Goal: Information Seeking & Learning: Learn about a topic

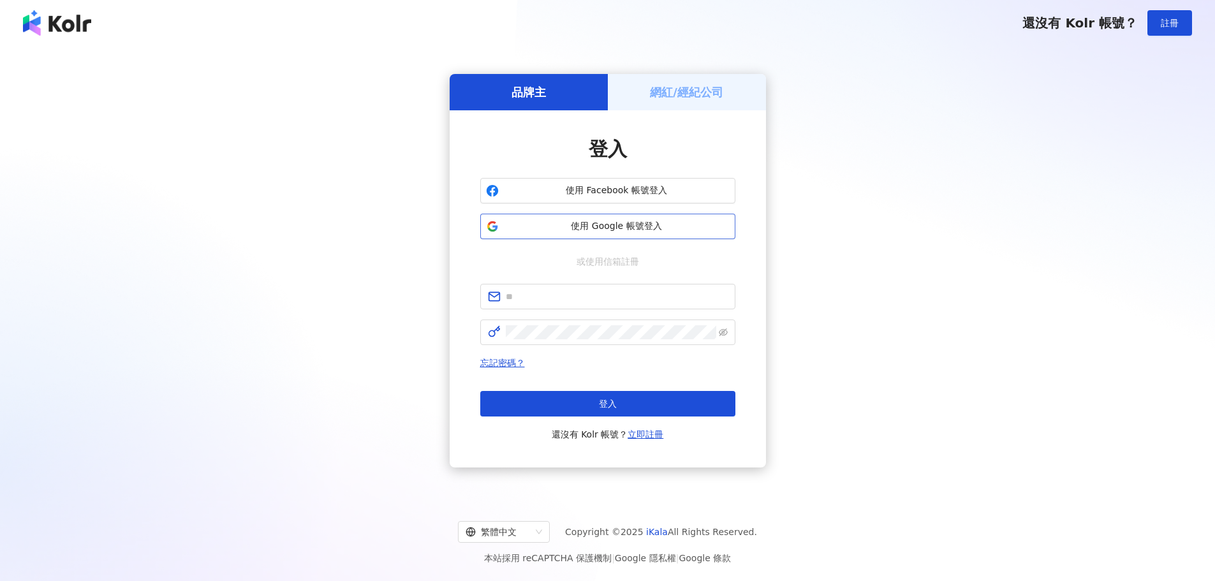
click at [574, 231] on span "使用 Google 帳號登入" at bounding box center [617, 226] width 226 height 13
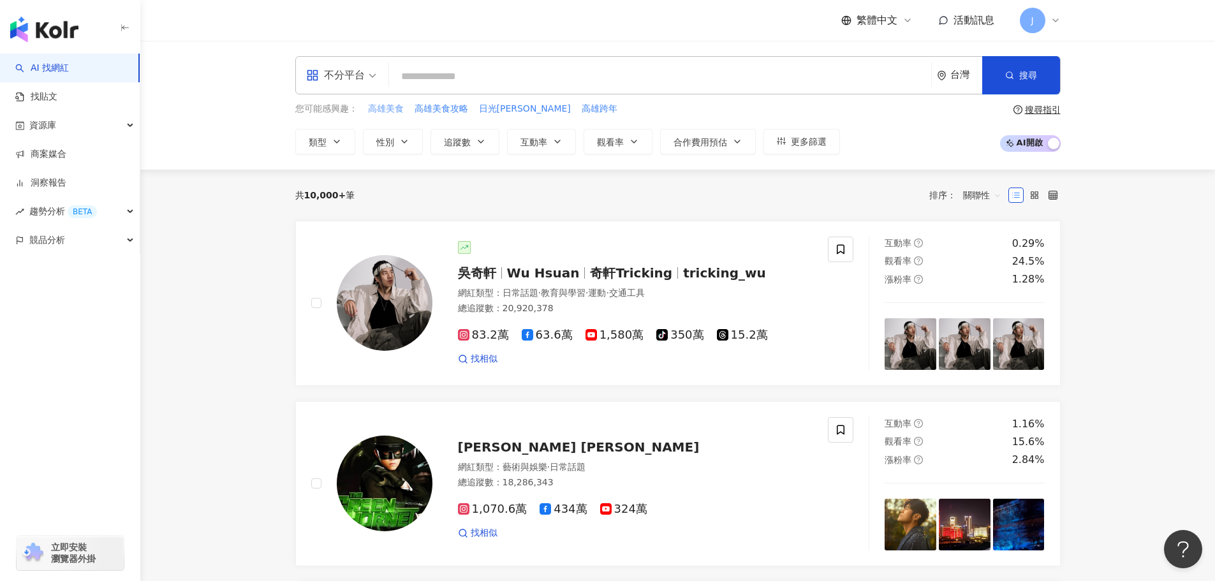
click at [387, 110] on span "高雄美食" at bounding box center [386, 109] width 36 height 13
type input "****"
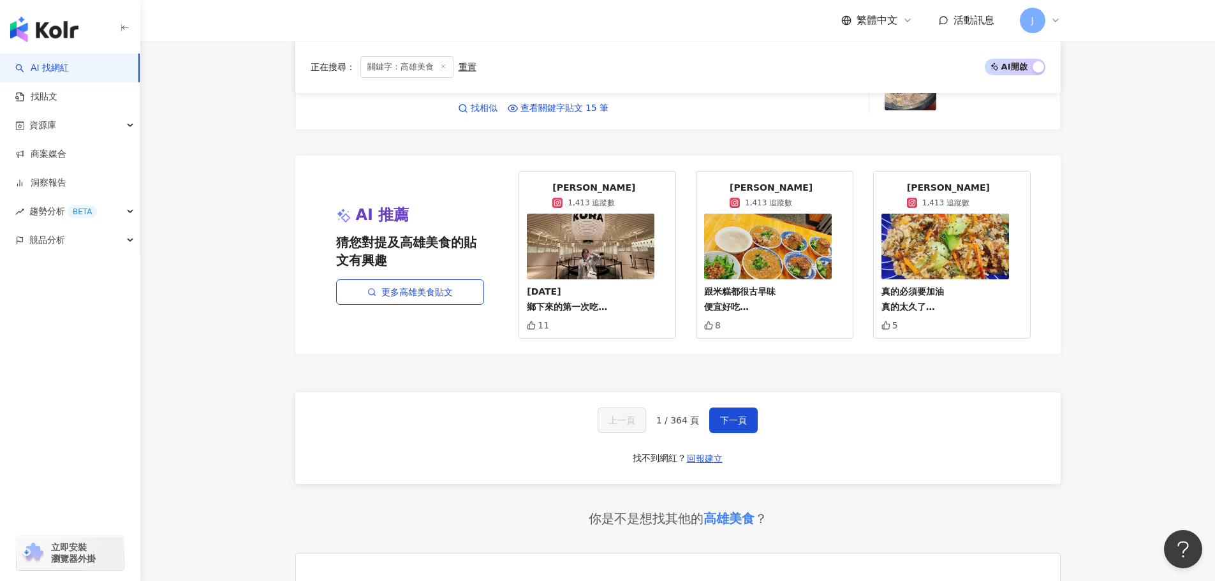
scroll to position [2425, 0]
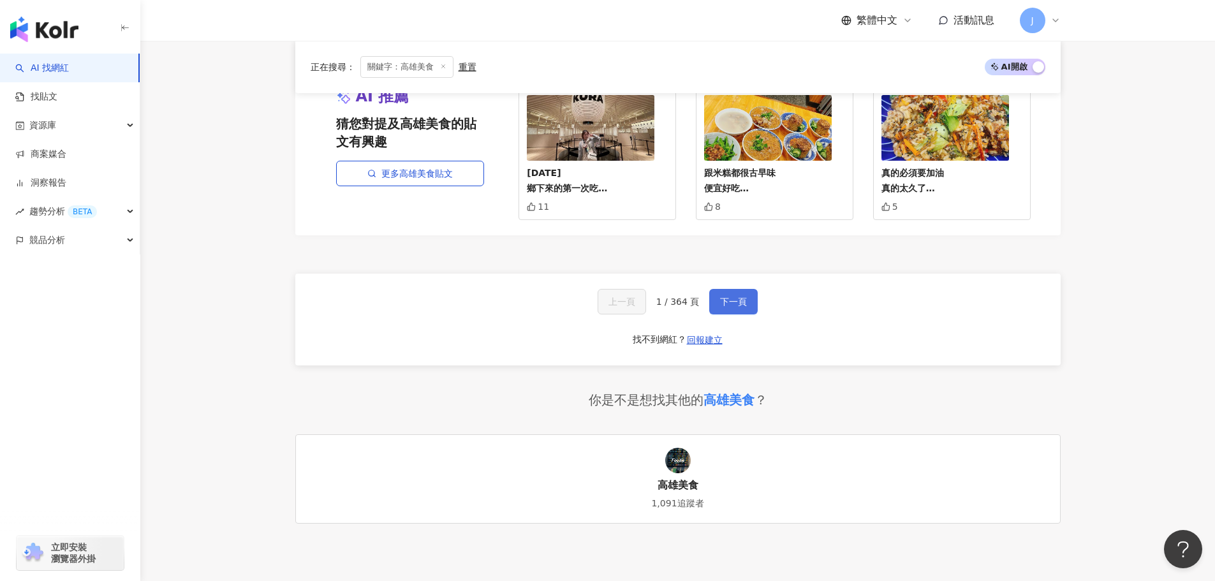
click at [725, 297] on span "下一頁" at bounding box center [733, 301] width 27 height 10
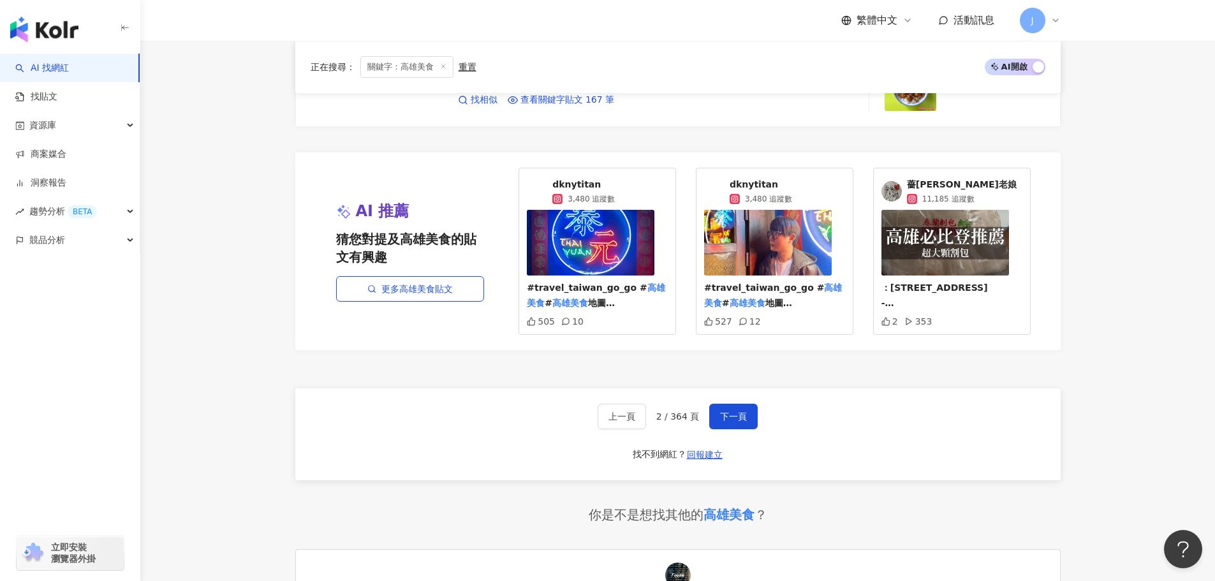
scroll to position [2352, 0]
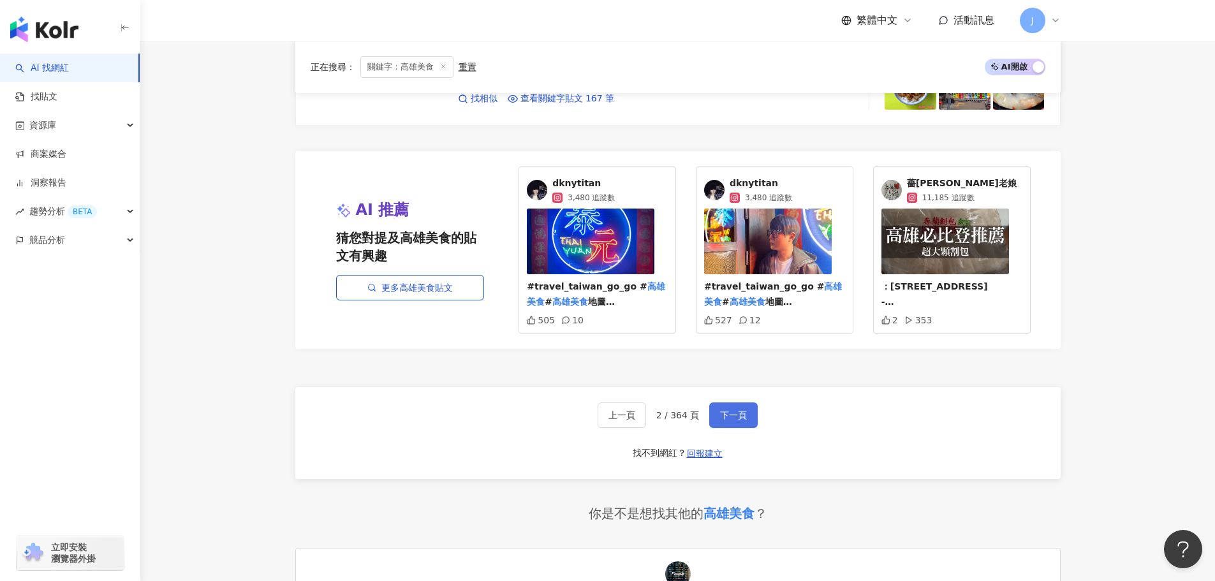
click at [729, 410] on span "下一頁" at bounding box center [733, 415] width 27 height 10
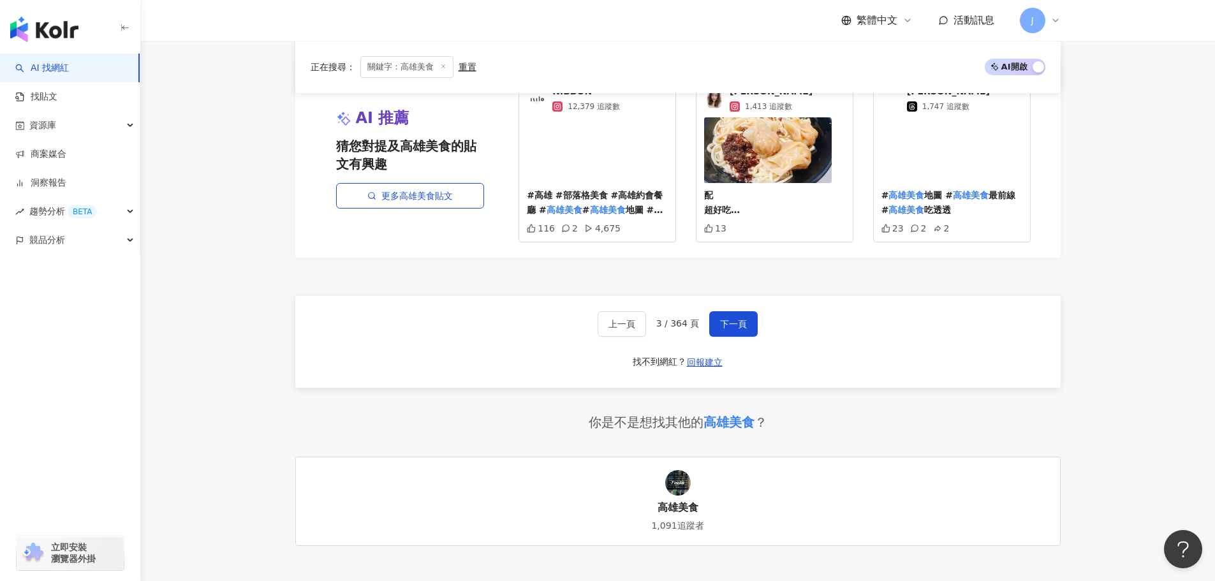
scroll to position [2527, 0]
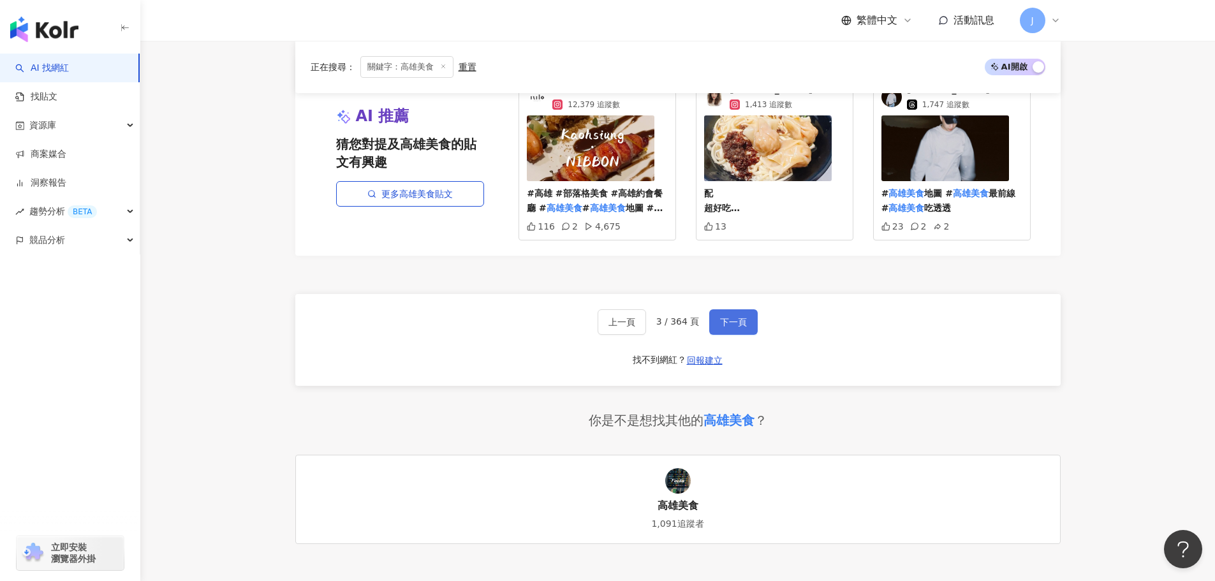
click at [722, 318] on span "下一頁" at bounding box center [733, 322] width 27 height 10
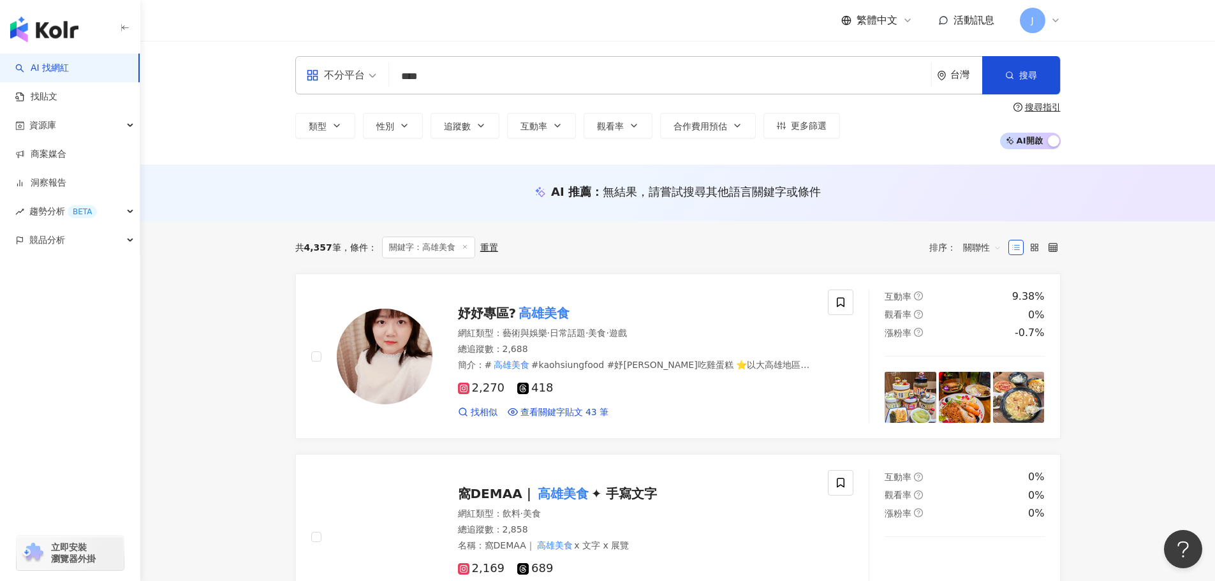
scroll to position [1, 0]
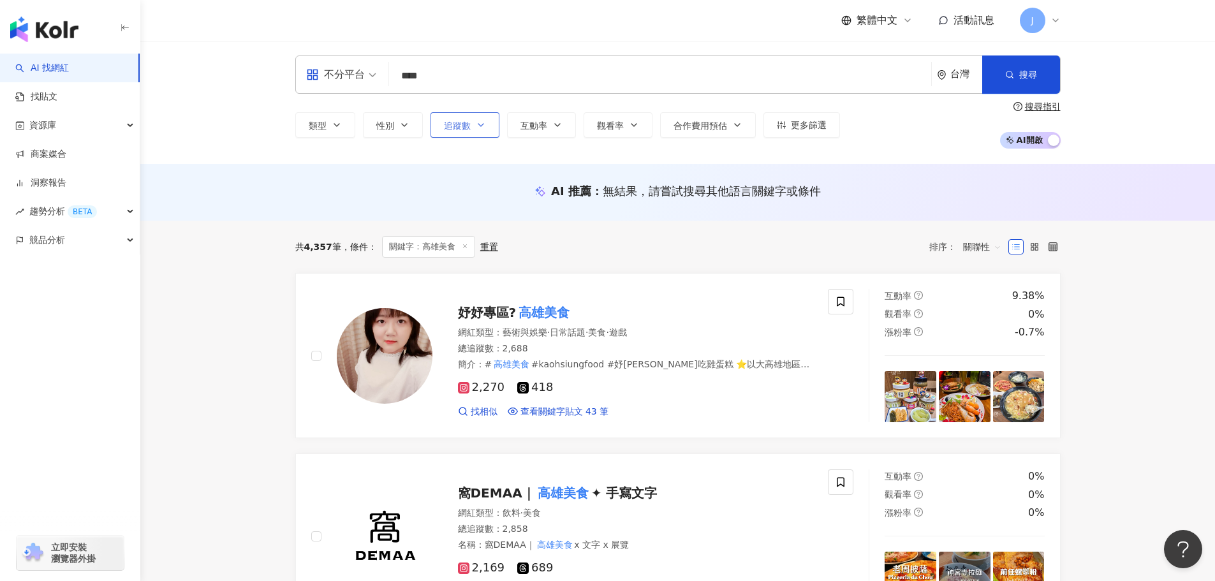
click at [465, 128] on span "追蹤數" at bounding box center [457, 126] width 27 height 10
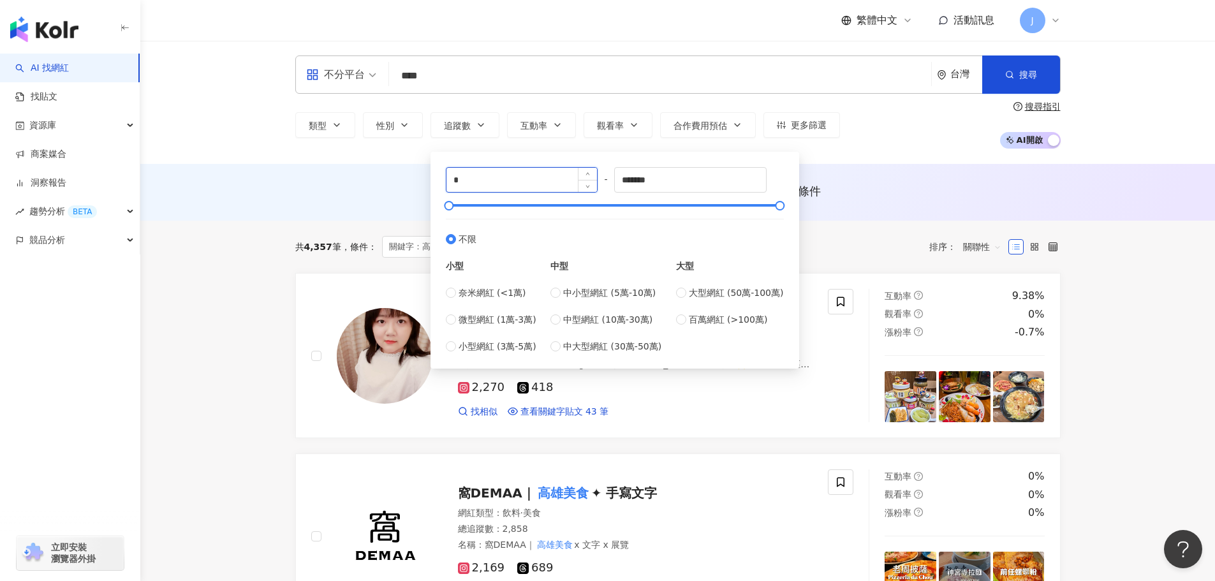
click at [458, 180] on input "*" at bounding box center [521, 180] width 151 height 24
type input "*"
type input "****"
click at [640, 180] on input "*******" at bounding box center [690, 180] width 151 height 24
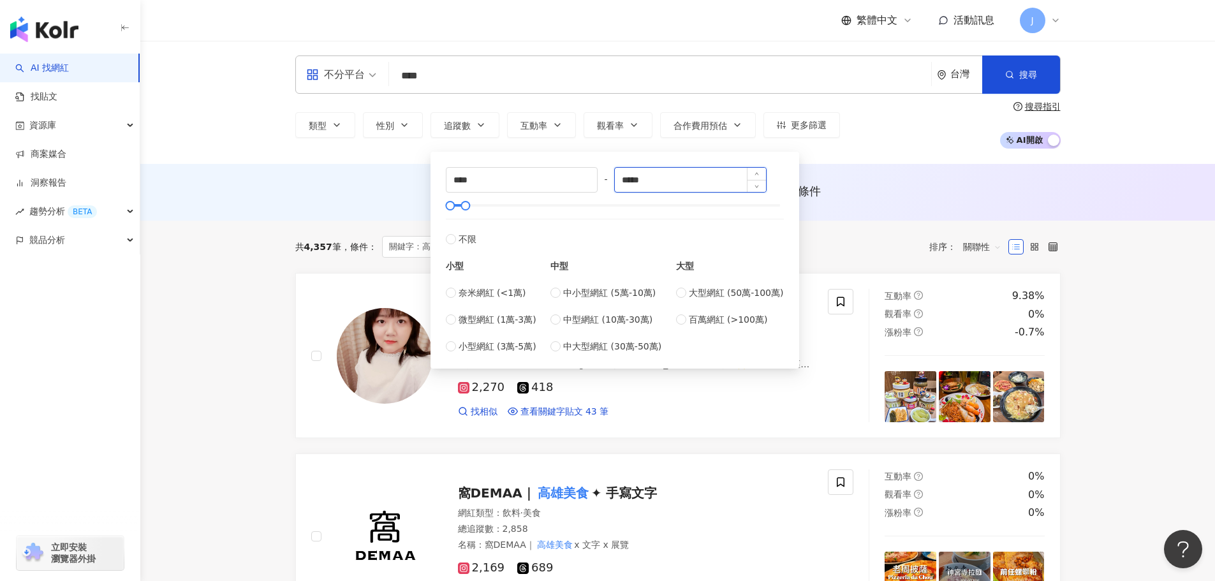
type input "*****"
click at [833, 219] on div "AI 推薦 ： 無結果，請嘗試搜尋其他語言關鍵字或條件" at bounding box center [677, 192] width 1074 height 57
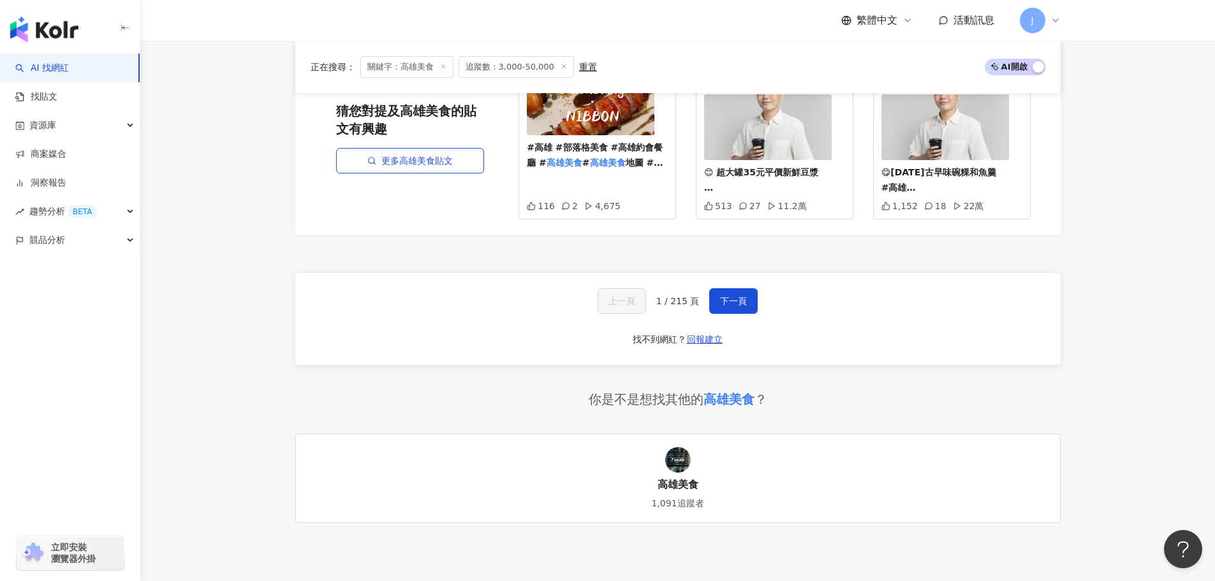
scroll to position [2445, 0]
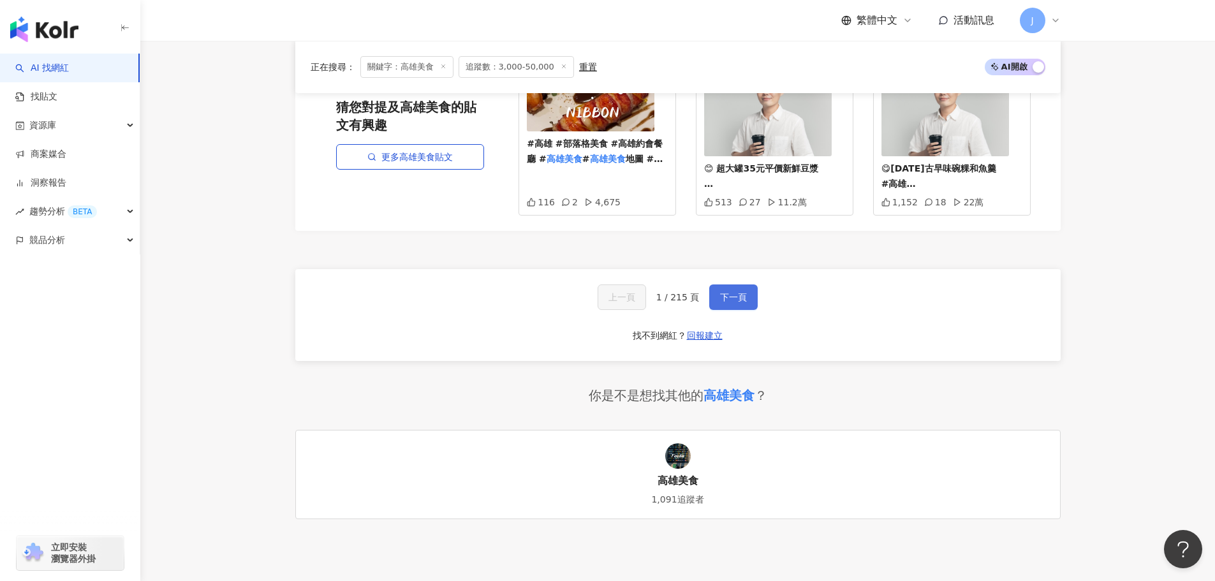
click at [733, 298] on span "下一頁" at bounding box center [733, 297] width 27 height 10
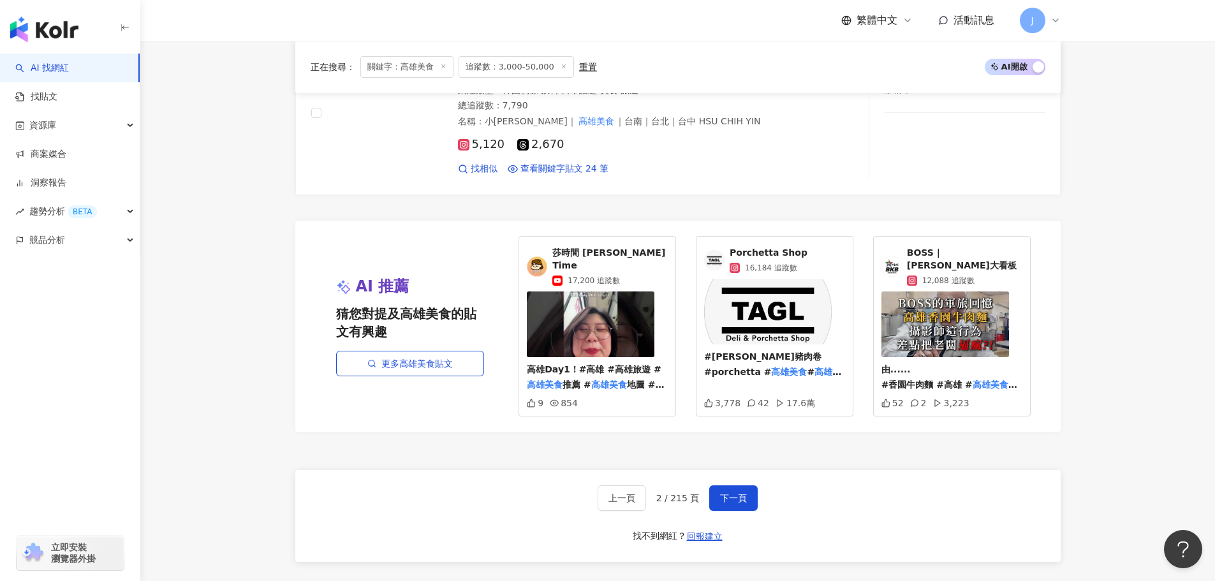
scroll to position [2396, 0]
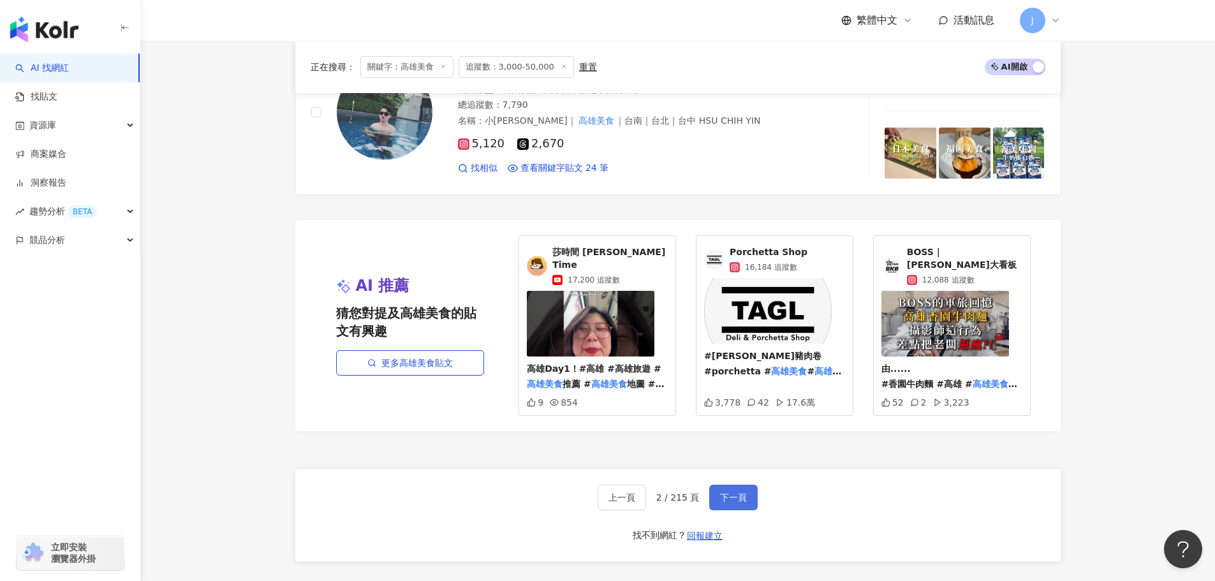
click at [726, 492] on span "下一頁" at bounding box center [733, 497] width 27 height 10
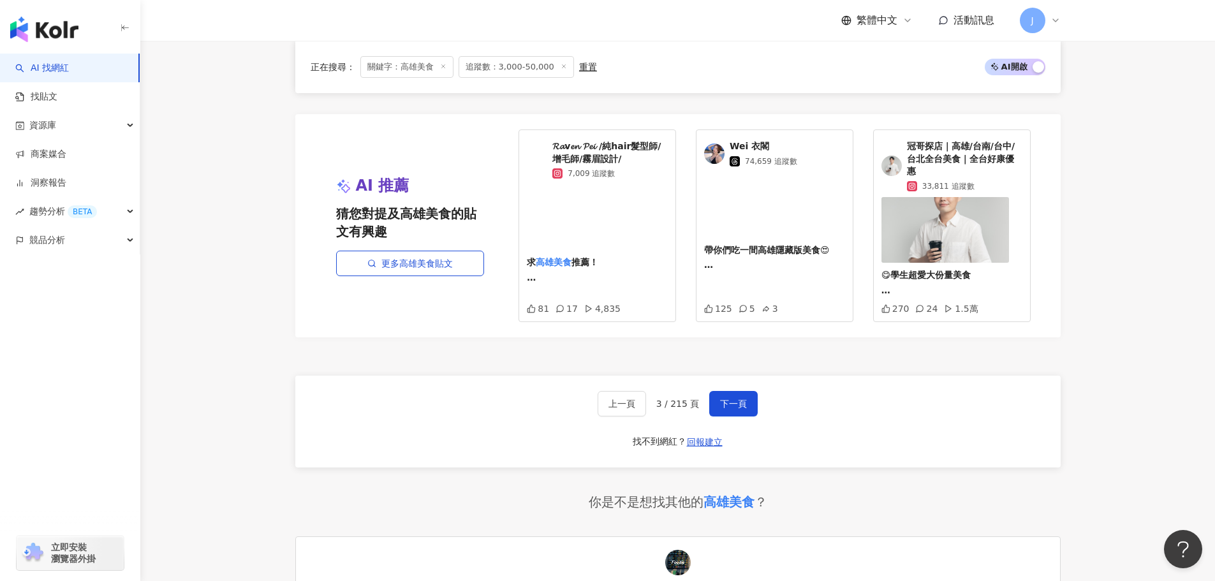
scroll to position [2389, 0]
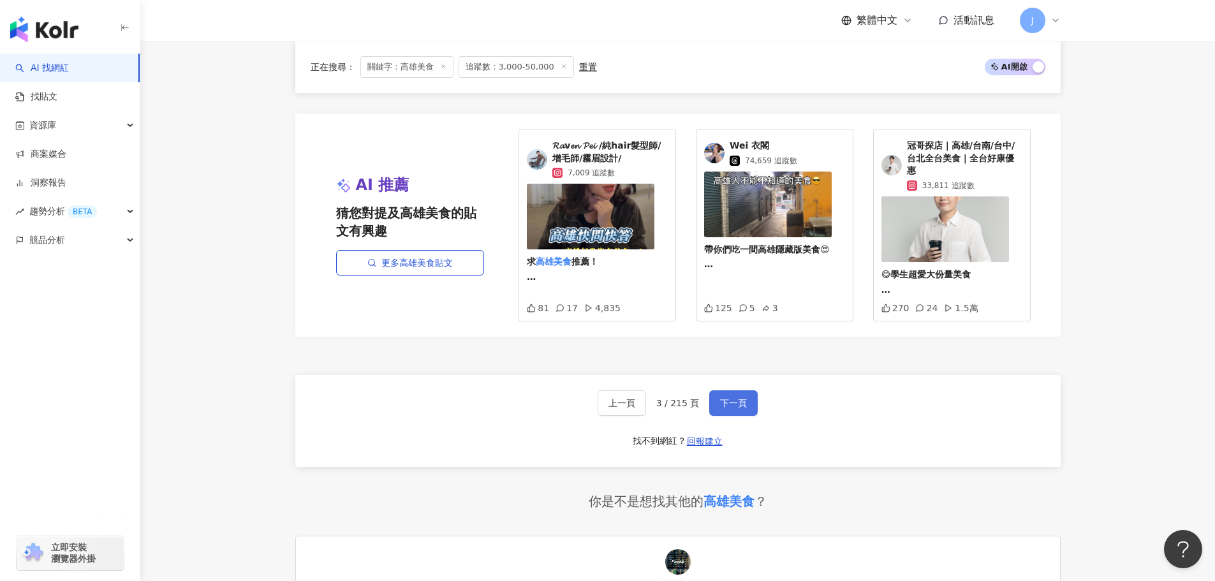
click at [717, 390] on button "下一頁" at bounding box center [733, 403] width 48 height 26
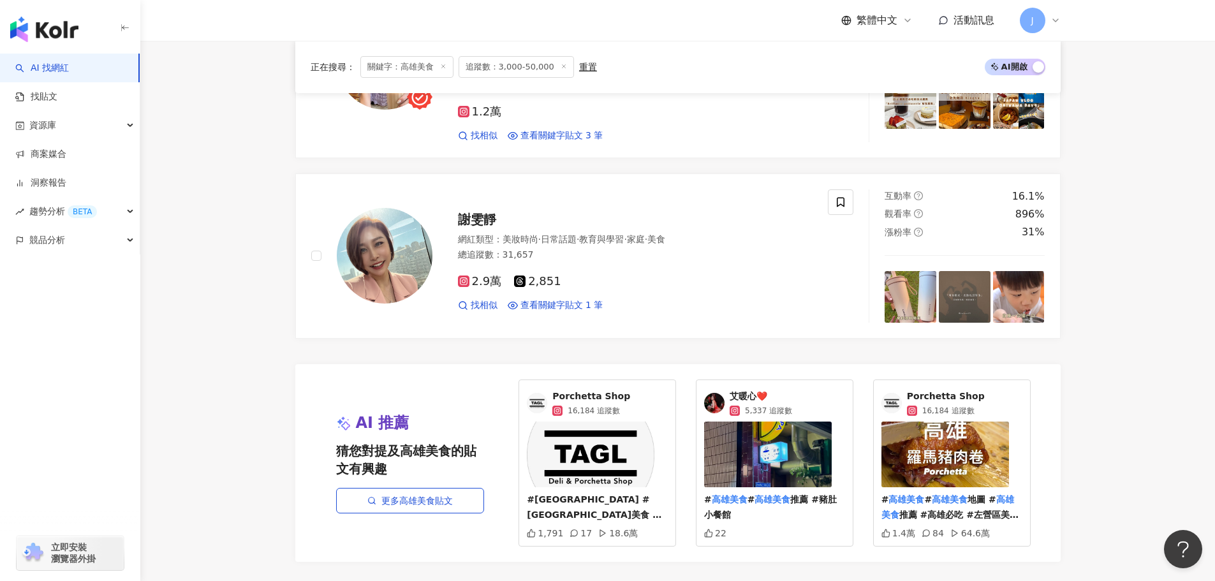
scroll to position [2719, 0]
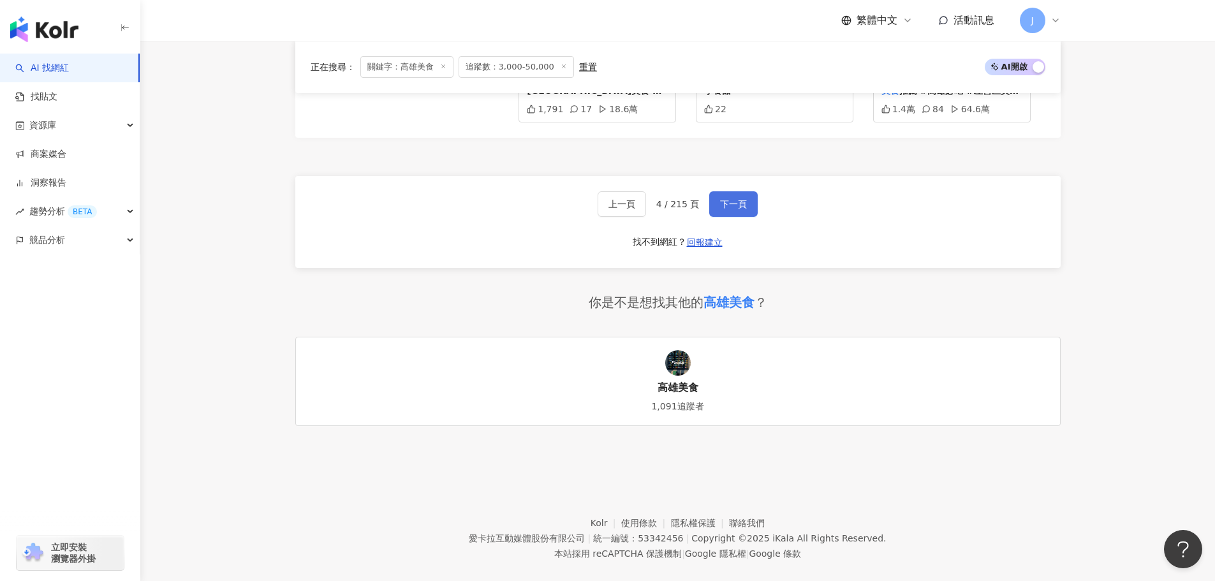
click at [728, 199] on span "下一頁" at bounding box center [733, 204] width 27 height 10
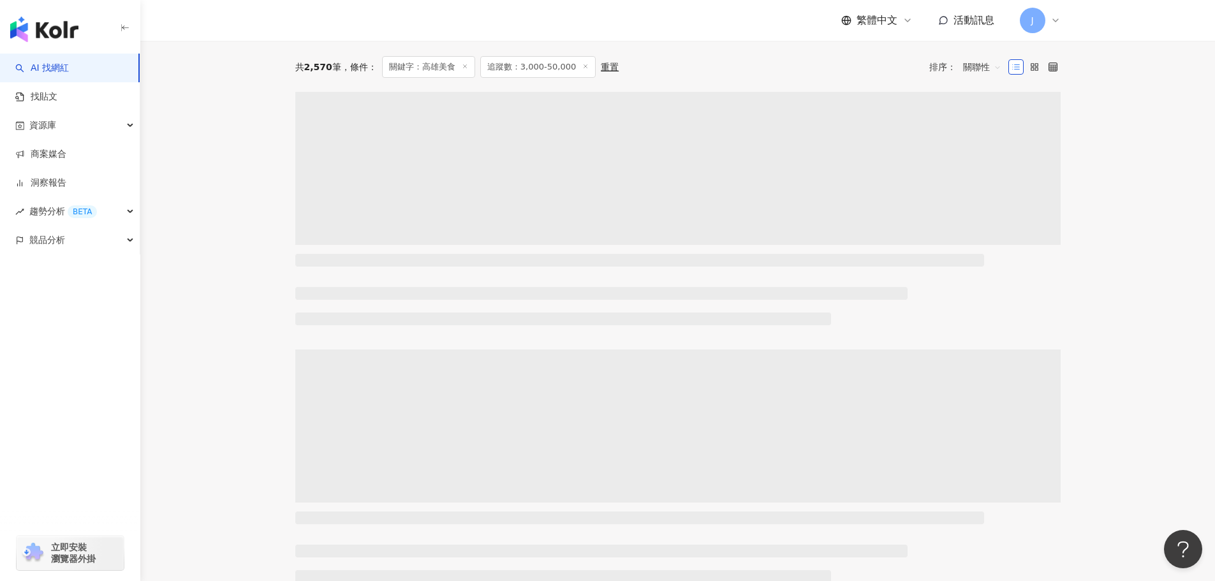
scroll to position [0, 0]
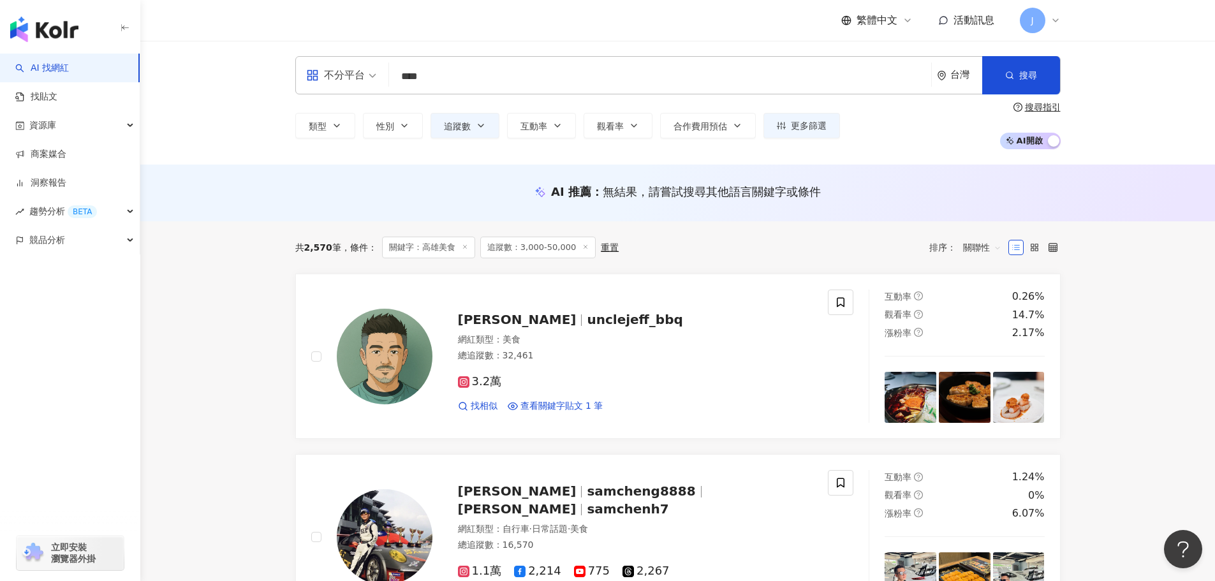
click at [441, 80] on input "****" at bounding box center [660, 76] width 532 height 24
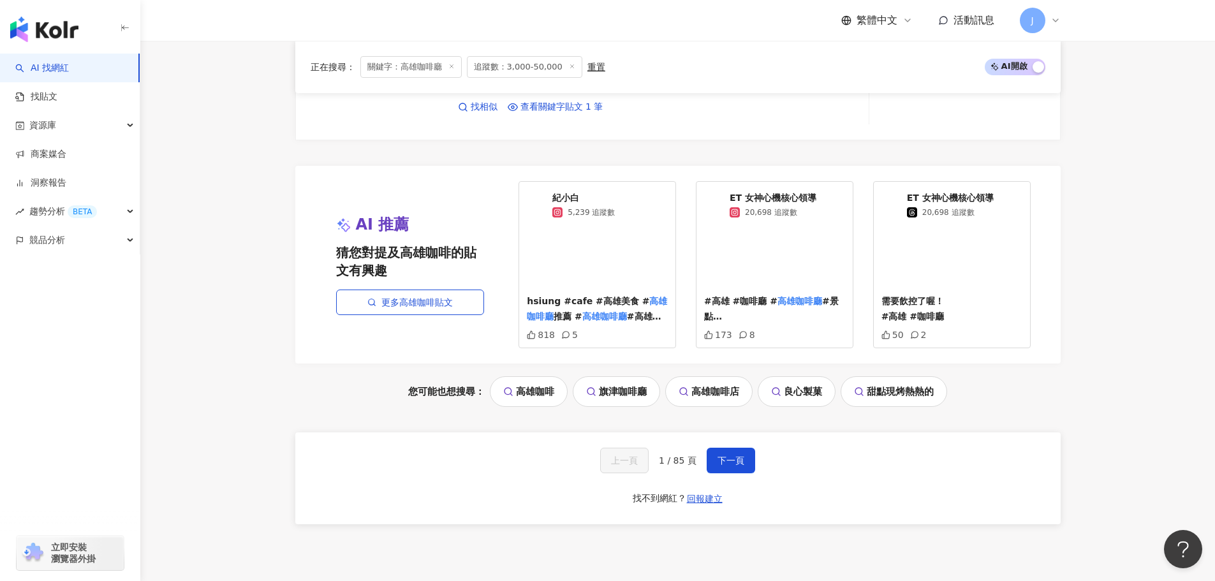
scroll to position [2597, 0]
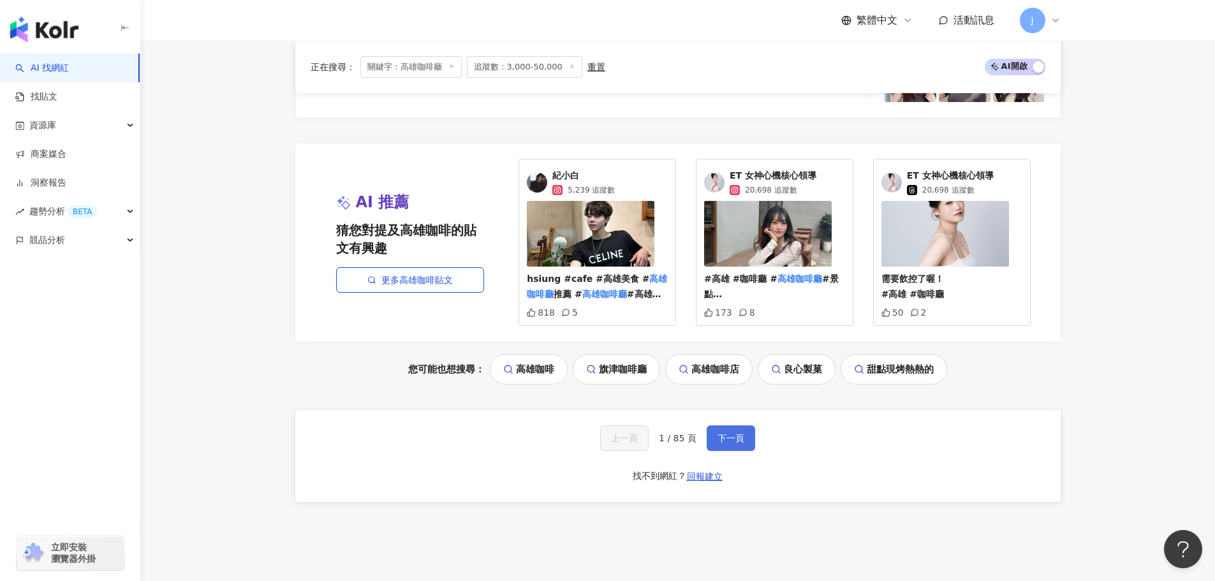
type input "*****"
click at [715, 445] on button "下一頁" at bounding box center [730, 438] width 48 height 26
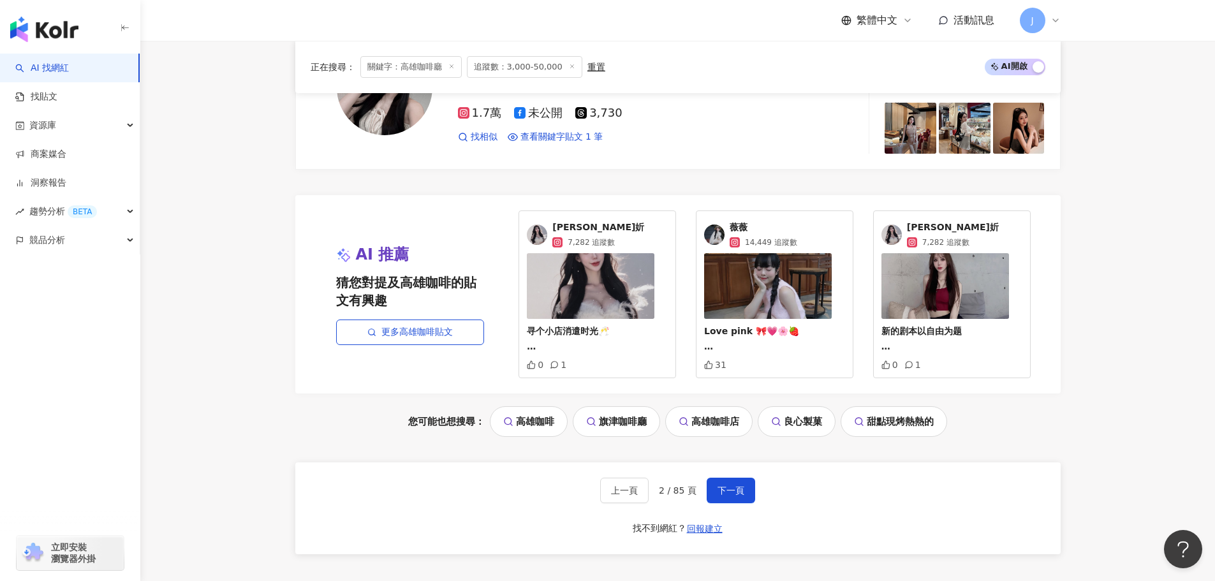
scroll to position [2522, 0]
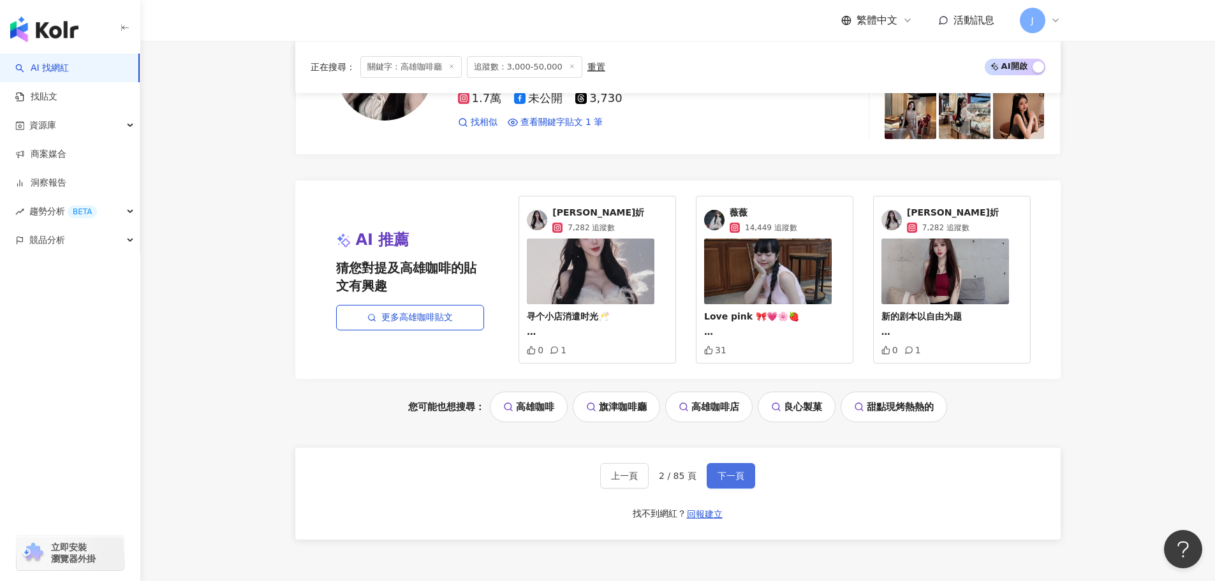
click at [735, 478] on span "下一頁" at bounding box center [730, 476] width 27 height 10
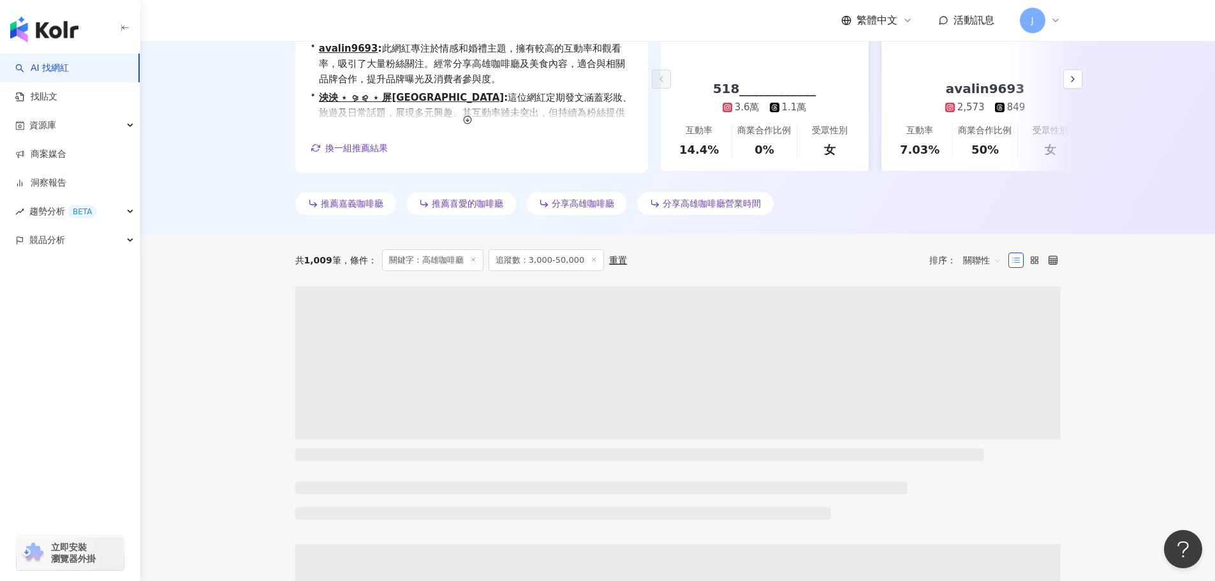
scroll to position [0, 0]
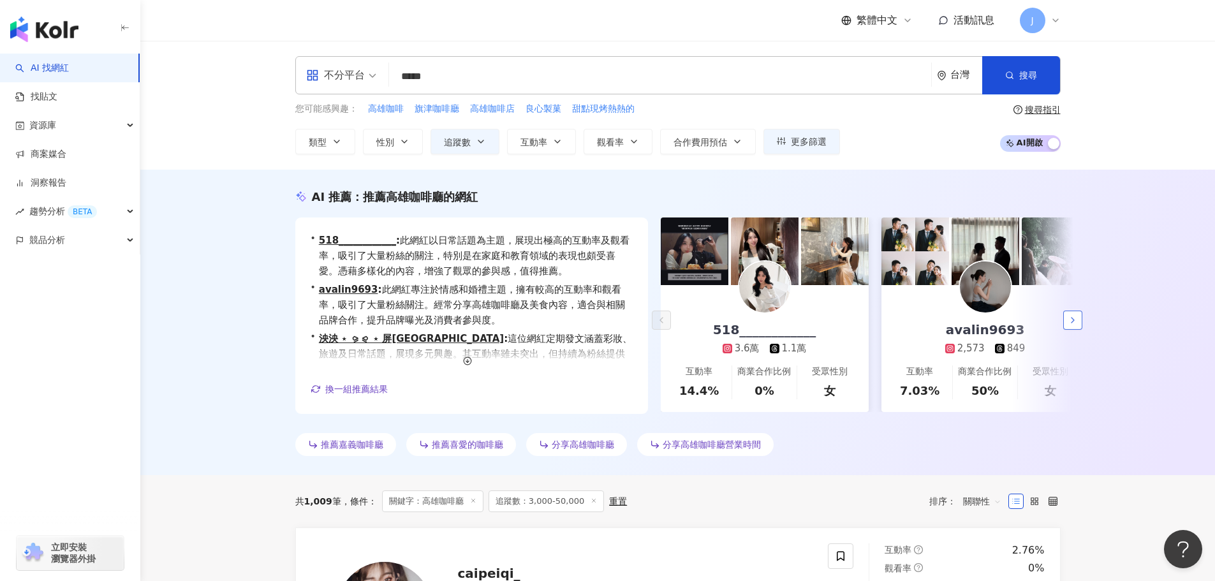
click at [1072, 317] on icon "button" at bounding box center [1072, 320] width 10 height 10
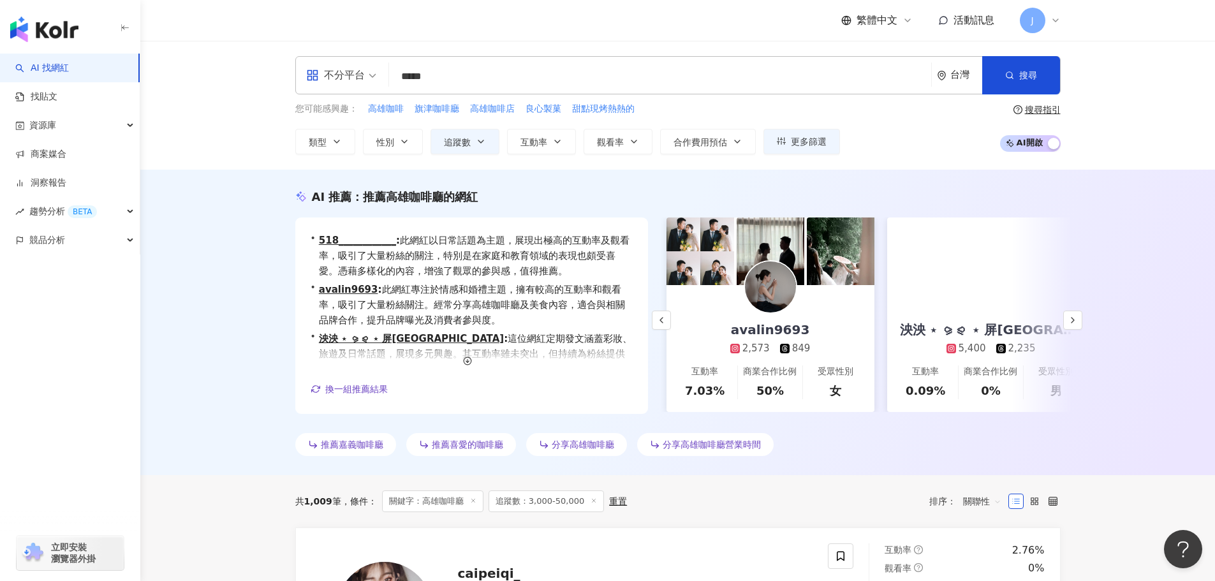
scroll to position [0, 221]
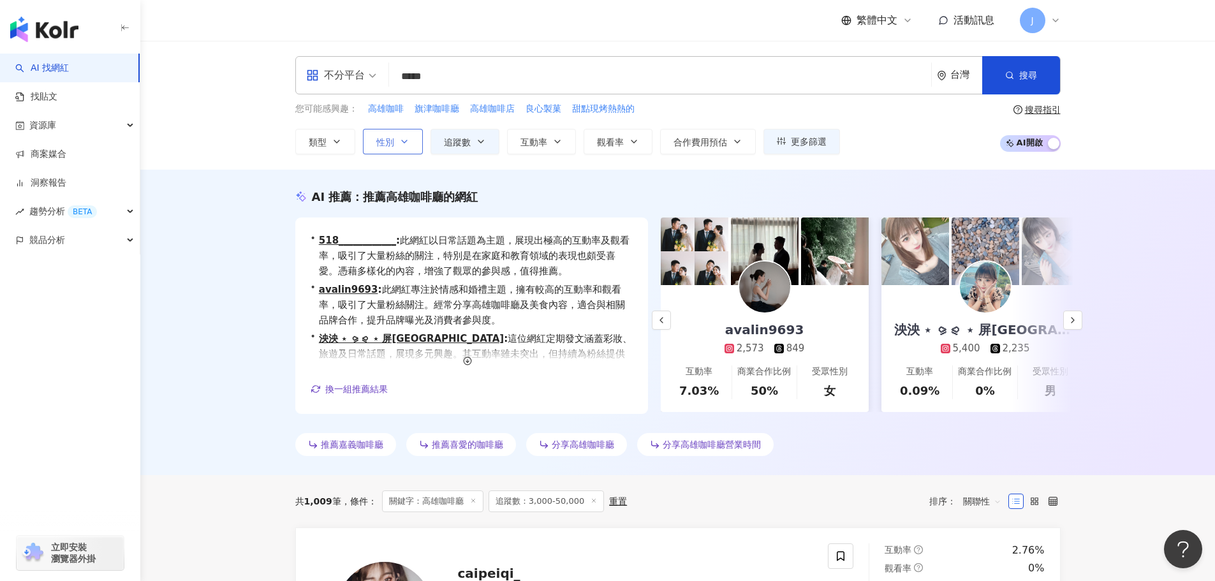
click at [403, 142] on icon "button" at bounding box center [404, 141] width 5 height 3
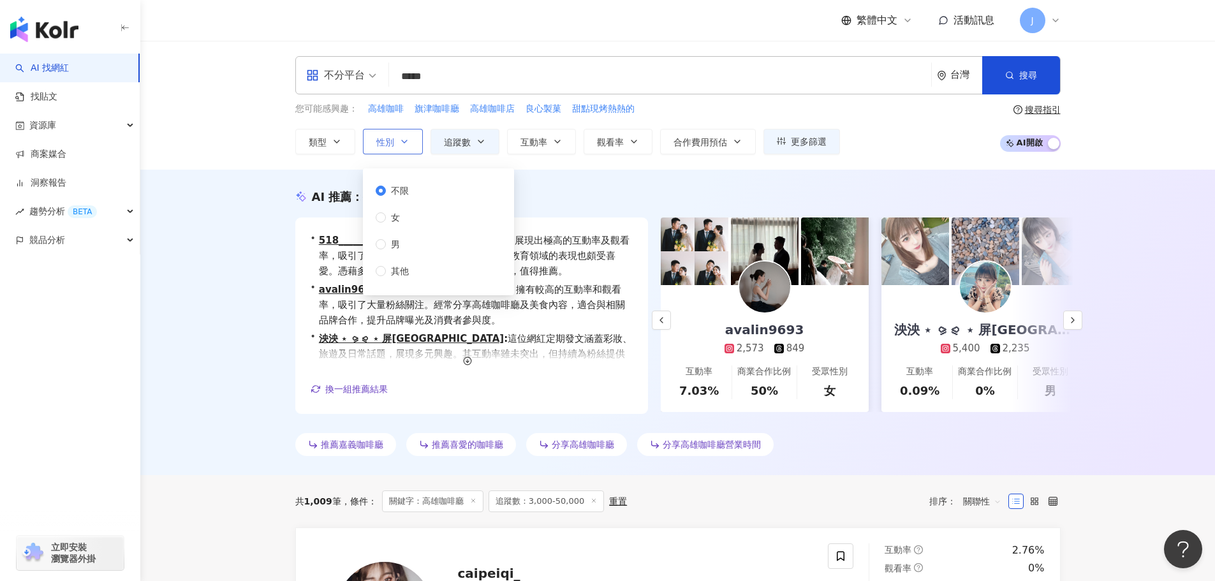
click at [403, 142] on icon "button" at bounding box center [404, 141] width 5 height 3
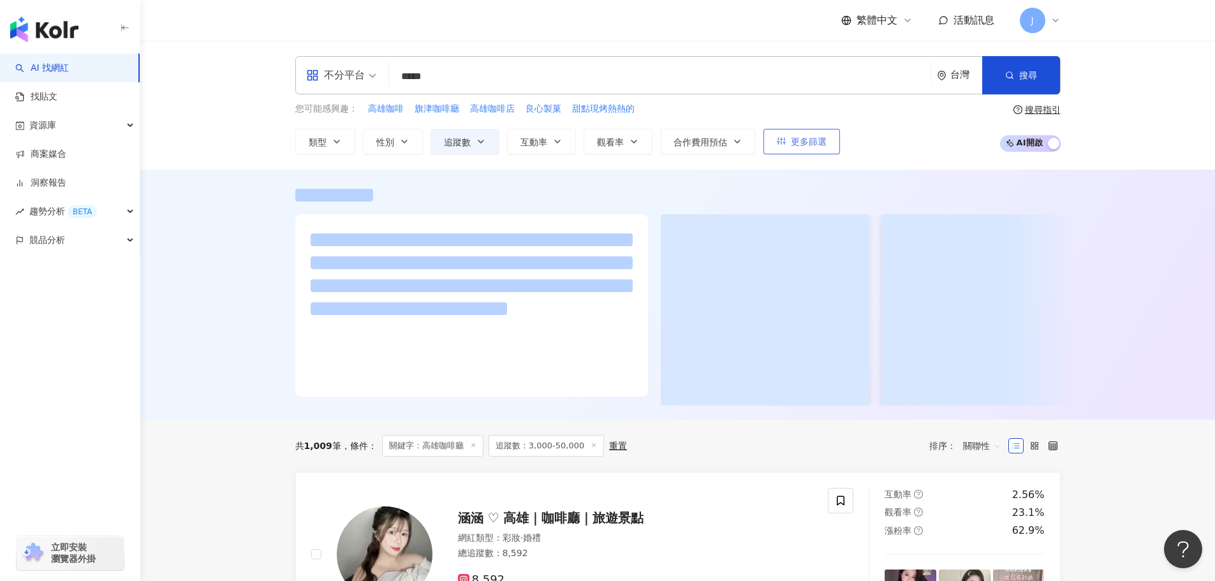
click at [806, 149] on button "更多篩選" at bounding box center [801, 142] width 77 height 26
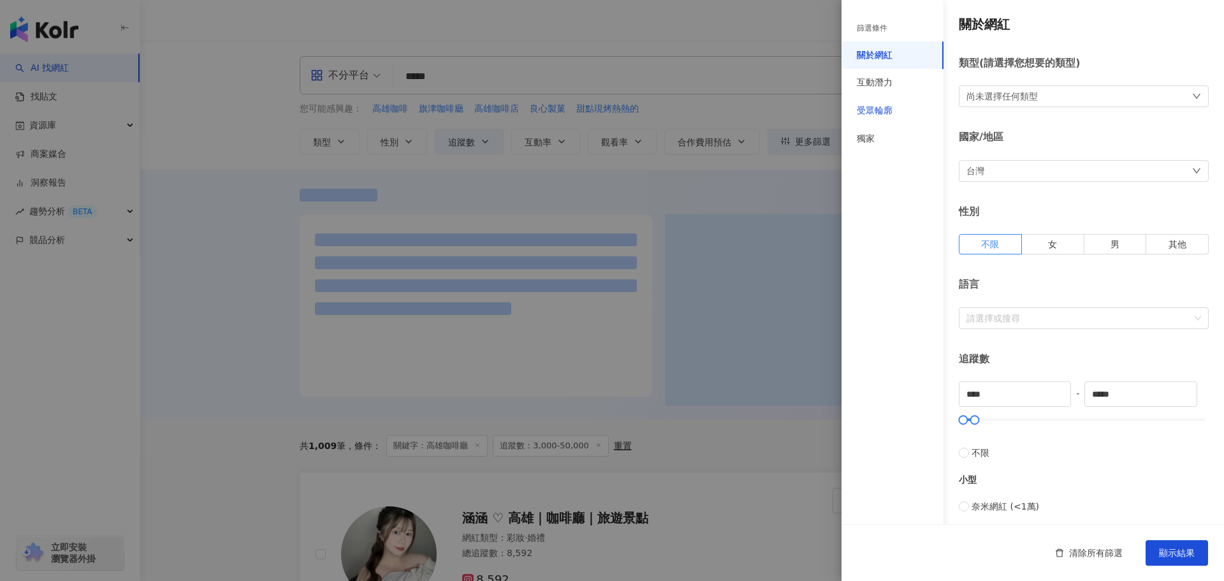
click at [865, 108] on div "受眾輪廓" at bounding box center [875, 111] width 36 height 13
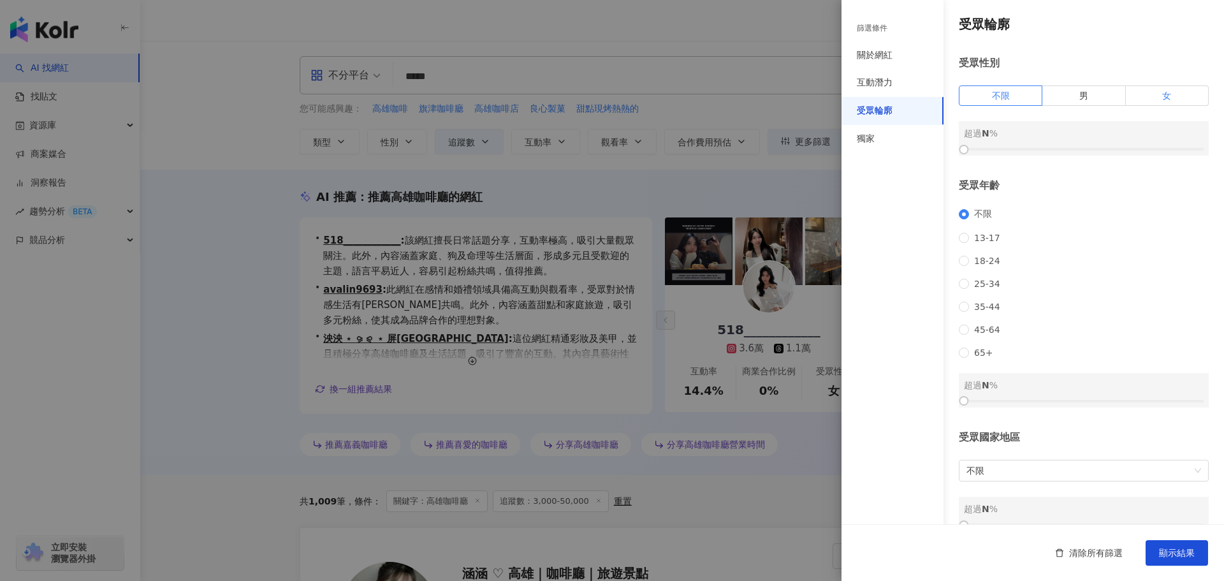
click at [1162, 98] on span "女" at bounding box center [1166, 96] width 9 height 10
drag, startPoint x: 968, startPoint y: 150, endPoint x: 1079, endPoint y: 145, distance: 111.1
click at [1079, 146] on div at bounding box center [1079, 149] width 7 height 7
click at [1175, 557] on span "顯示結果" at bounding box center [1177, 553] width 36 height 10
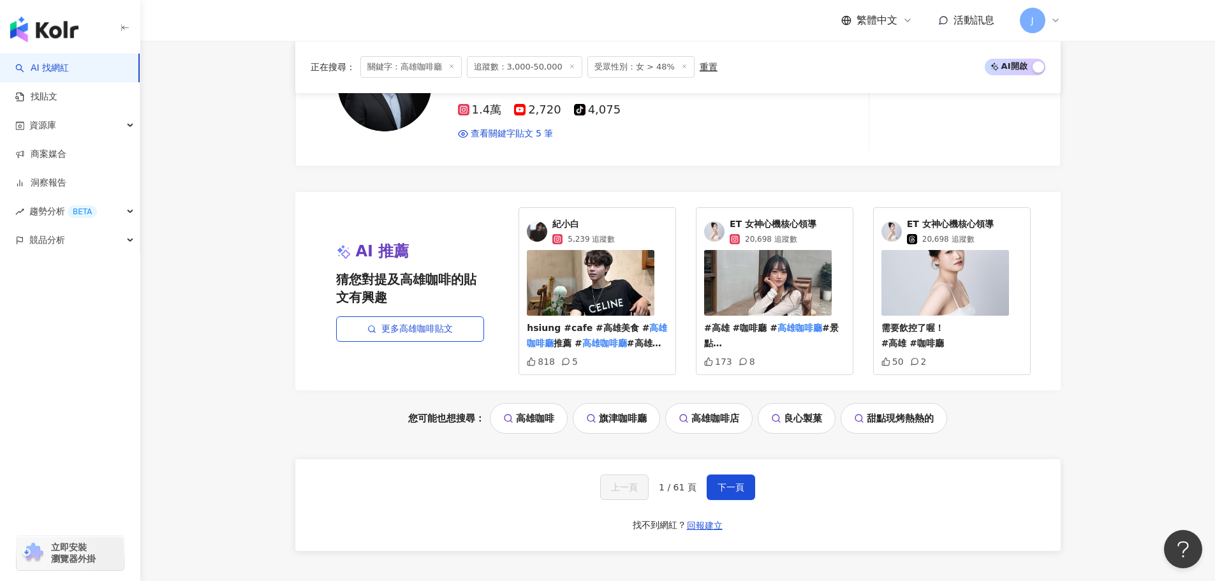
scroll to position [2556, 0]
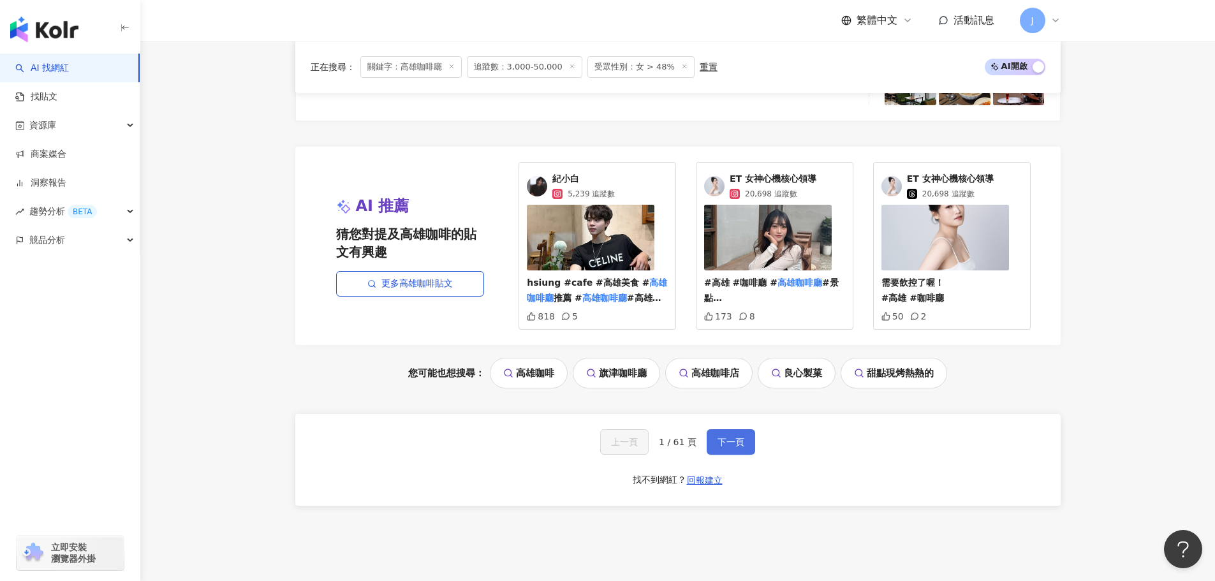
click at [722, 446] on span "下一頁" at bounding box center [730, 442] width 27 height 10
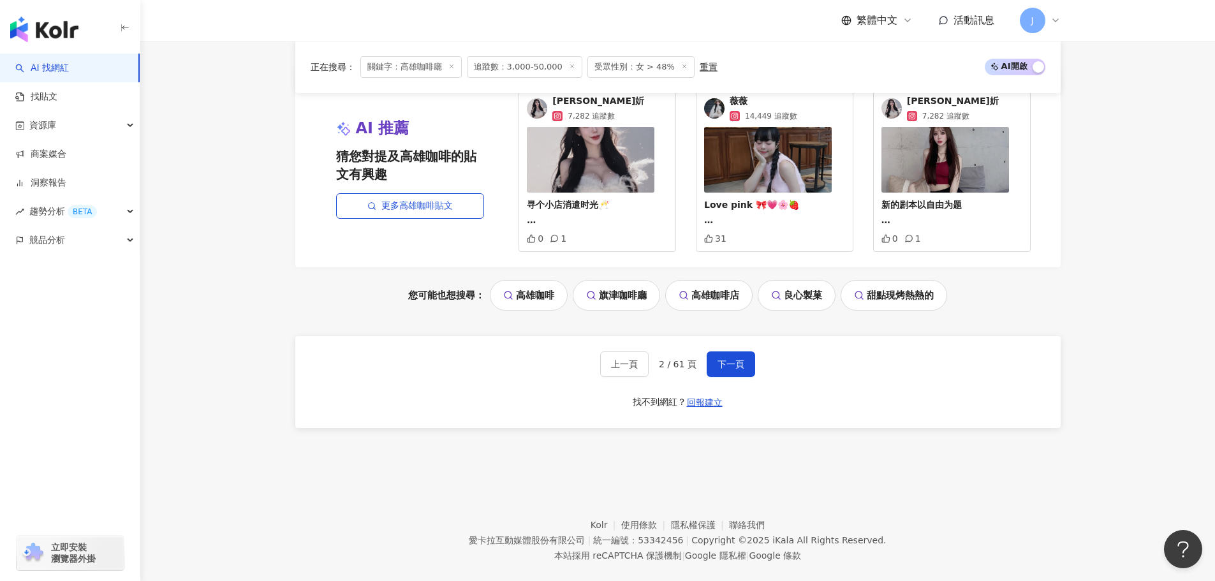
scroll to position [2645, 0]
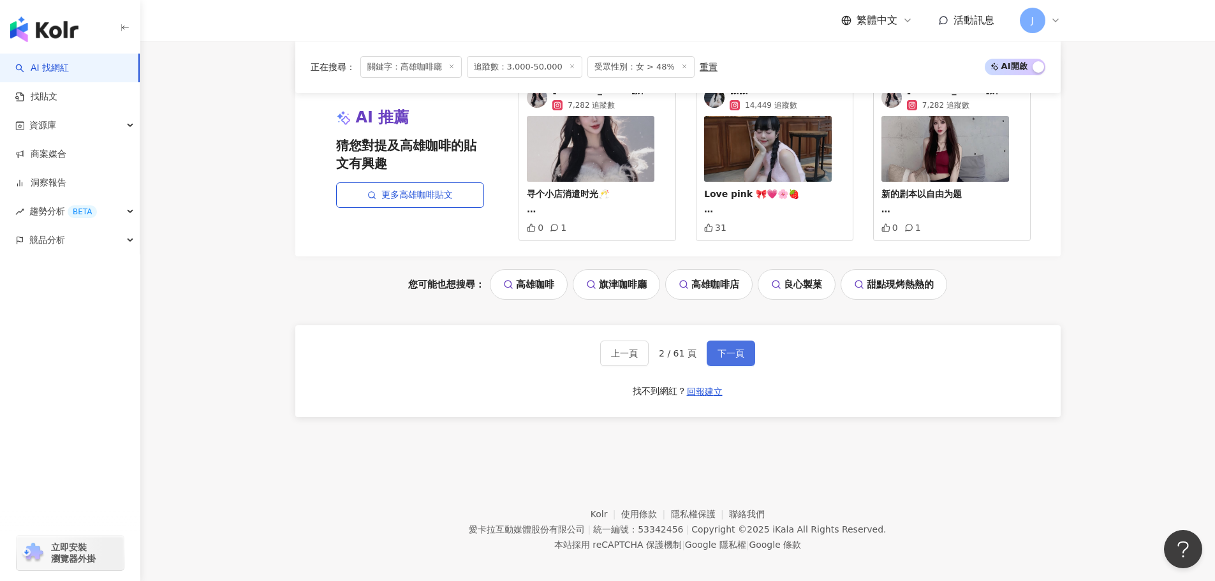
click at [726, 358] on span "下一頁" at bounding box center [730, 353] width 27 height 10
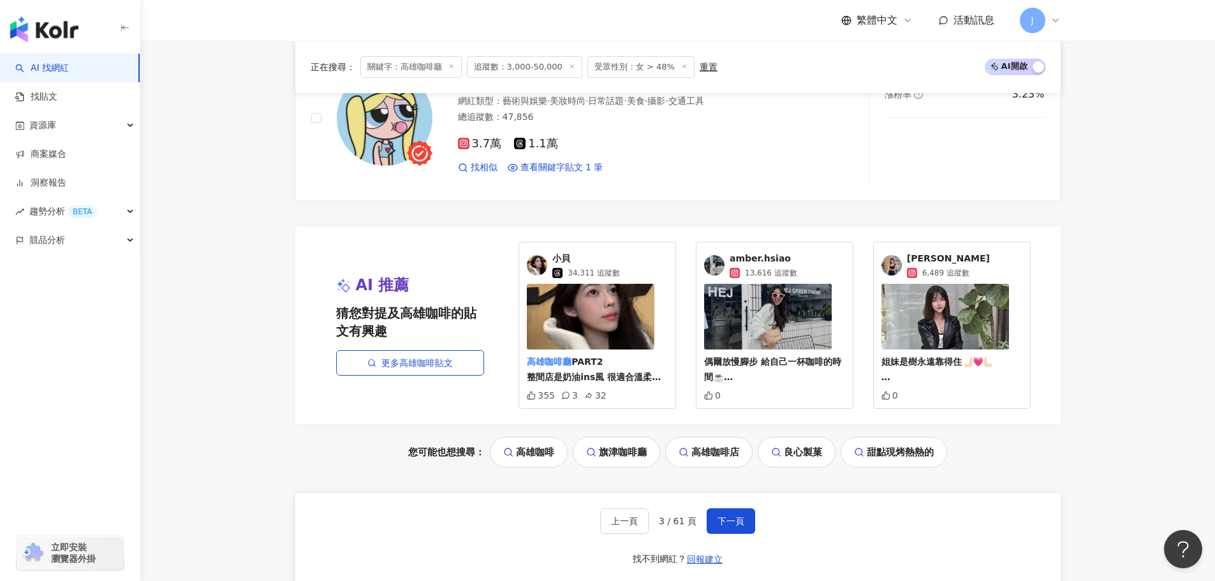
scroll to position [2507, 0]
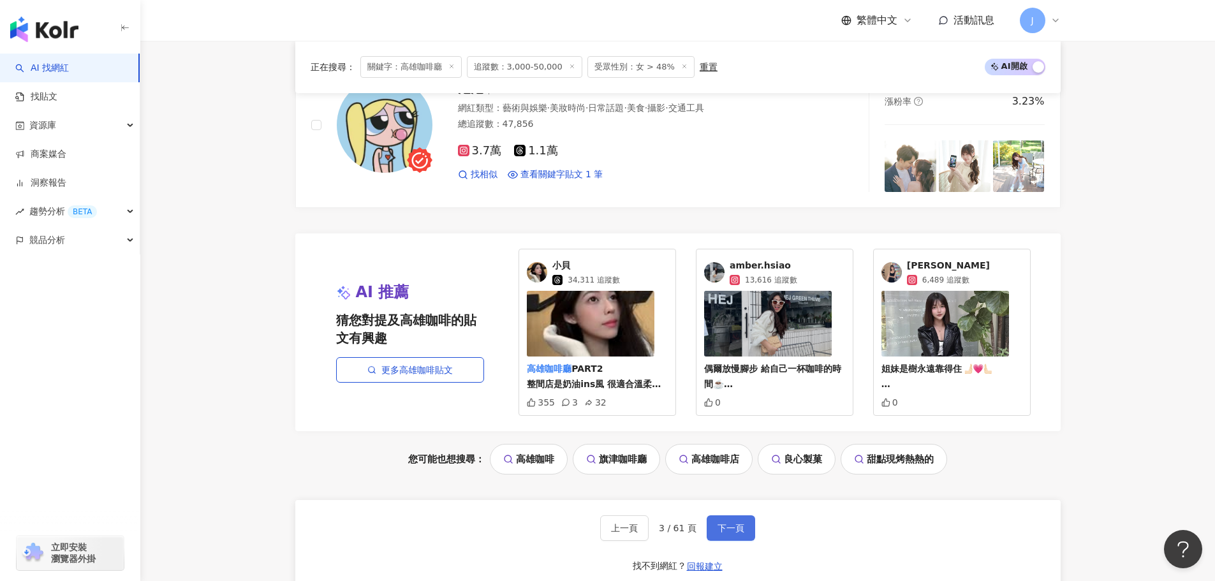
click at [729, 528] on span "下一頁" at bounding box center [730, 528] width 27 height 10
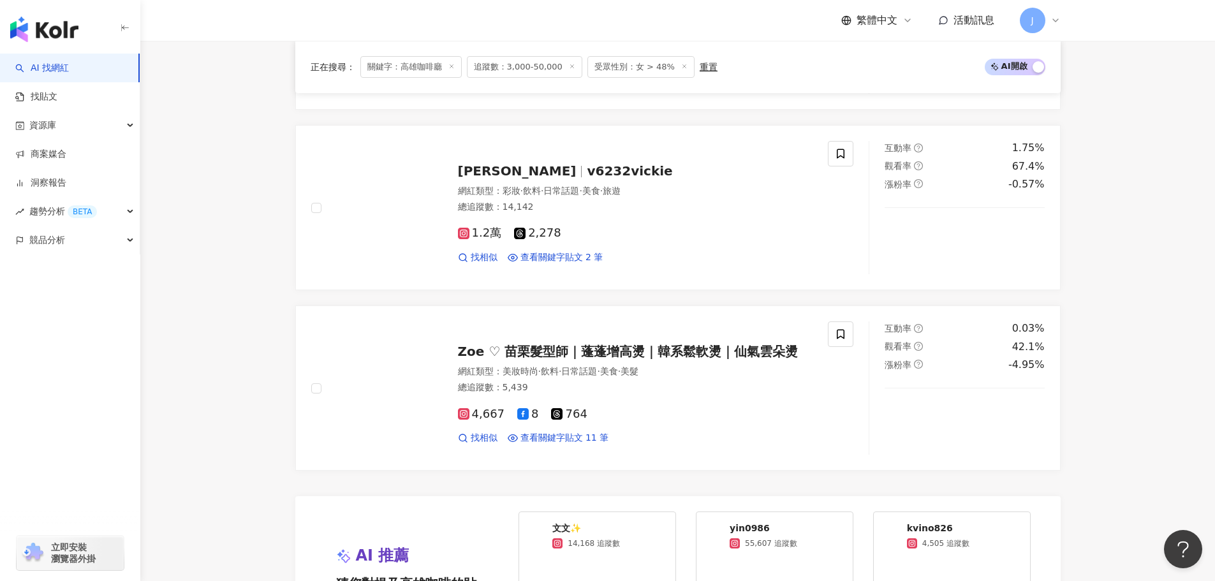
scroll to position [2654, 0]
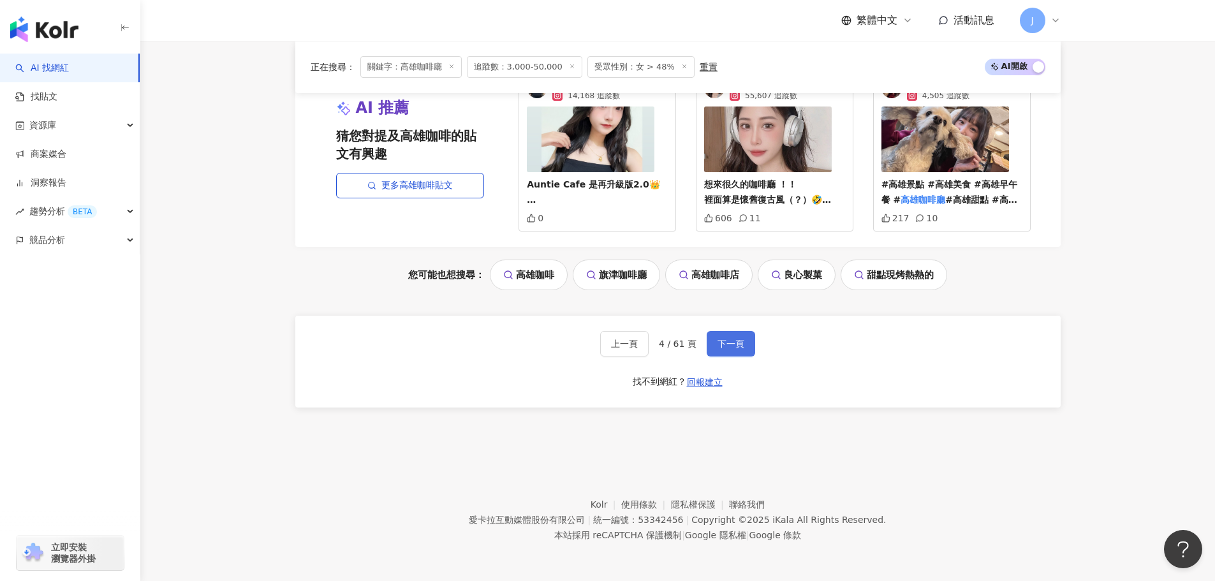
click at [734, 348] on span "下一頁" at bounding box center [730, 344] width 27 height 10
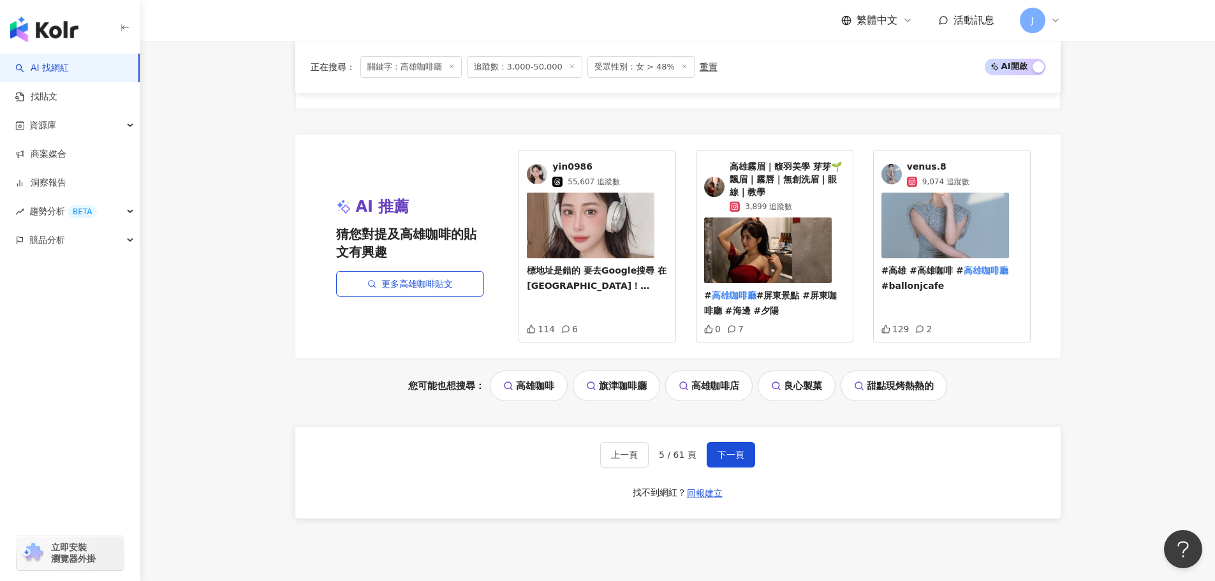
scroll to position [2598, 0]
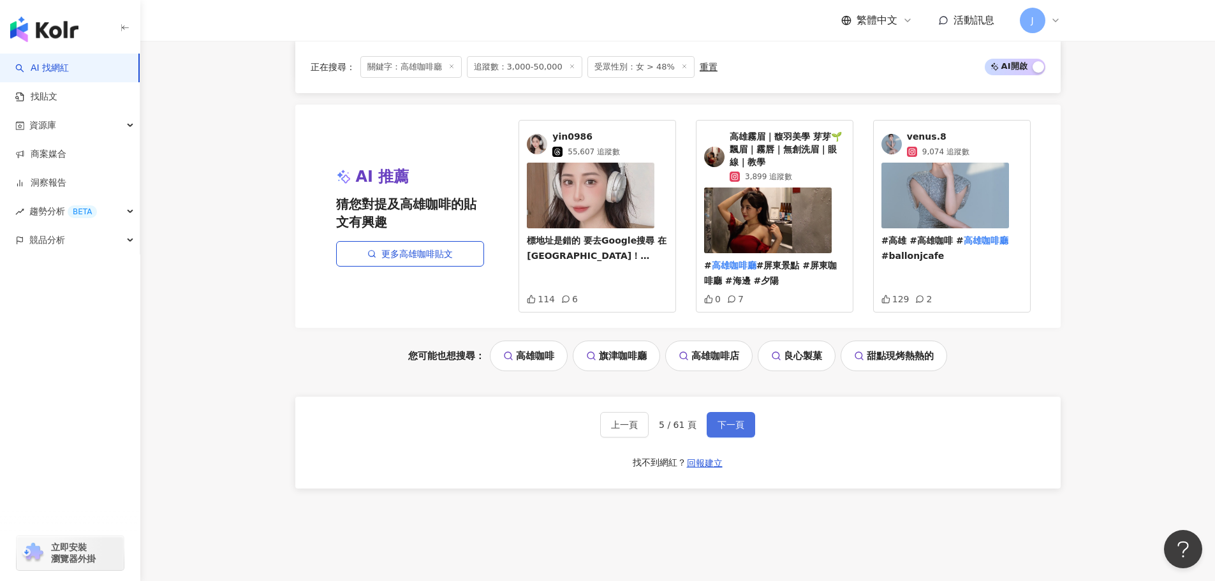
click at [713, 423] on button "下一頁" at bounding box center [730, 425] width 48 height 26
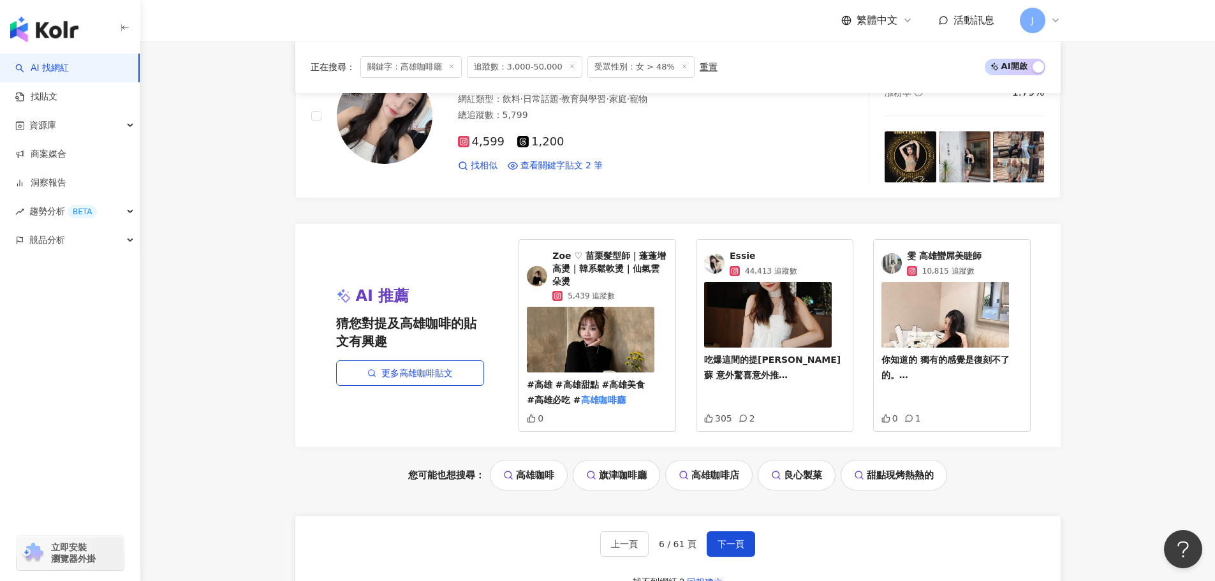
scroll to position [2501, 0]
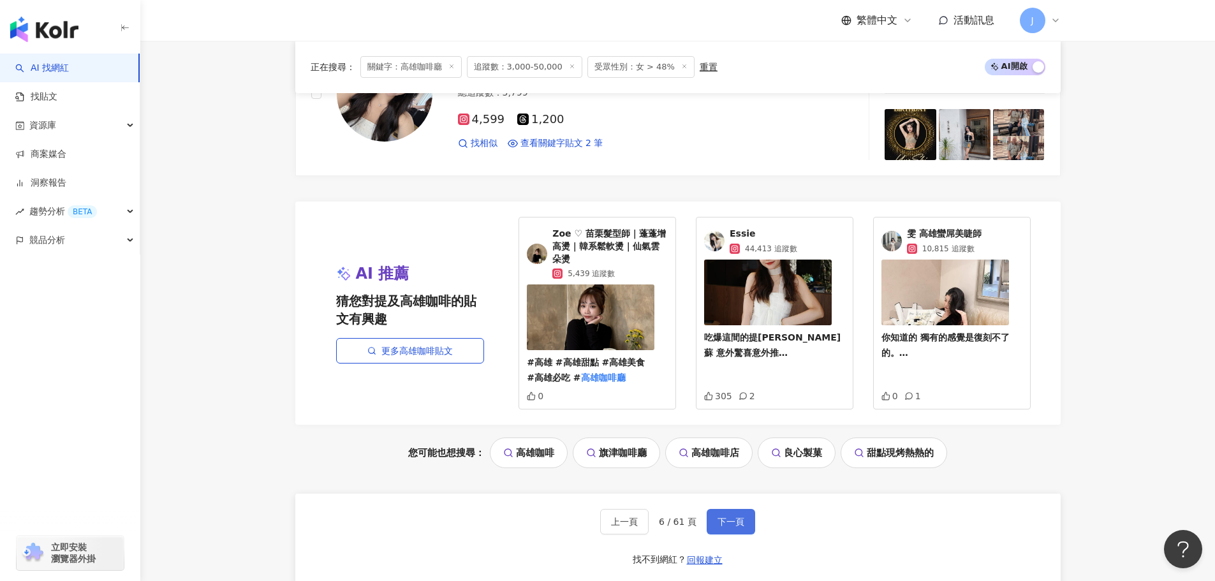
click at [738, 526] on span "下一頁" at bounding box center [730, 521] width 27 height 10
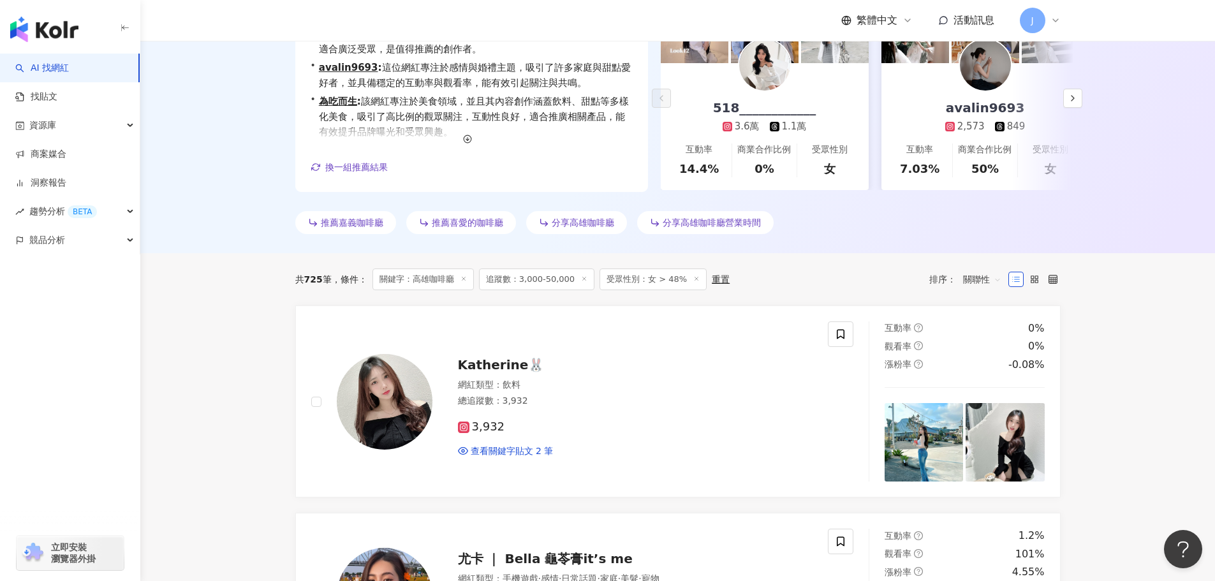
scroll to position [191, 0]
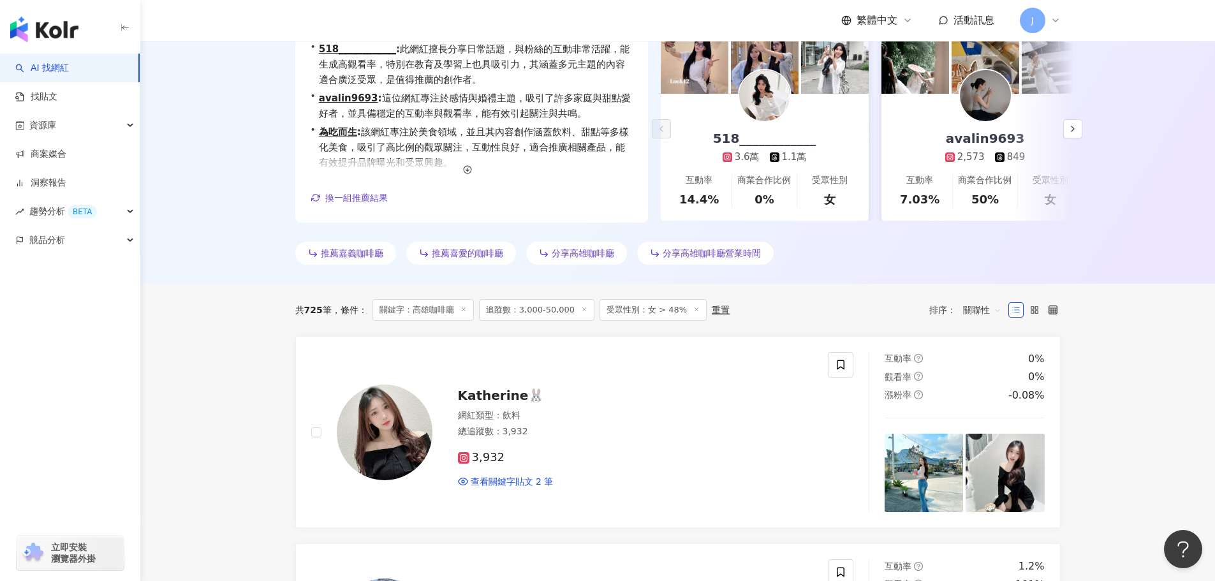
click at [647, 307] on span "受眾性別：女 > 48%" at bounding box center [652, 310] width 107 height 22
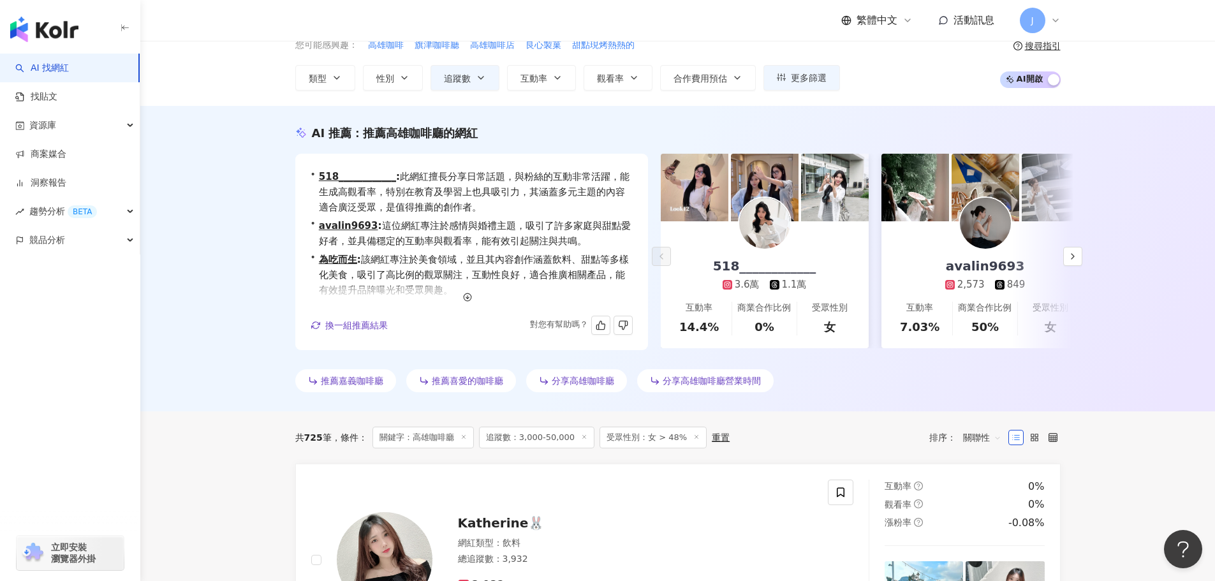
scroll to position [0, 0]
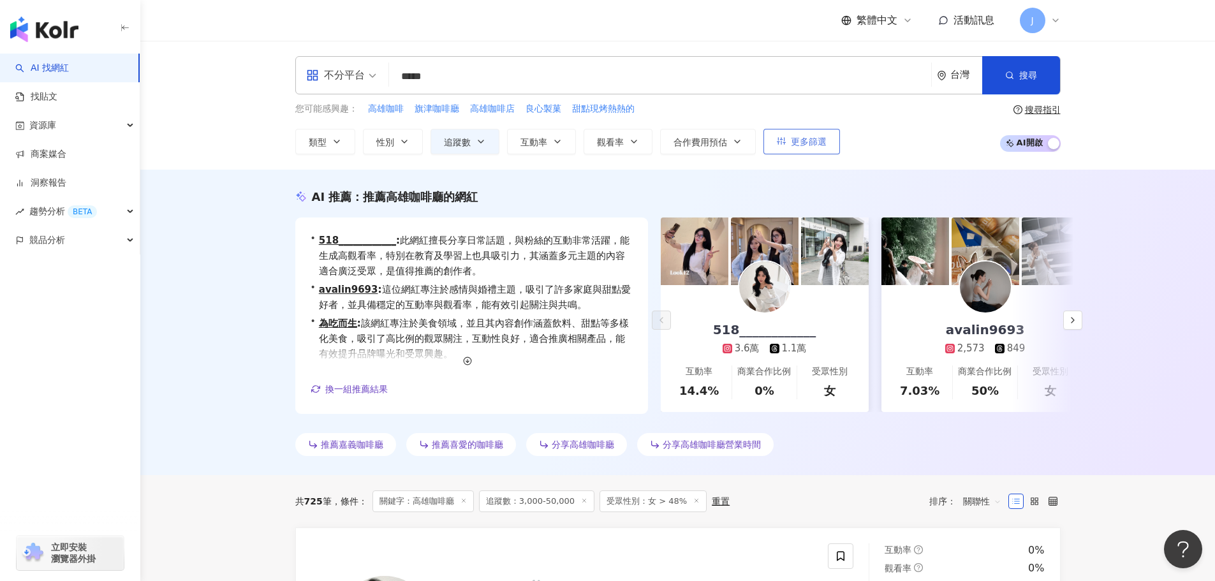
click at [780, 148] on button "更多篩選" at bounding box center [801, 142] width 77 height 26
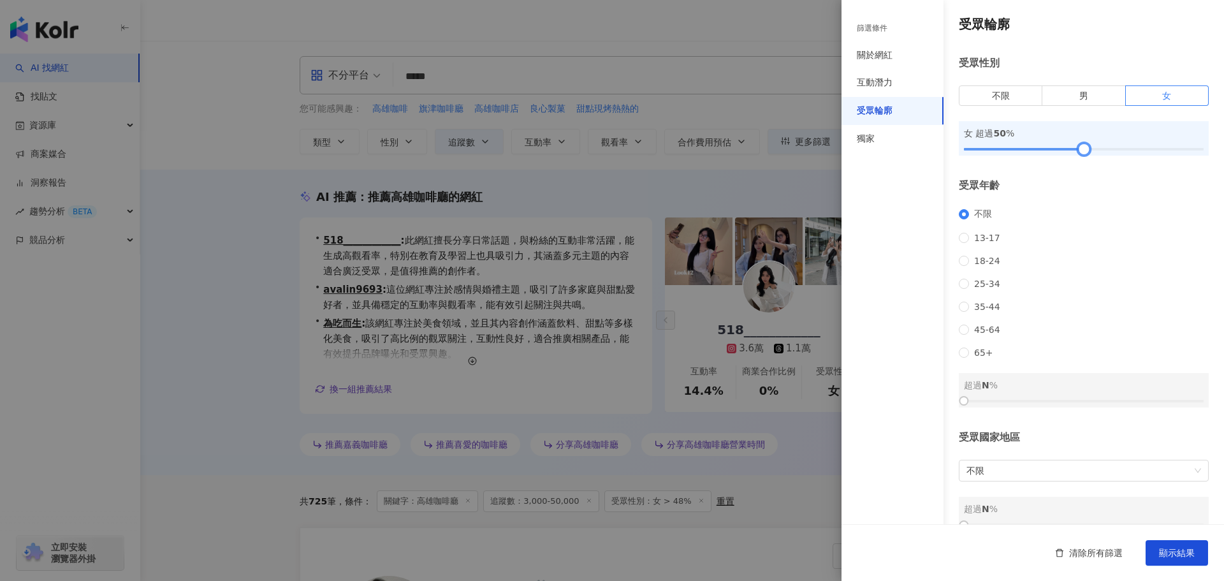
click at [1080, 148] on div at bounding box center [1083, 149] width 7 height 7
click at [1166, 555] on span "顯示結果" at bounding box center [1177, 553] width 36 height 10
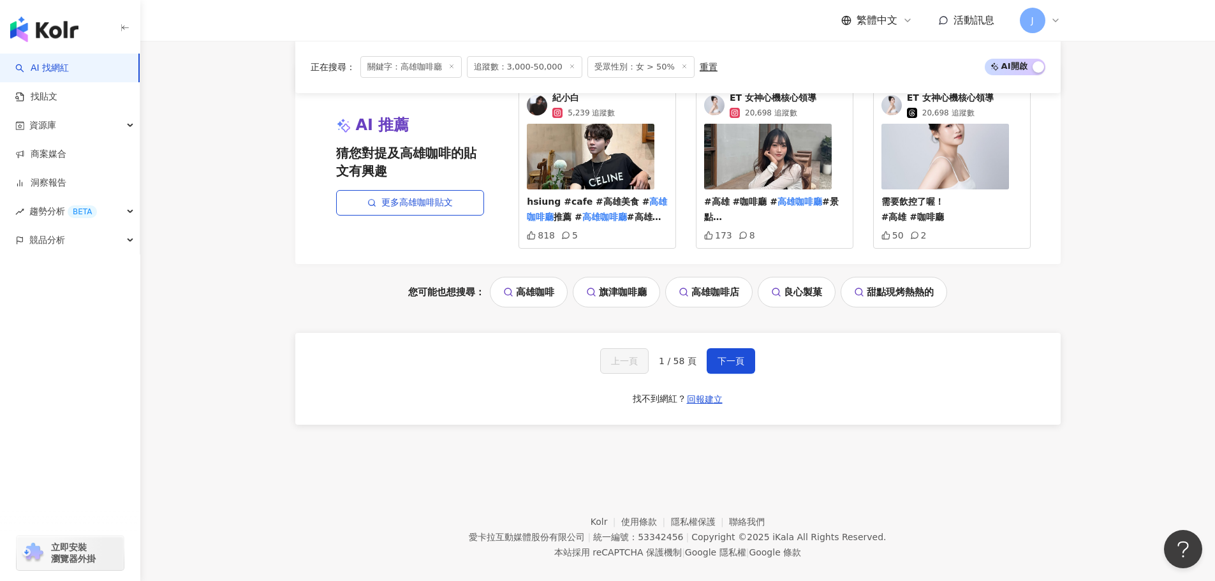
scroll to position [2654, 0]
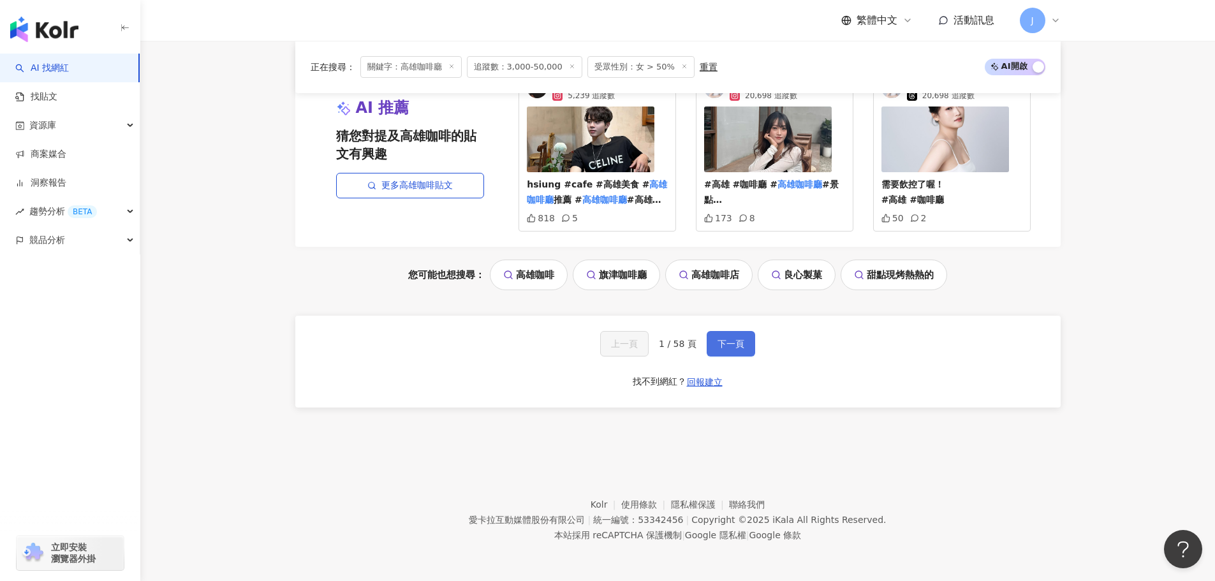
click at [727, 350] on button "下一頁" at bounding box center [730, 344] width 48 height 26
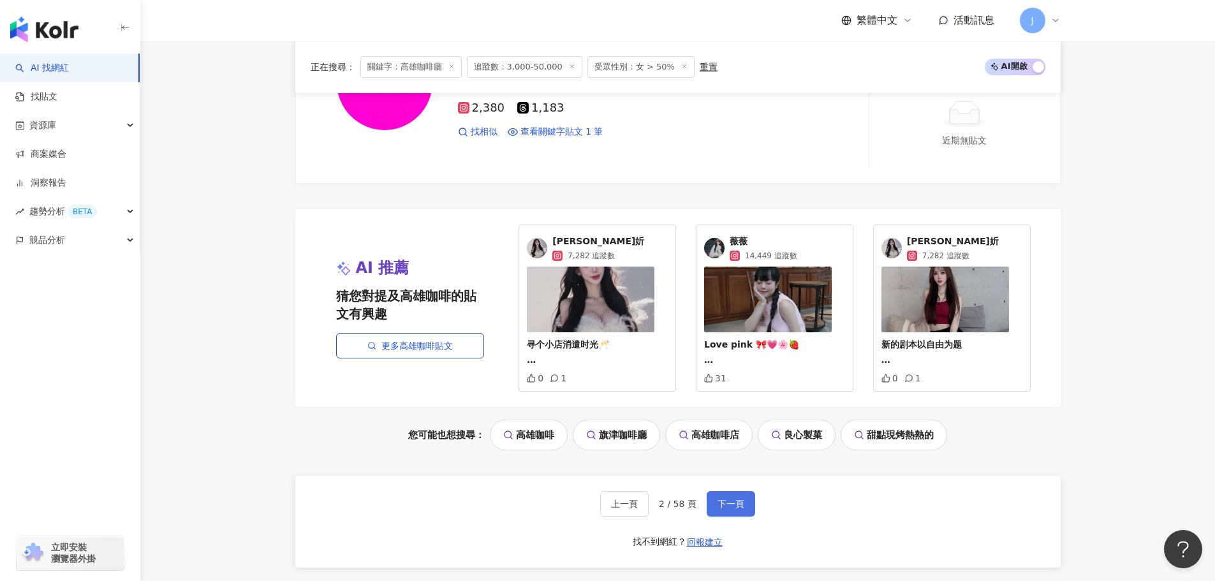
scroll to position [2691, 0]
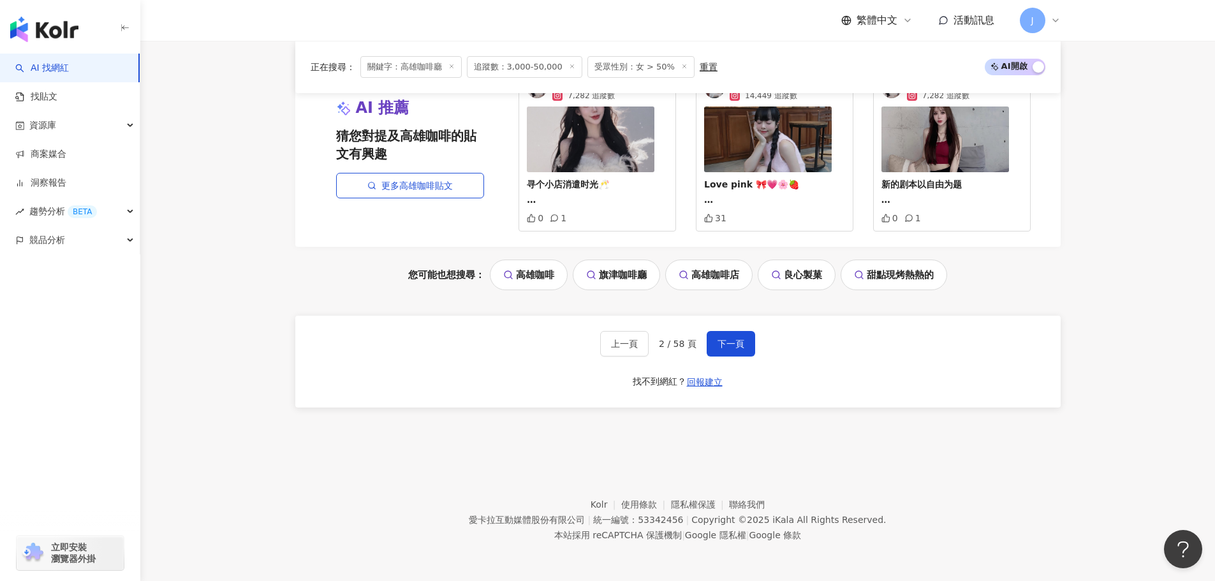
click at [723, 330] on div "上一頁 2 / 58 頁 下一頁 找不到網紅？ 回報建立" at bounding box center [677, 362] width 765 height 92
click at [724, 339] on span "下一頁" at bounding box center [730, 344] width 27 height 10
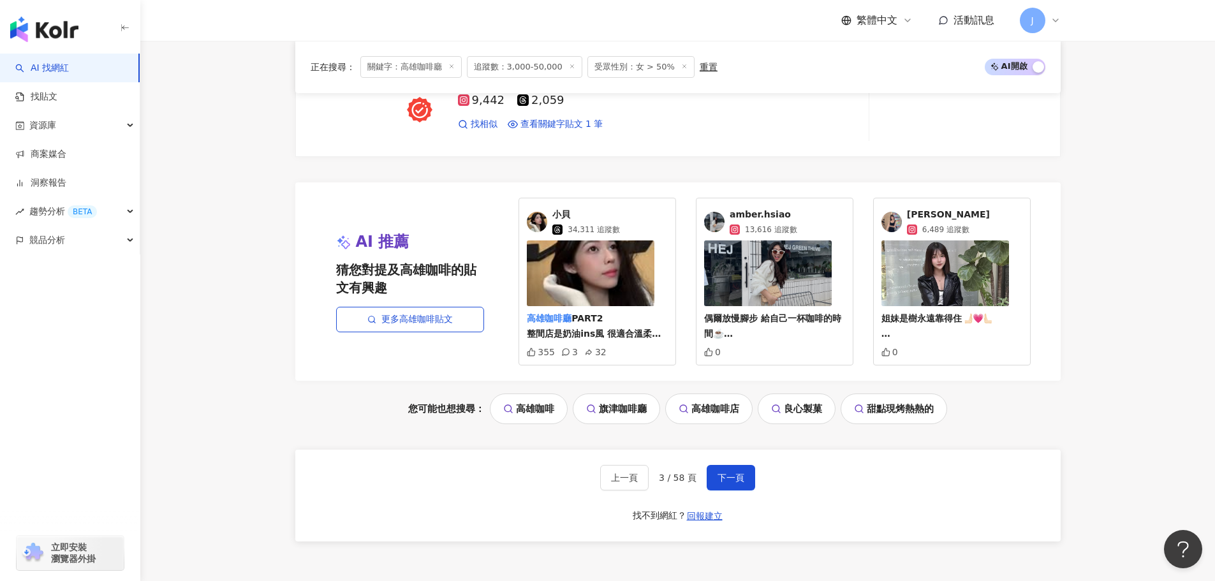
scroll to position [2654, 0]
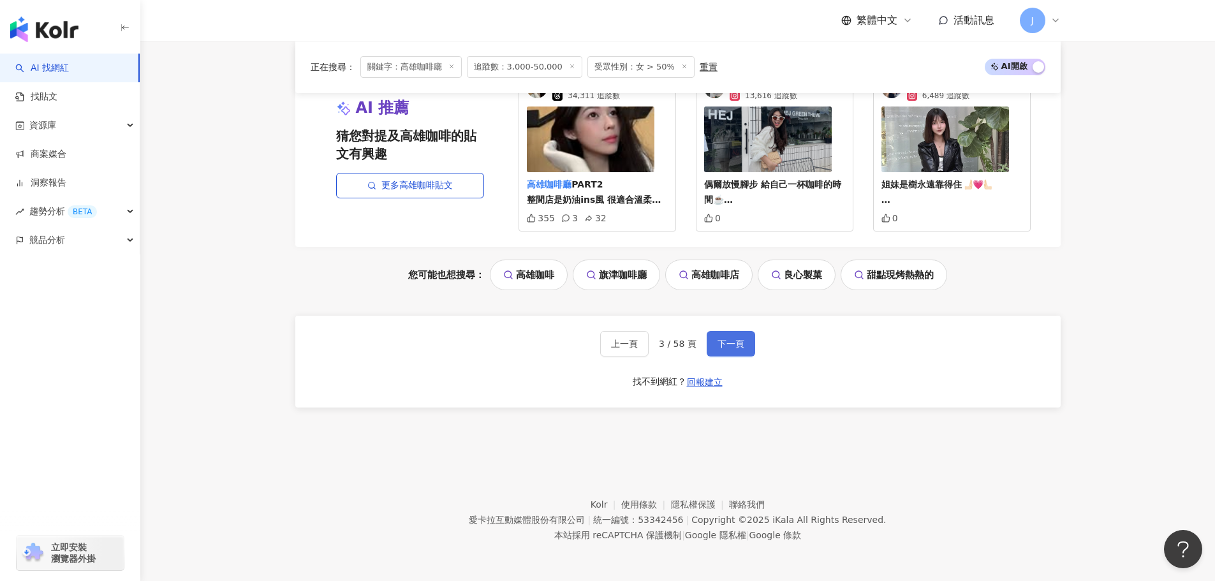
click at [722, 346] on span "下一頁" at bounding box center [730, 344] width 27 height 10
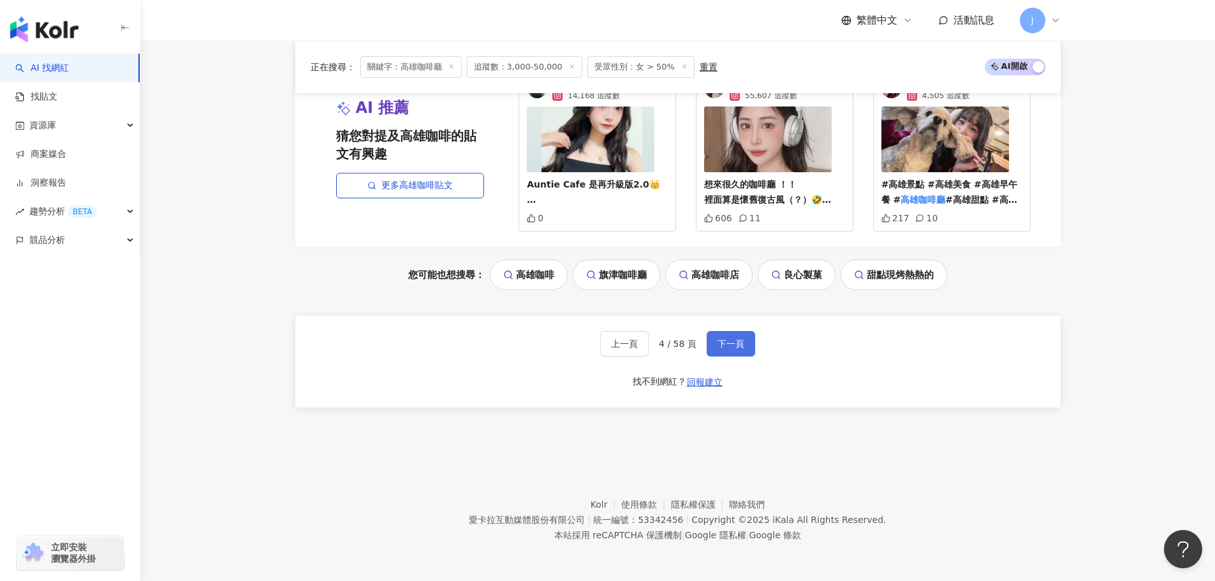
click at [728, 349] on span "下一頁" at bounding box center [730, 344] width 27 height 10
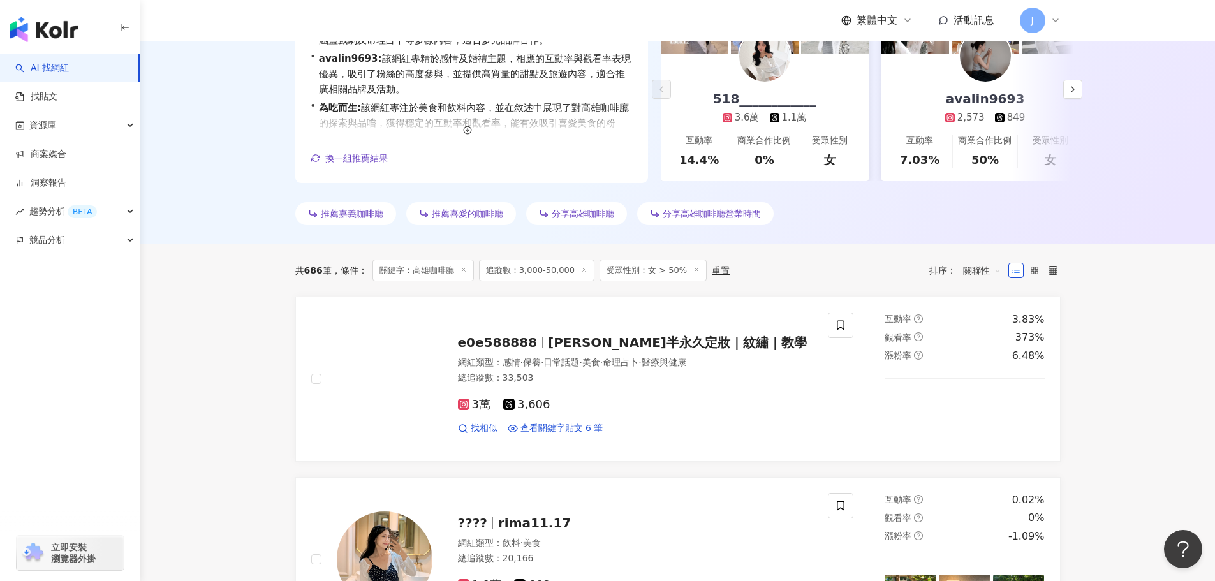
scroll to position [0, 0]
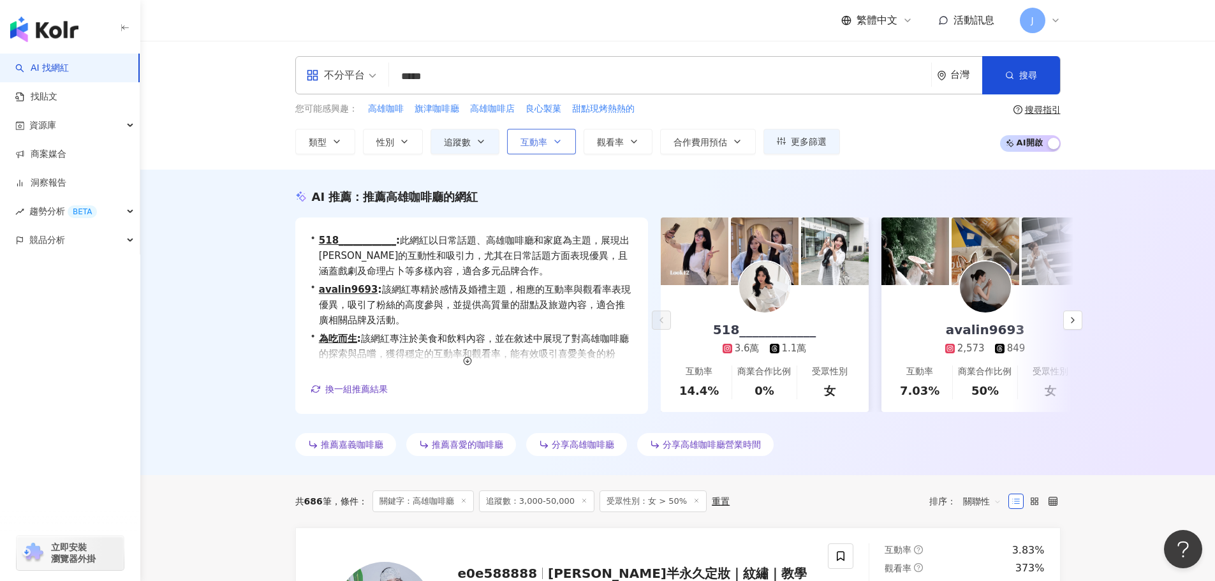
click at [552, 138] on icon "button" at bounding box center [557, 141] width 10 height 10
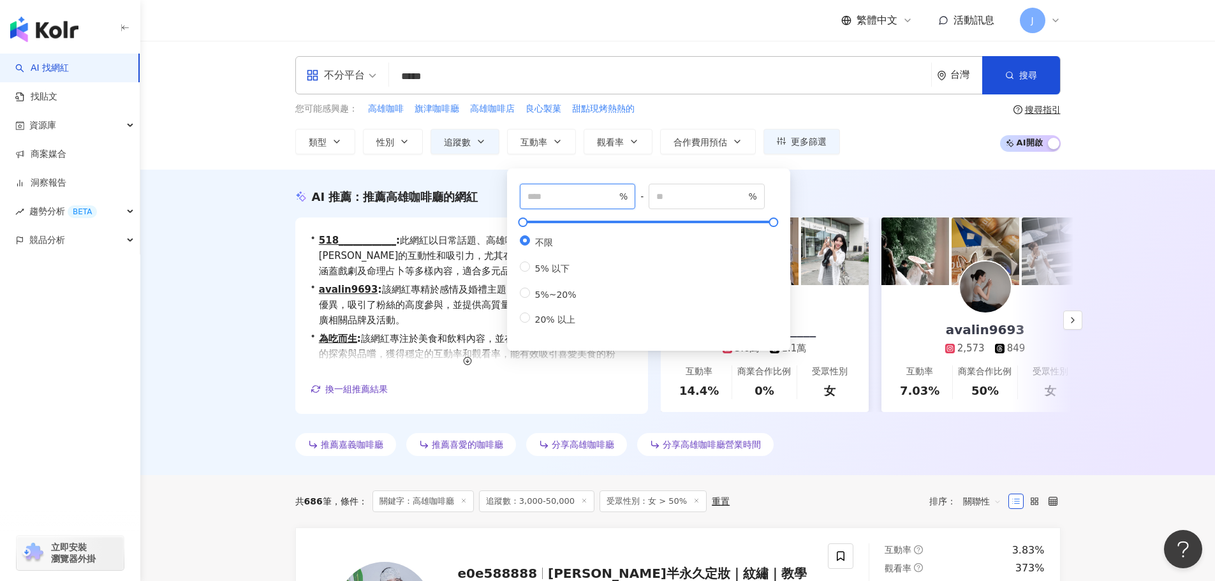
click at [536, 201] on input "number" at bounding box center [571, 196] width 89 height 14
type input "*"
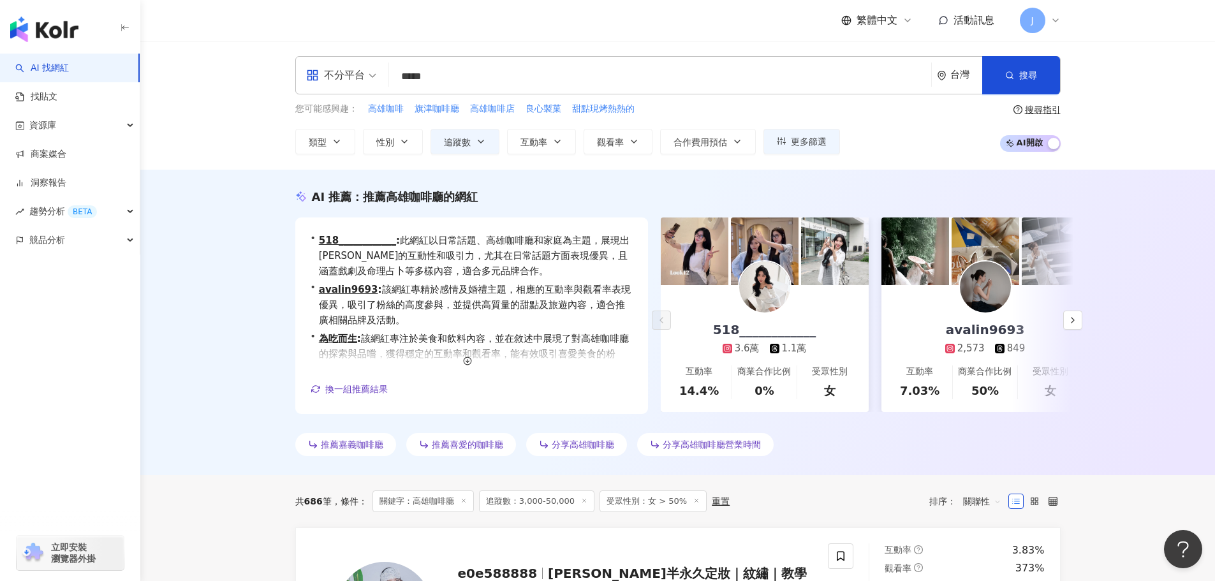
click at [864, 177] on div "AI 推薦 ： 推薦高雄咖啡廳的網紅 • 518____________ : 此網紅以日常話題、高雄咖啡廳和家庭為主題，展現出強烈的互動性和吸引力，尤其在日常…" at bounding box center [677, 322] width 1074 height 305
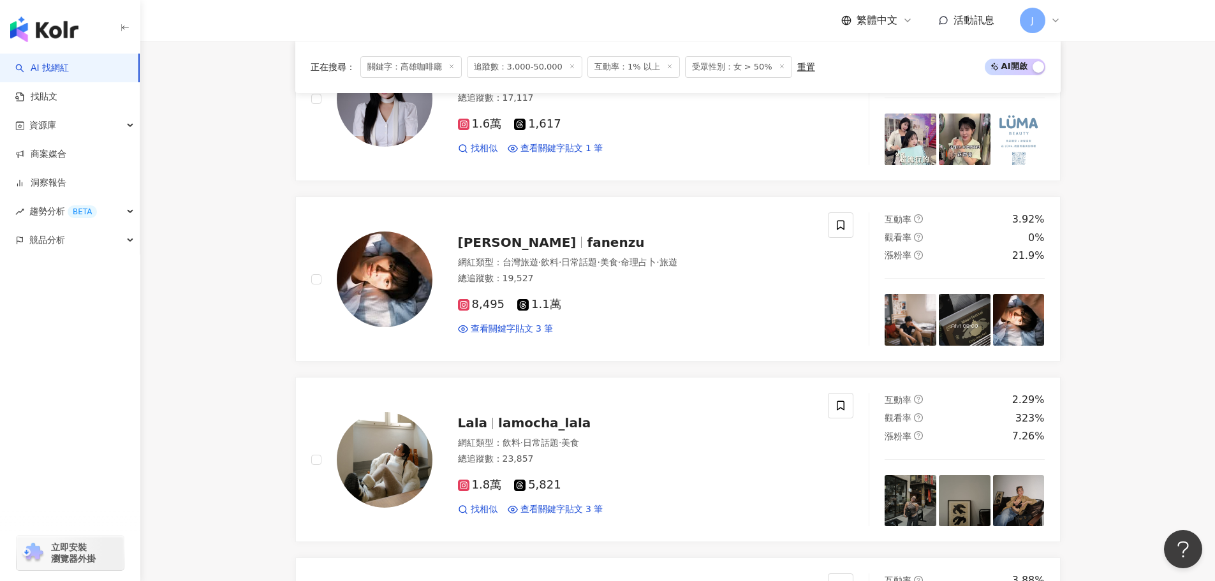
scroll to position [1782, 0]
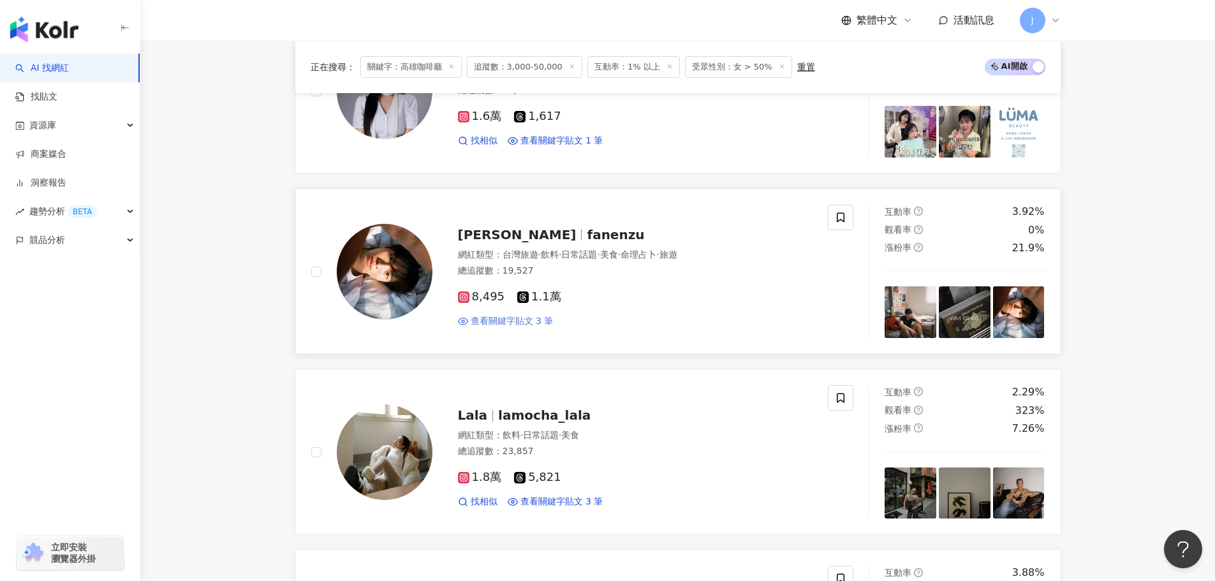
click at [513, 324] on span "查看關鍵字貼文 3 筆" at bounding box center [512, 321] width 83 height 13
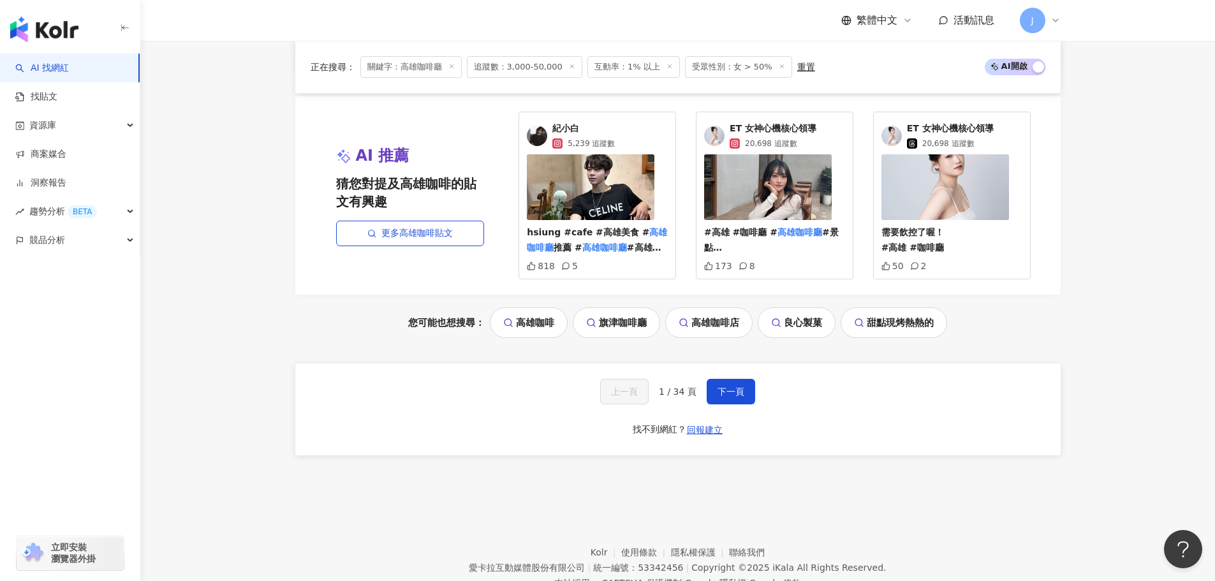
scroll to position [2654, 0]
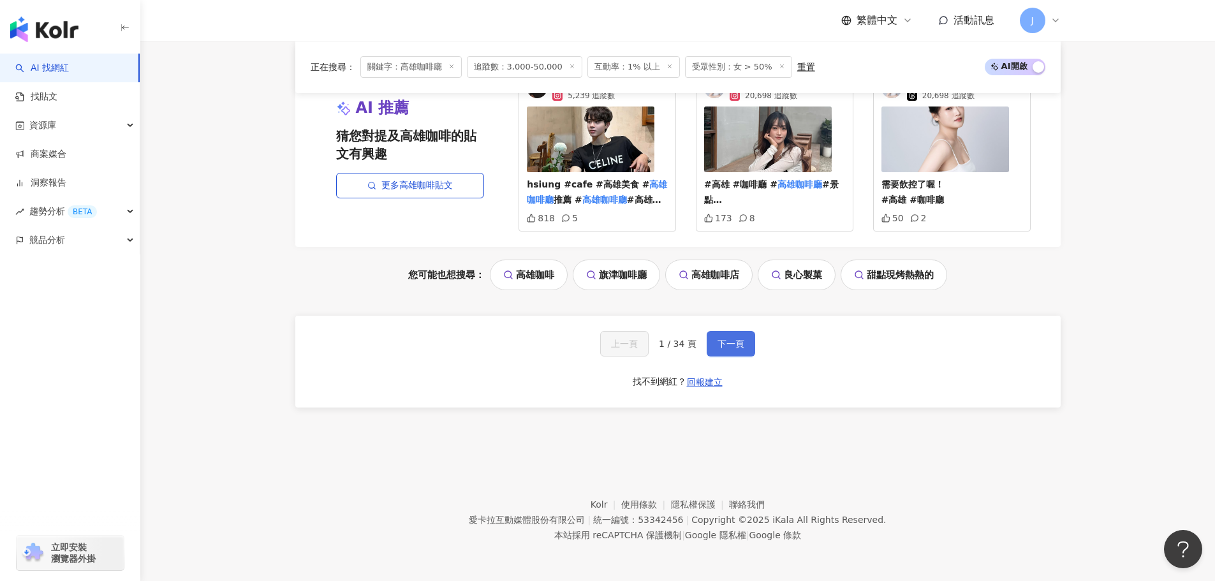
click at [737, 345] on span "下一頁" at bounding box center [730, 344] width 27 height 10
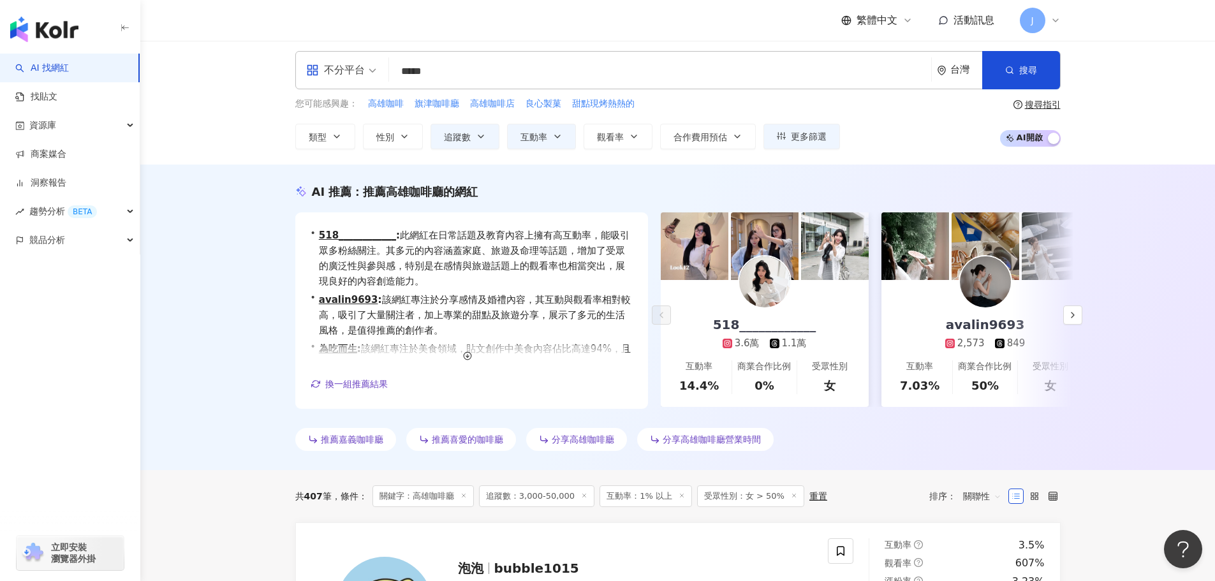
scroll to position [0, 0]
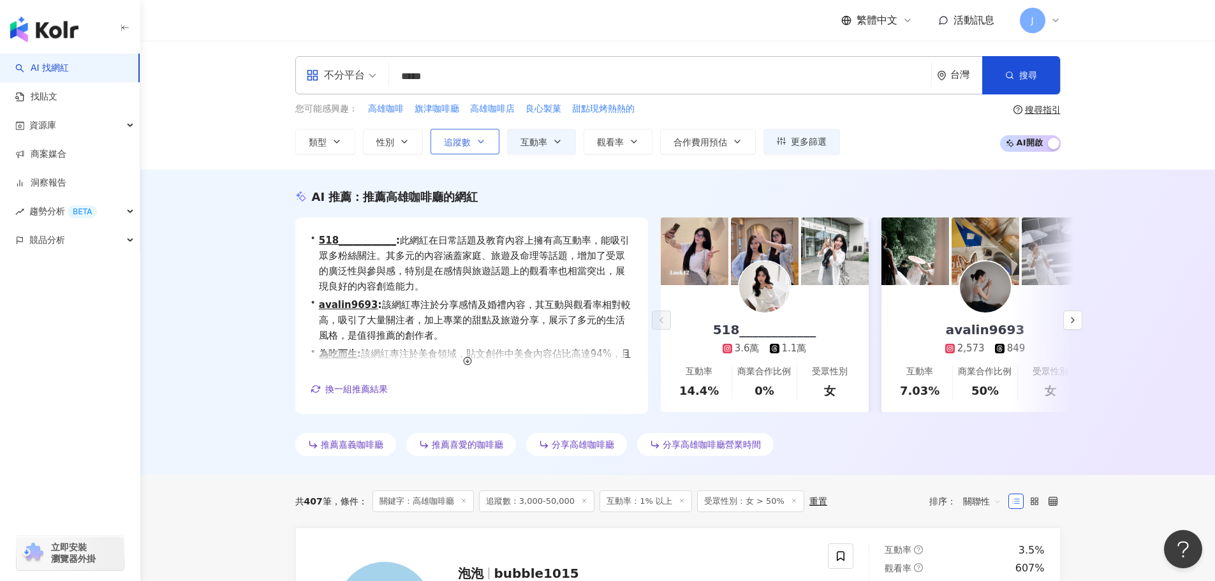
click at [481, 140] on icon "button" at bounding box center [481, 141] width 10 height 10
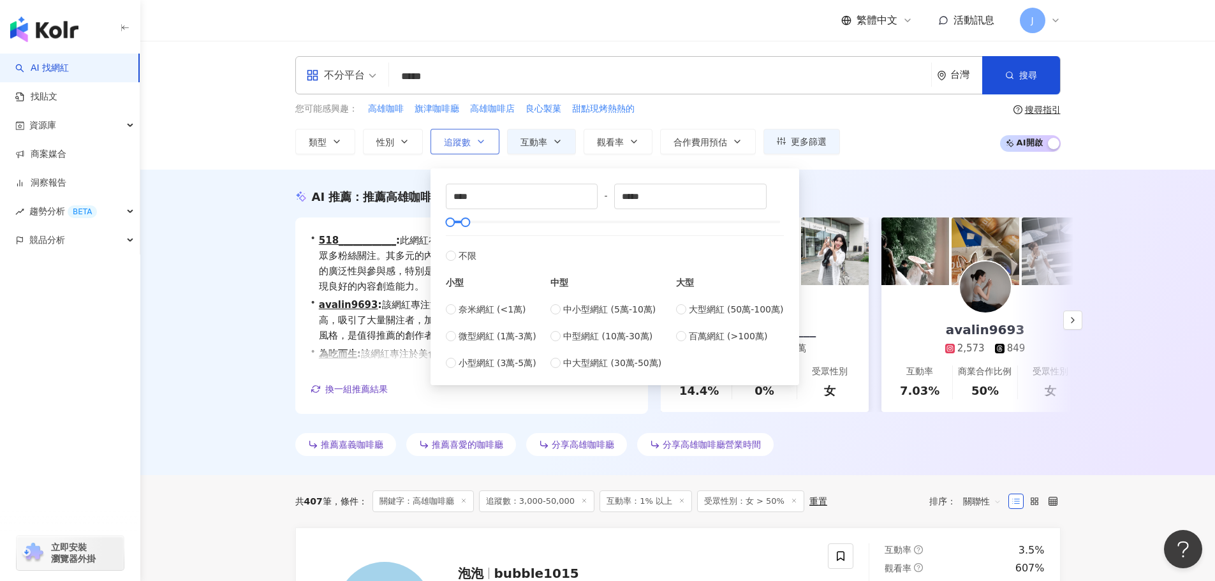
click at [481, 140] on icon "button" at bounding box center [481, 141] width 10 height 10
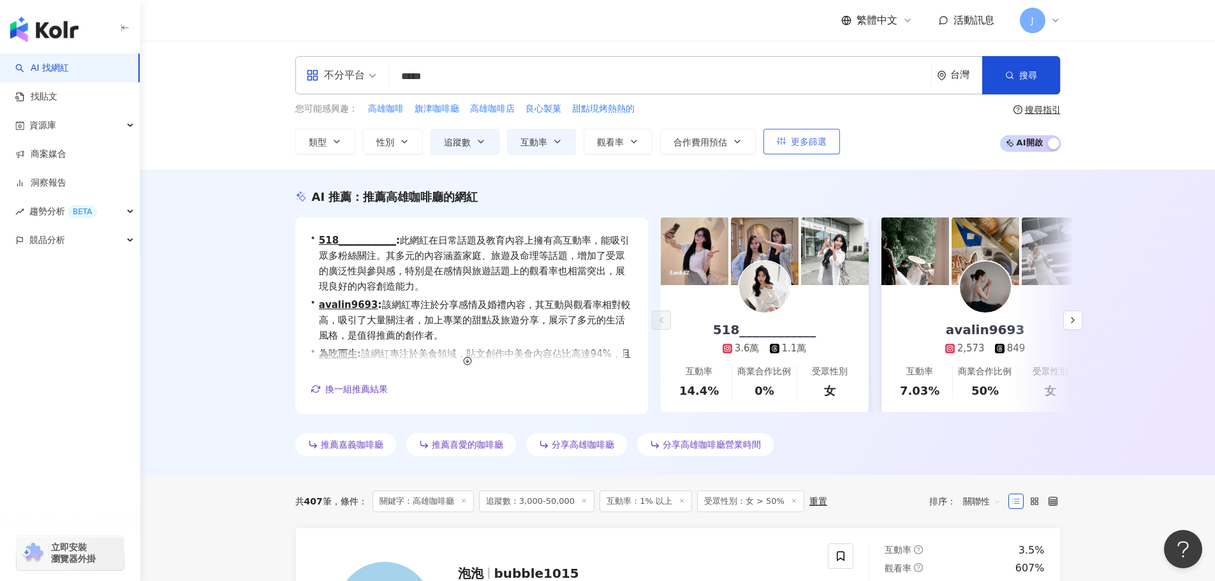
click at [785, 145] on icon "button" at bounding box center [781, 140] width 9 height 9
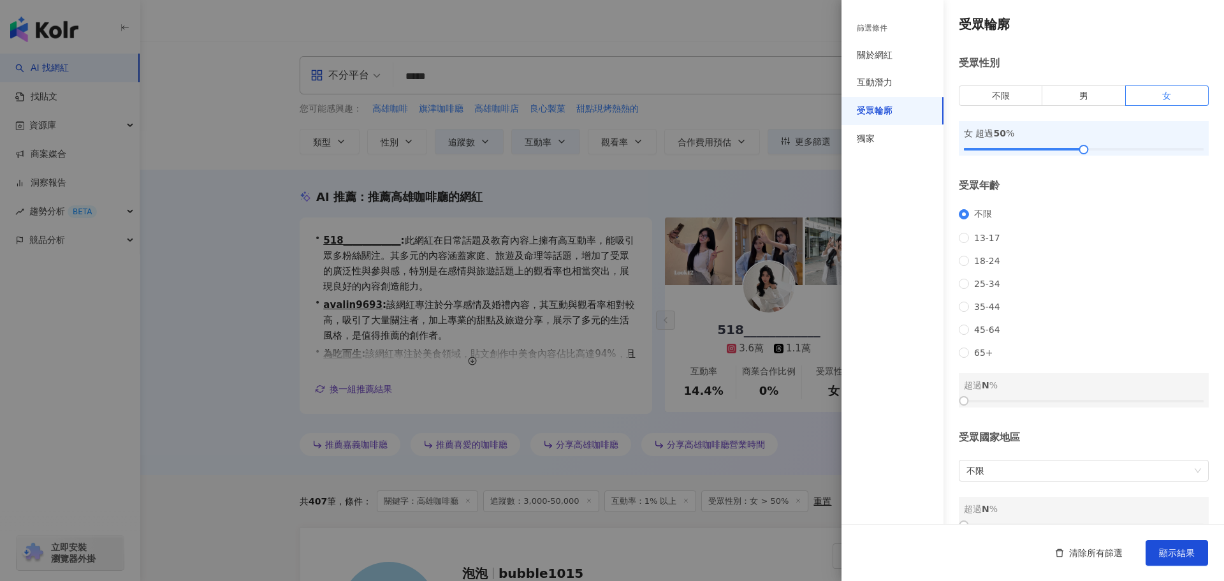
click at [750, 179] on div at bounding box center [612, 290] width 1224 height 581
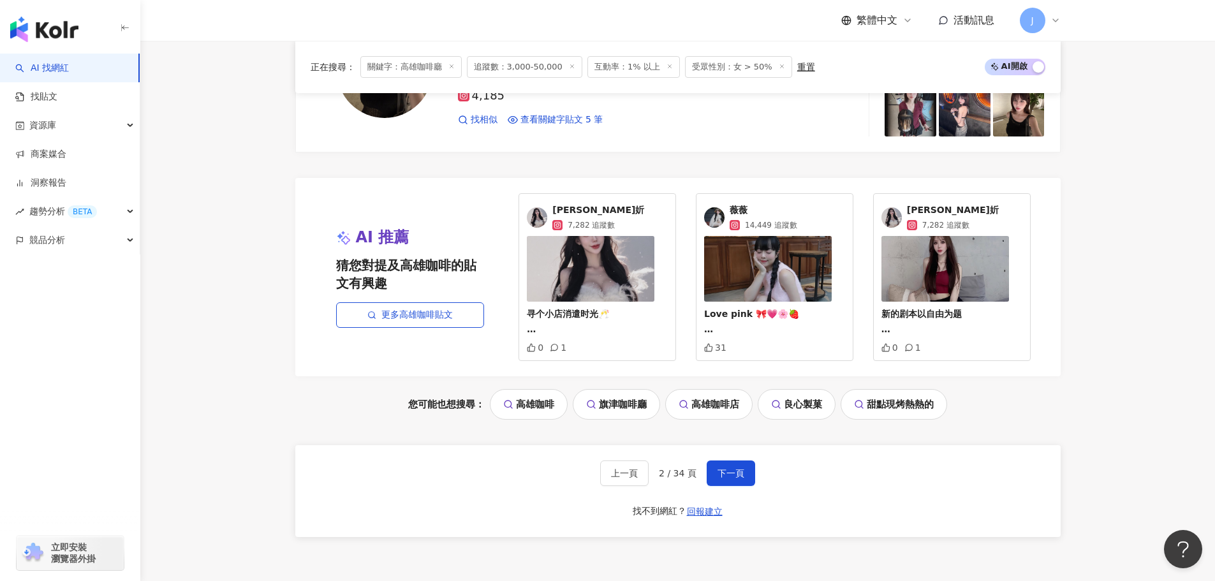
scroll to position [2529, 0]
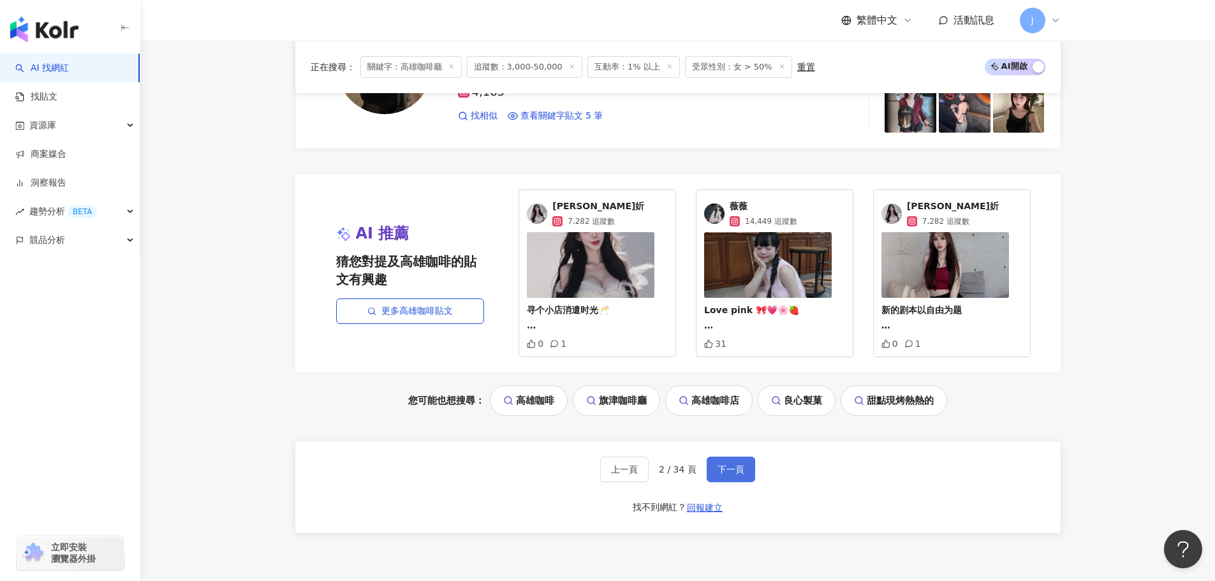
click at [724, 465] on span "下一頁" at bounding box center [730, 469] width 27 height 10
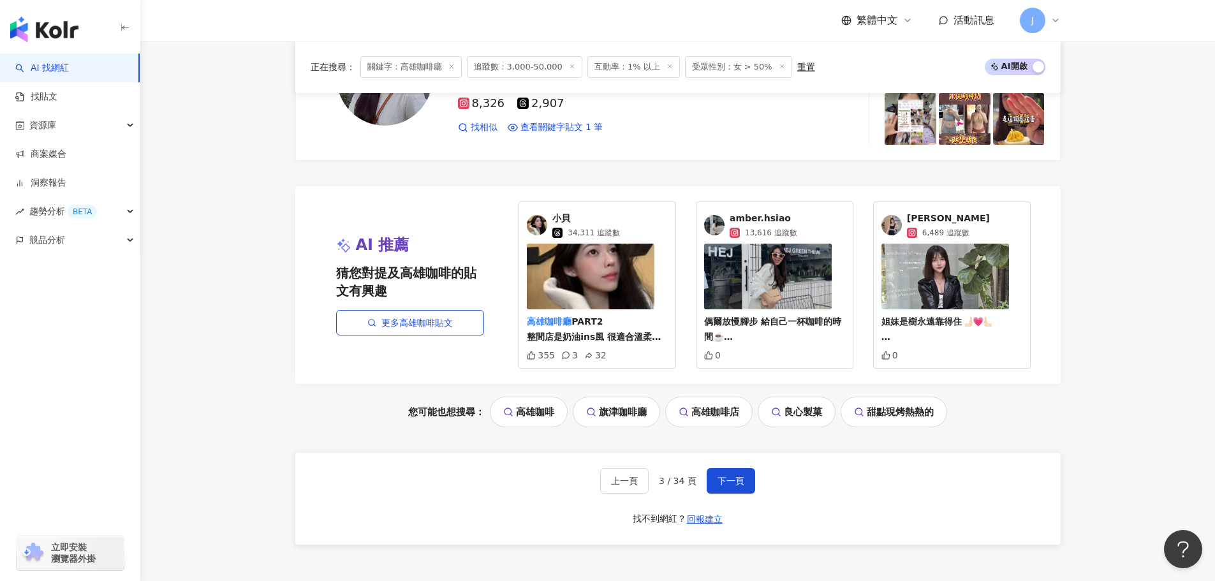
scroll to position [2558, 0]
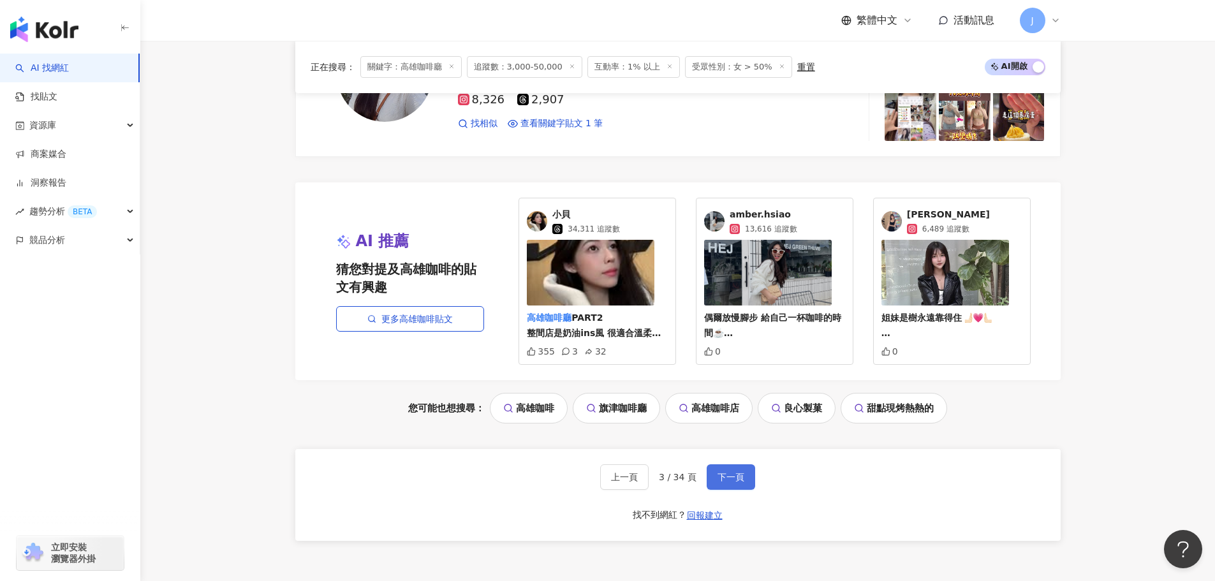
click at [718, 483] on button "下一頁" at bounding box center [730, 477] width 48 height 26
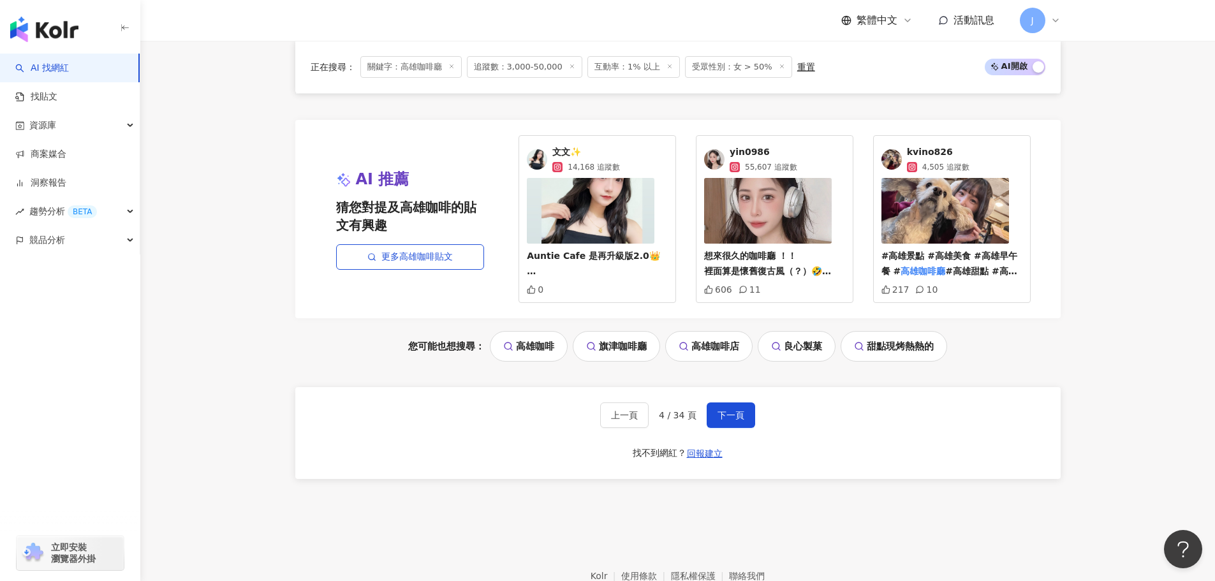
scroll to position [2584, 0]
click at [730, 410] on span "下一頁" at bounding box center [730, 414] width 27 height 10
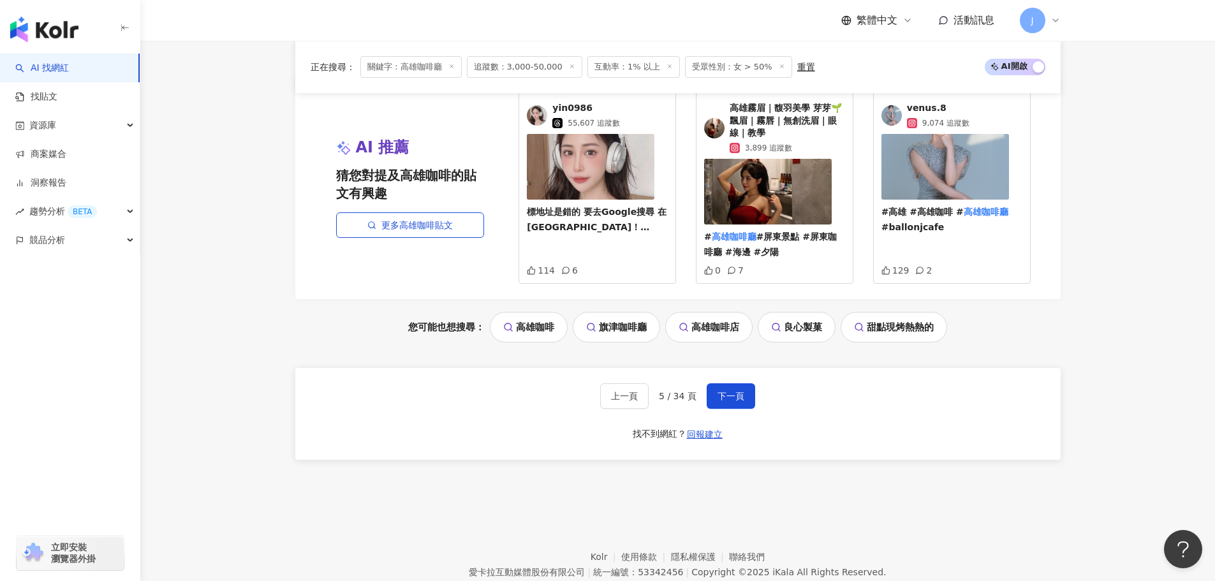
scroll to position [2752, 0]
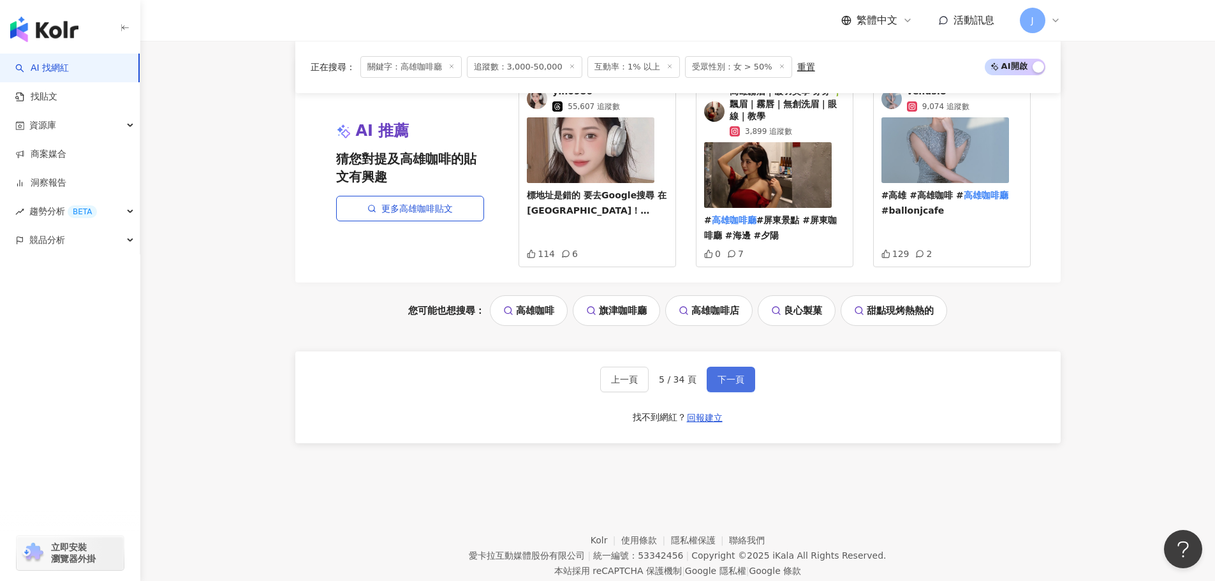
click at [738, 375] on span "下一頁" at bounding box center [730, 379] width 27 height 10
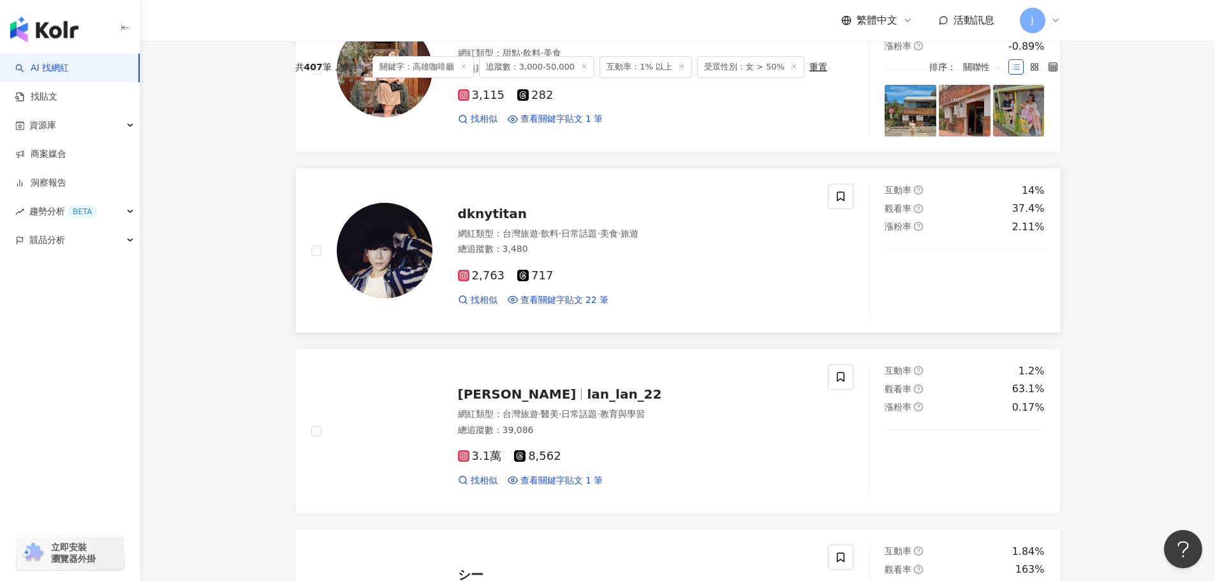
scroll to position [0, 0]
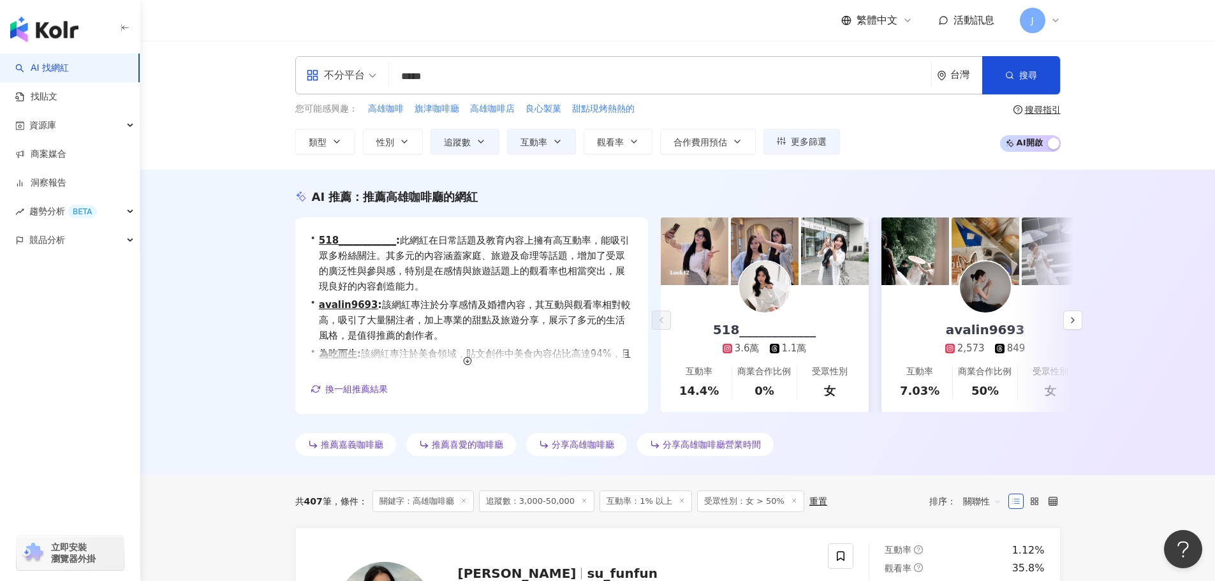
click at [462, 83] on input "*****" at bounding box center [660, 76] width 532 height 24
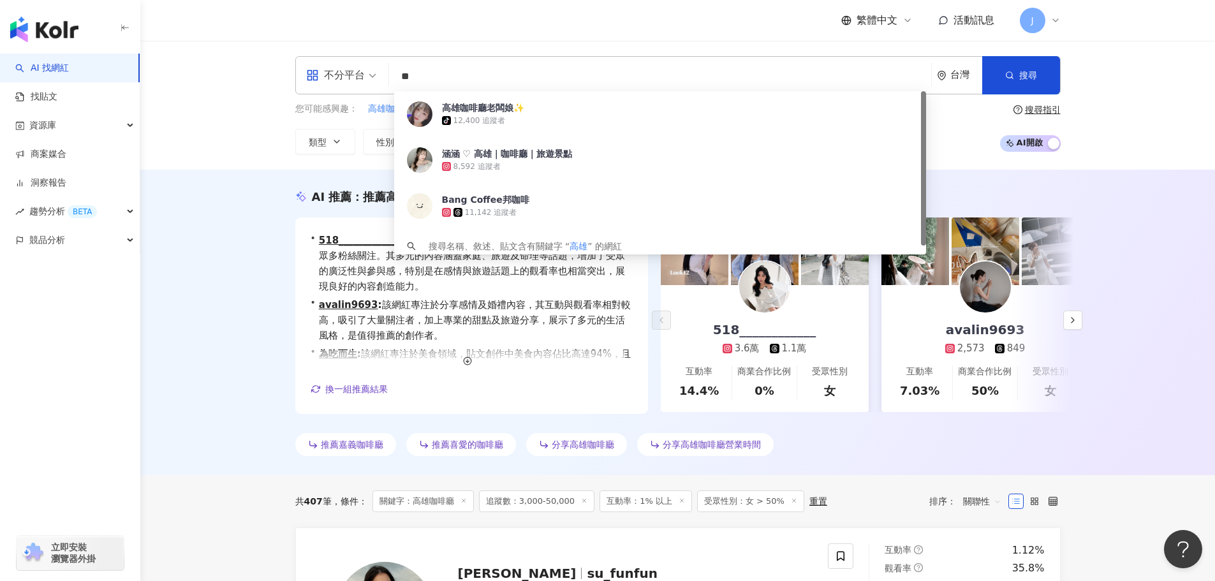
type input "*"
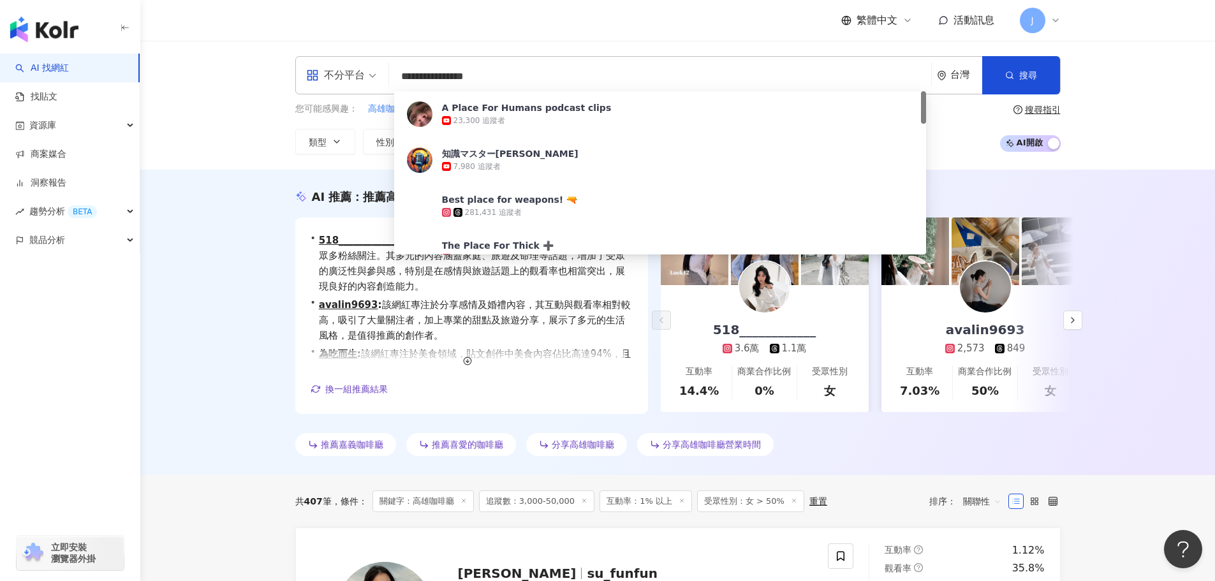
type input "**********"
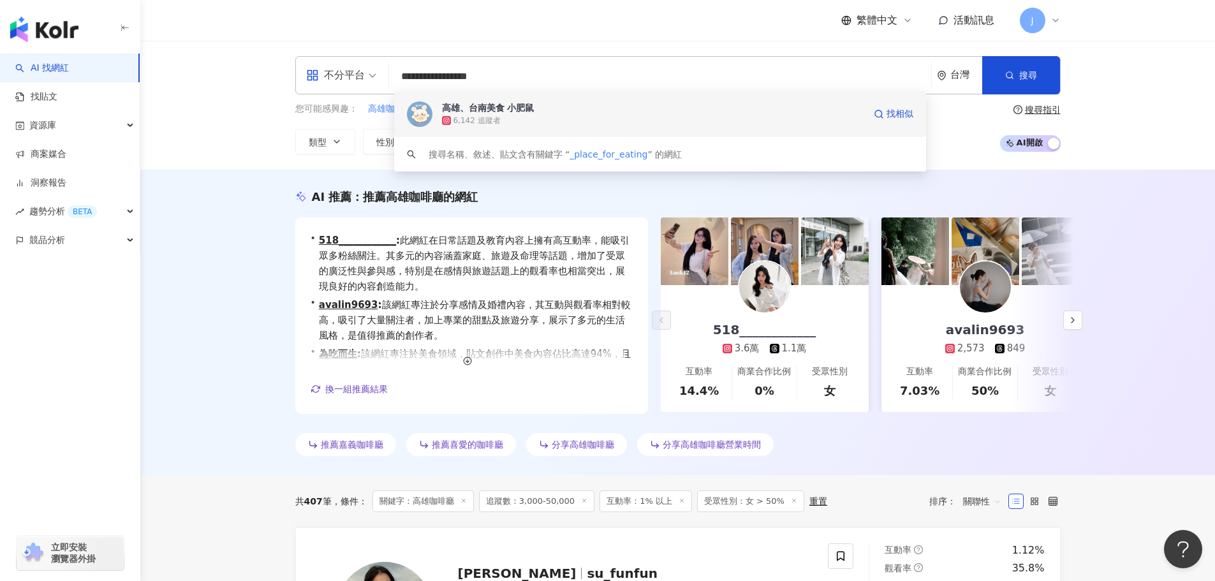
click at [469, 103] on div "高雄、台南美食 小肥鼠" at bounding box center [488, 107] width 92 height 13
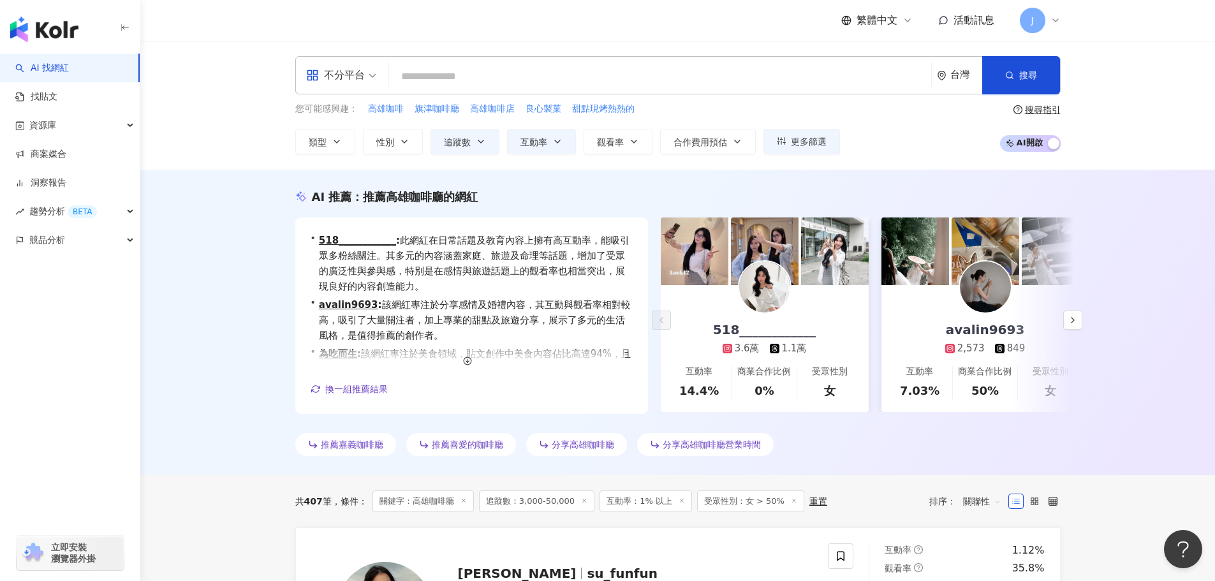
click at [492, 71] on input "search" at bounding box center [660, 76] width 532 height 24
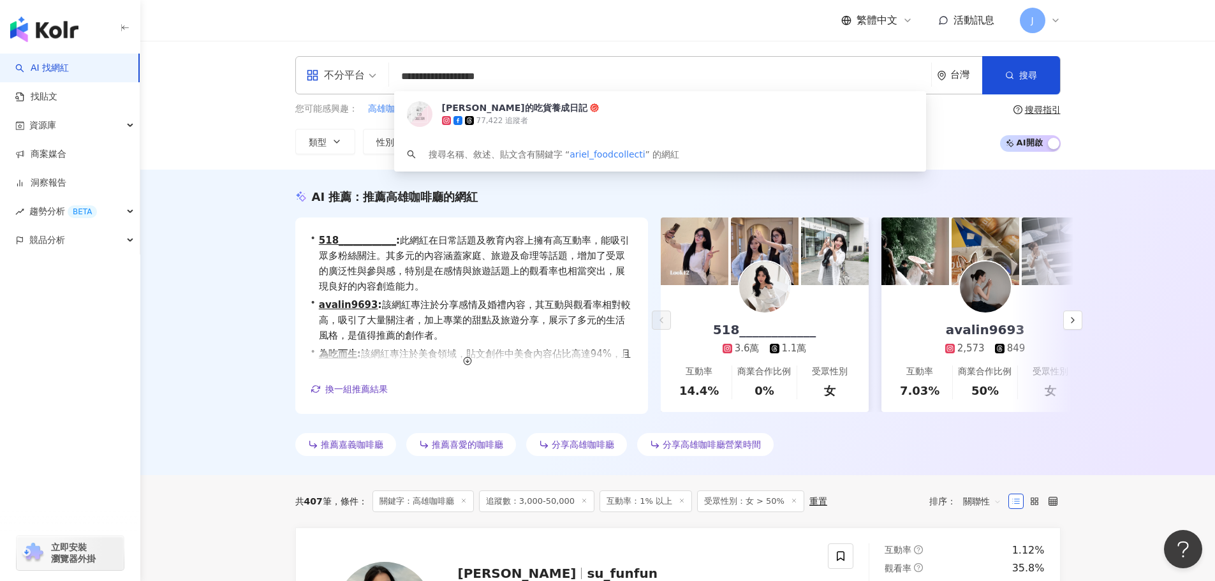
type input "**********"
click at [495, 114] on div "77,422 追蹤者" at bounding box center [653, 120] width 422 height 13
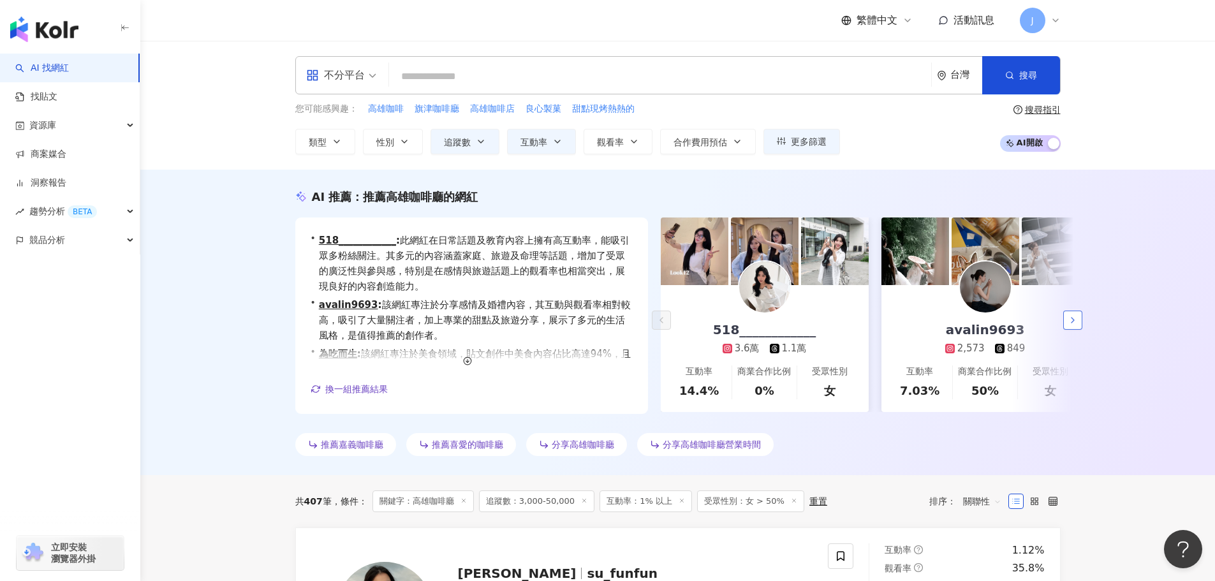
click at [1069, 320] on icon "button" at bounding box center [1072, 320] width 10 height 10
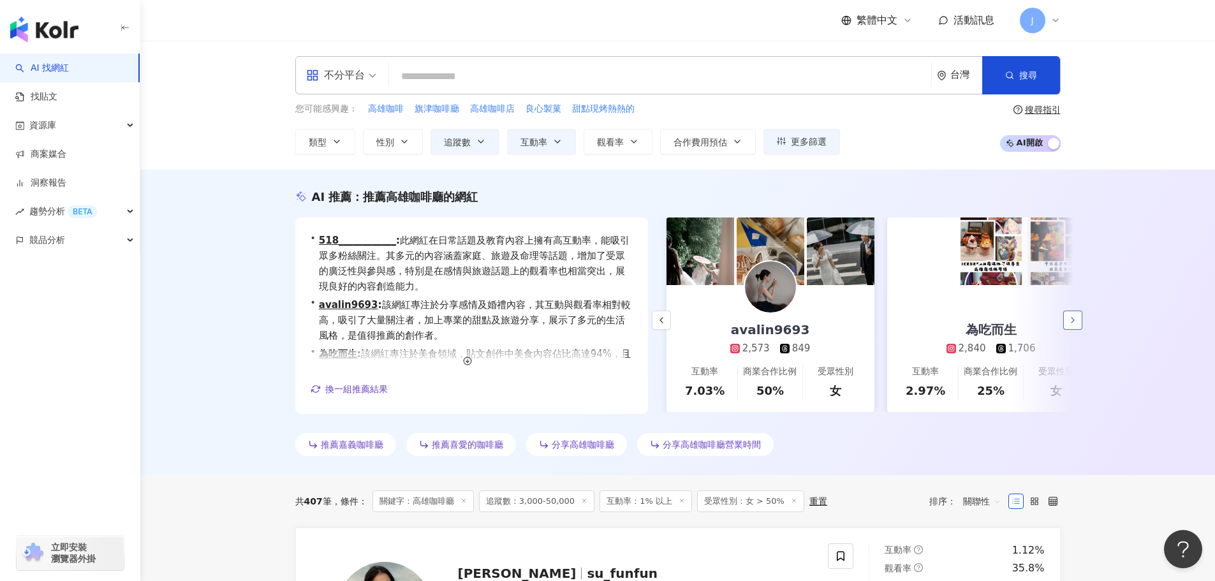
scroll to position [0, 221]
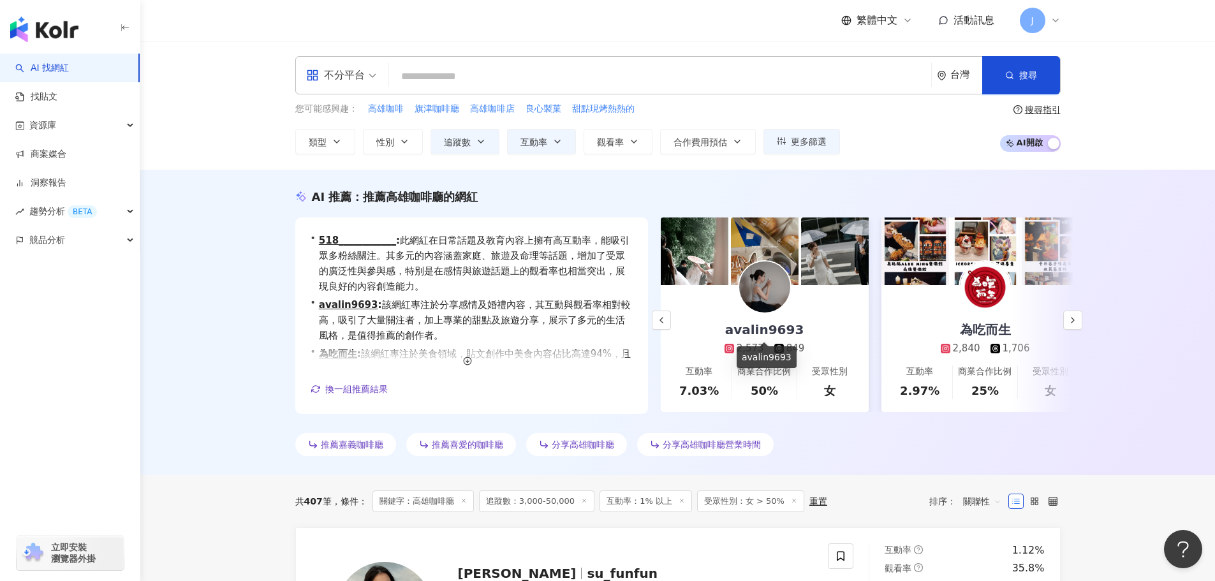
click at [733, 331] on div "avalin9693" at bounding box center [764, 330] width 105 height 18
click at [1073, 317] on icon "button" at bounding box center [1072, 320] width 10 height 10
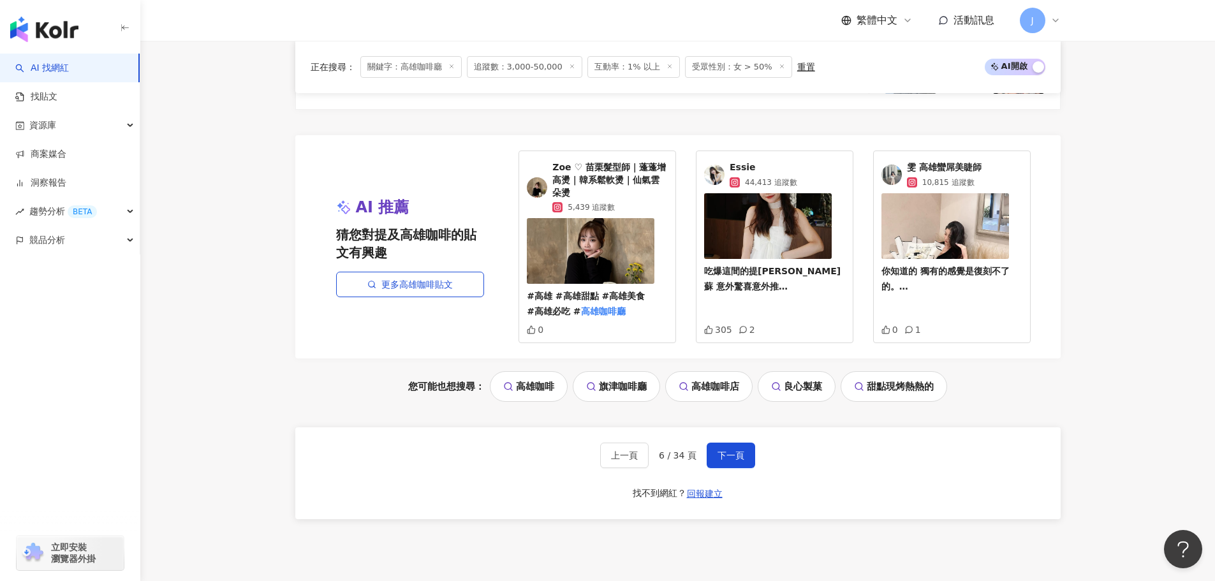
scroll to position [2571, 0]
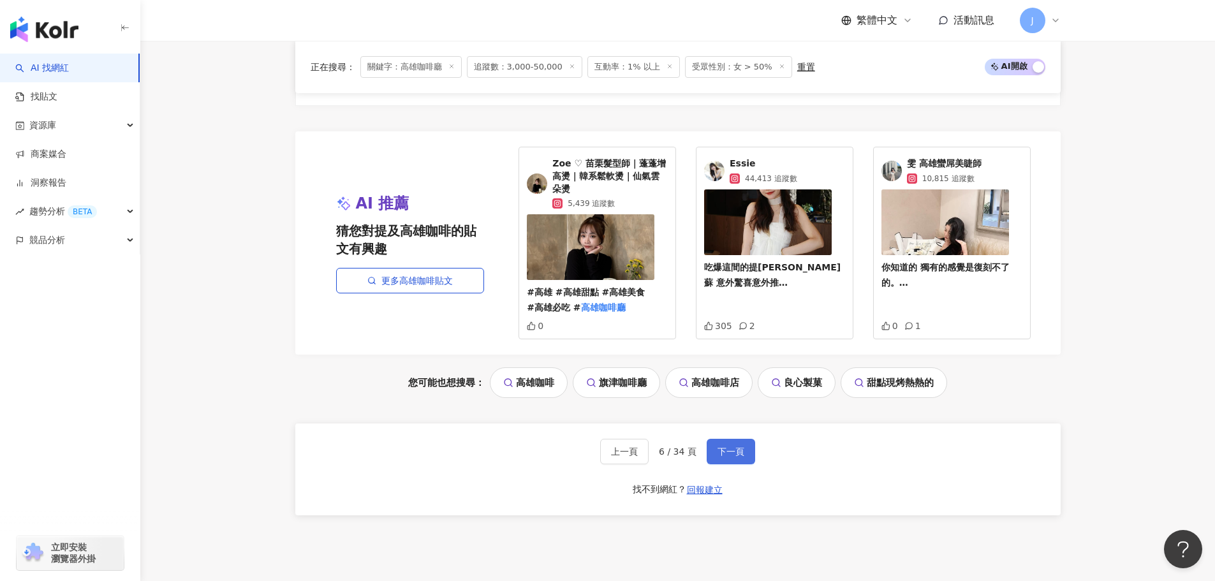
click at [734, 451] on span "下一頁" at bounding box center [730, 451] width 27 height 10
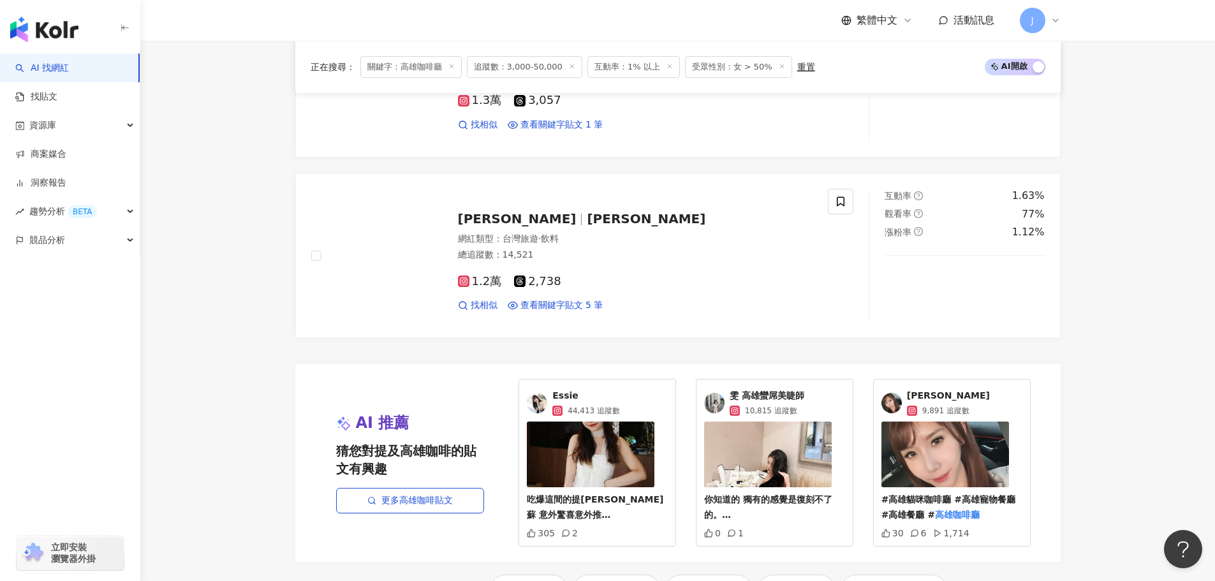
scroll to position [2332, 0]
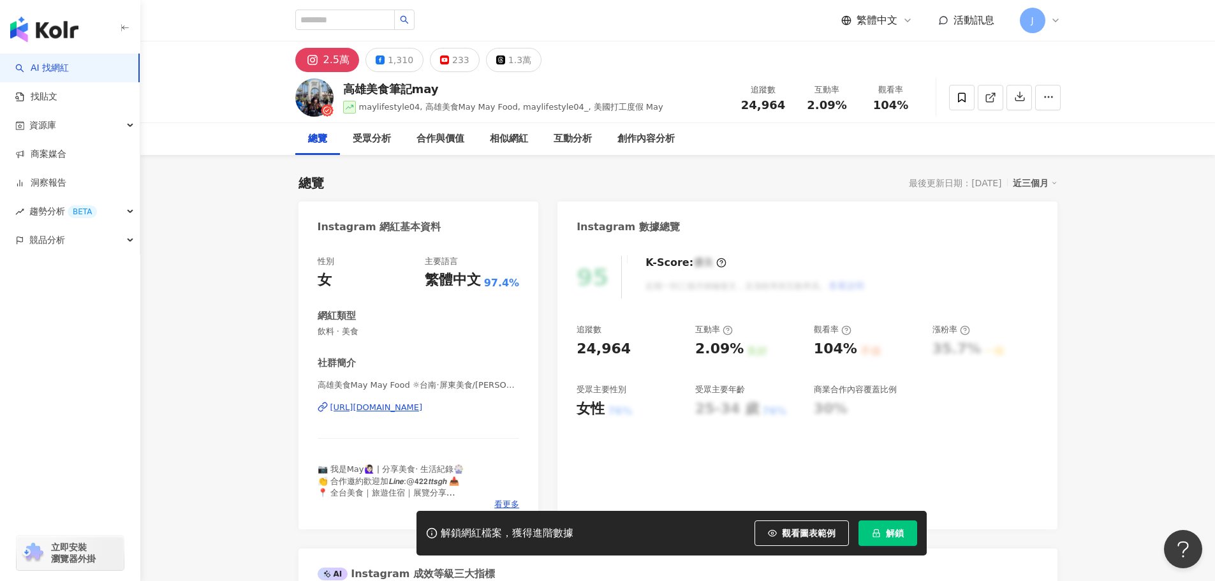
drag, startPoint x: 303, startPoint y: 404, endPoint x: 507, endPoint y: 400, distance: 203.4
click at [507, 400] on div "性別 女 主要語言 繁體中文 97.4% 網紅類型 飲料 · 美食 社群簡介 高雄美食May May Food ☼台南·屏東美食/MEI YI WU | ma…" at bounding box center [418, 386] width 240 height 286
copy div "https://www.instagram.com/maylifestyle04_/"
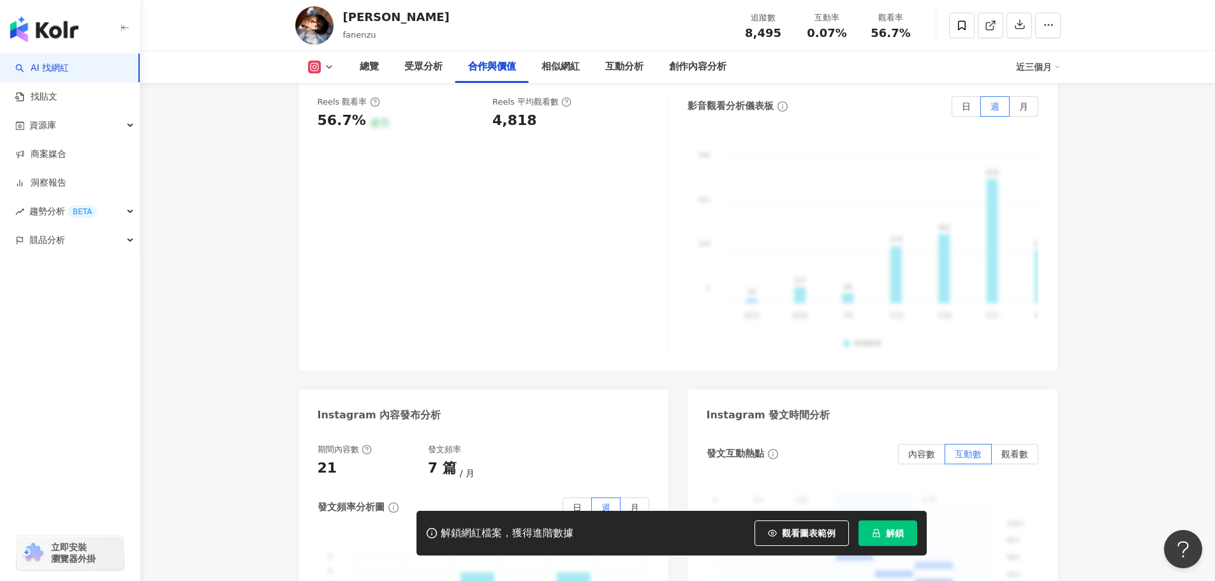
scroll to position [1994, 0]
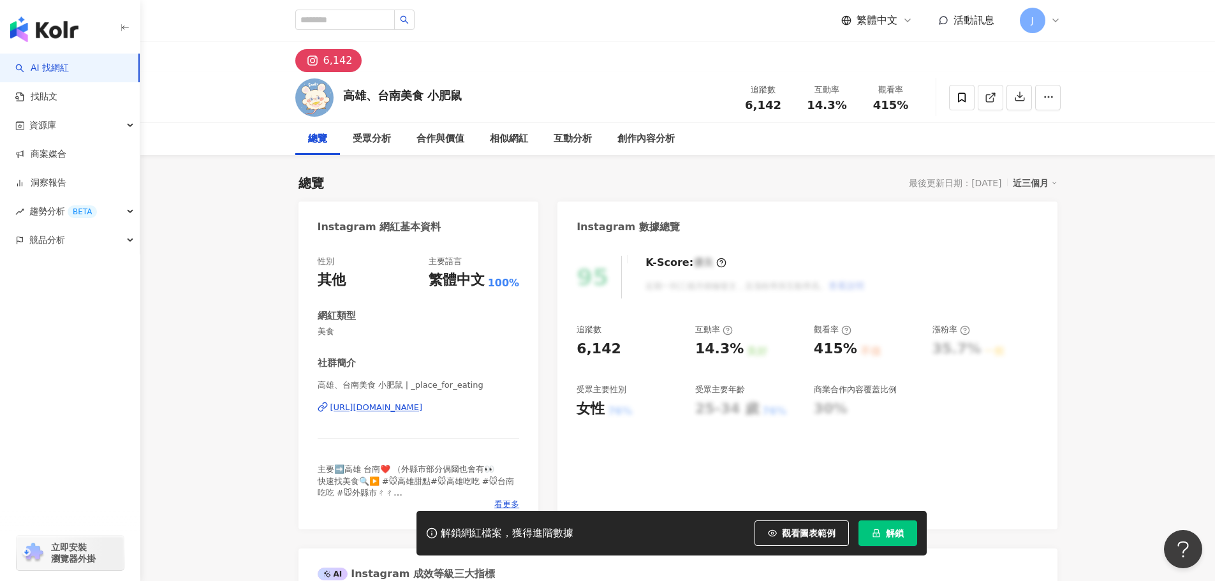
click at [882, 532] on button "解鎖" at bounding box center [887, 533] width 59 height 26
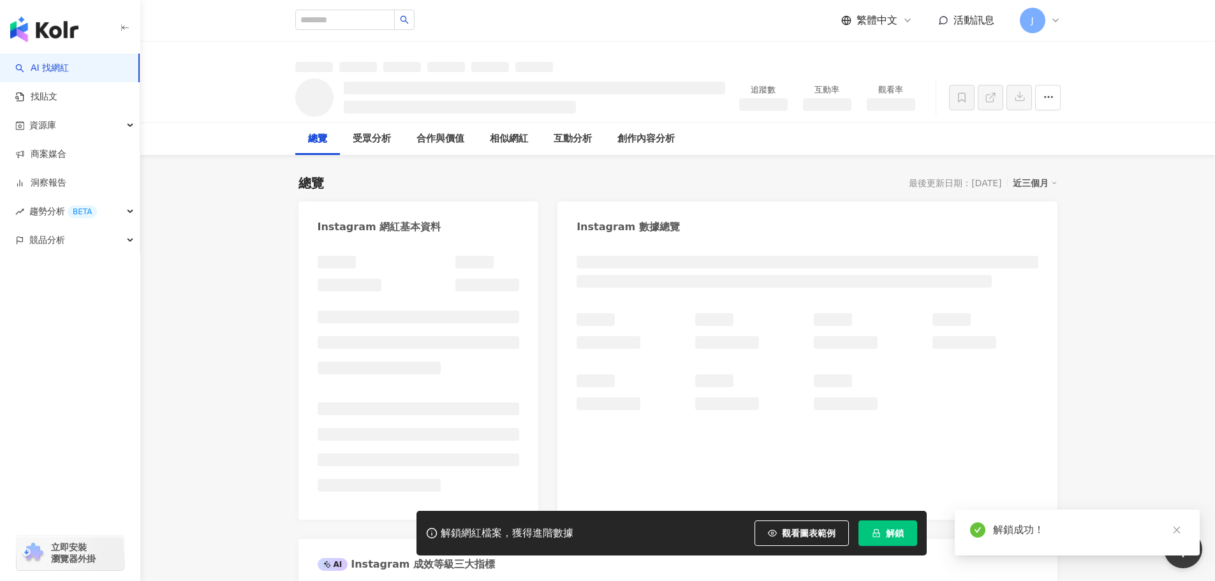
scroll to position [56, 0]
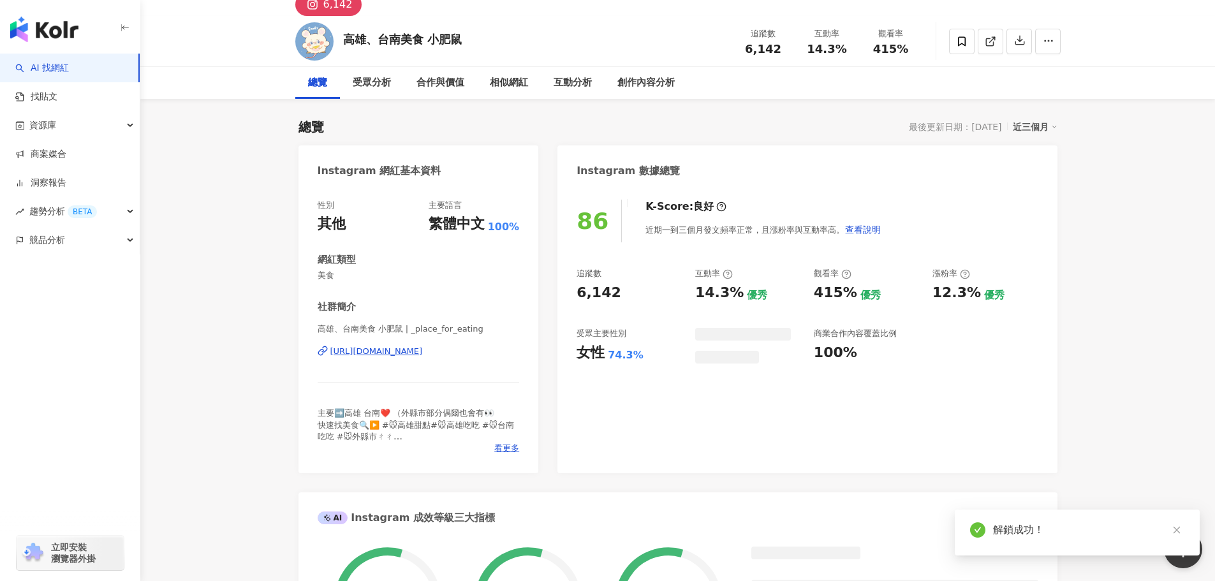
scroll to position [165, 0]
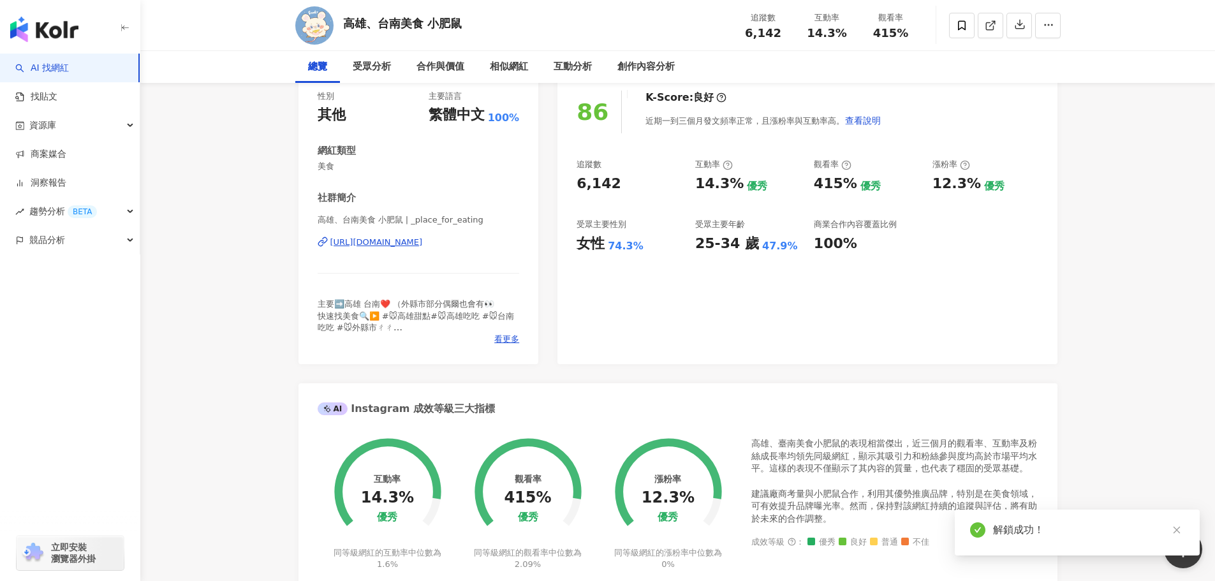
click at [332, 240] on div "高雄、台南美食 小肥鼠 | _place_for_eating https://www.instagram.com/_place_for_eating/" at bounding box center [419, 251] width 202 height 75
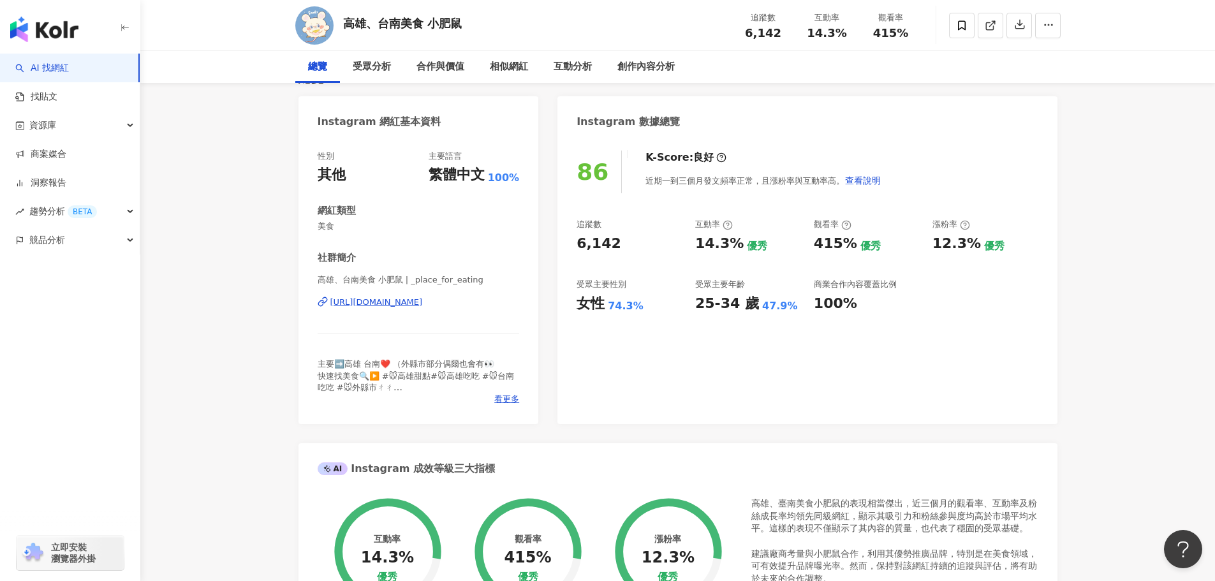
scroll to position [128, 0]
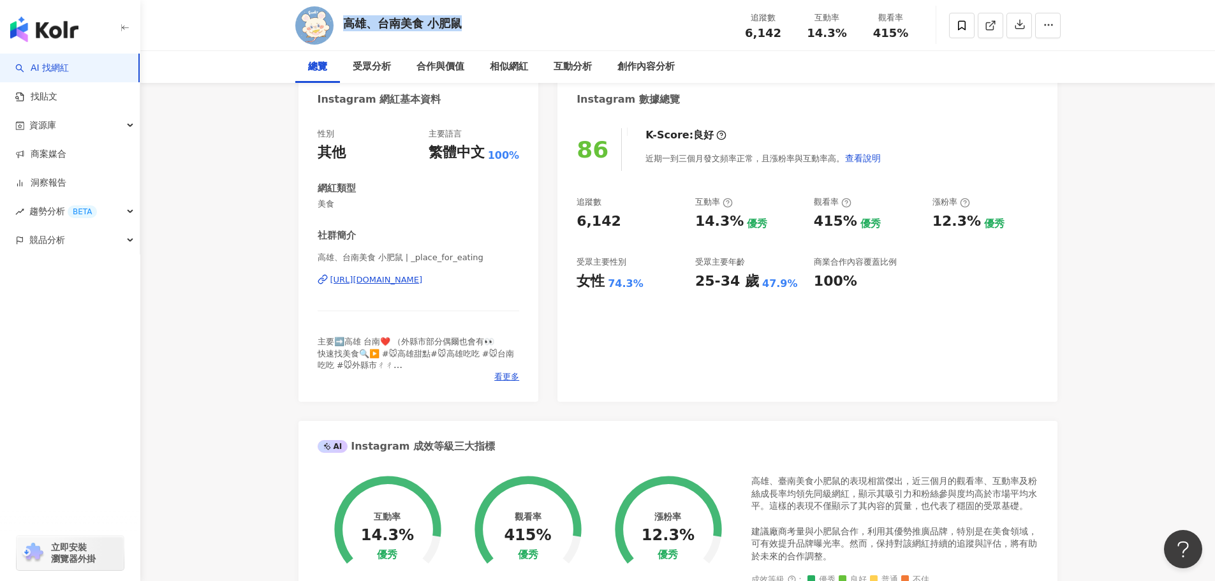
drag, startPoint x: 464, startPoint y: 29, endPoint x: 346, endPoint y: 26, distance: 117.4
click at [346, 26] on div "高雄、台南美食 小肥鼠 追蹤數 6,142 互動率 14.3% 觀看率 415%" at bounding box center [678, 25] width 816 height 50
copy div "高雄、台南美食 小肥鼠"
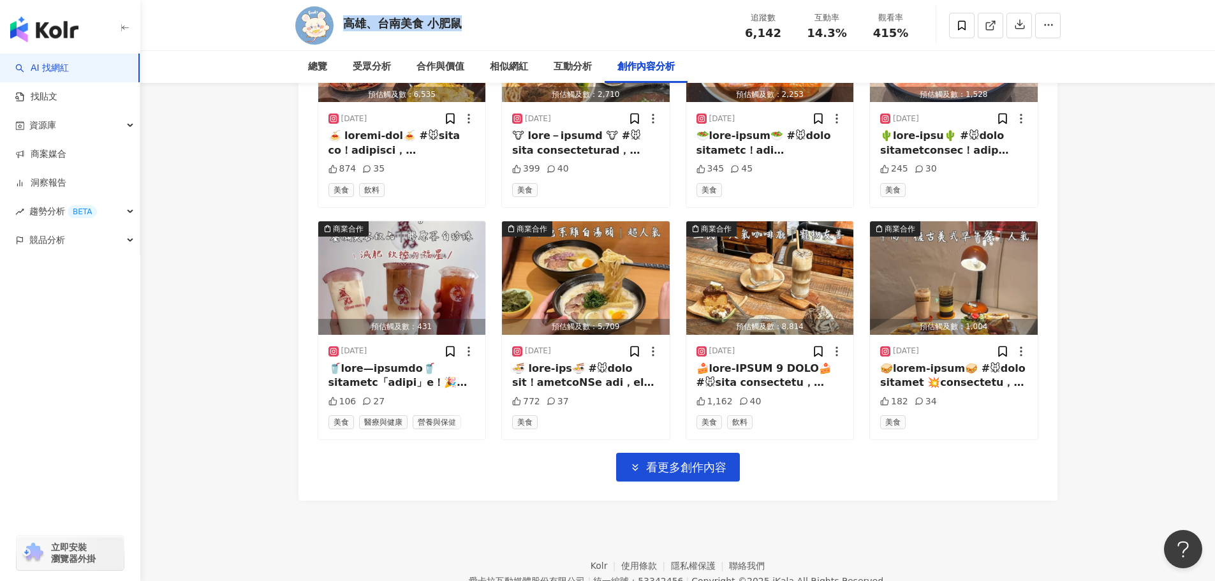
scroll to position [4369, 0]
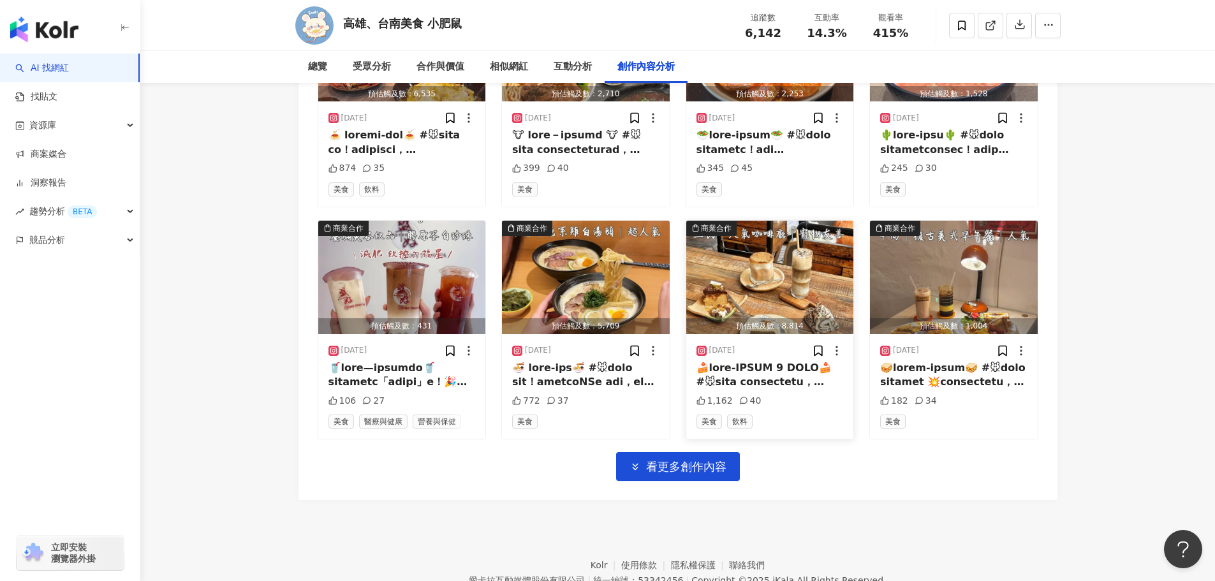
click at [729, 369] on div at bounding box center [769, 375] width 147 height 29
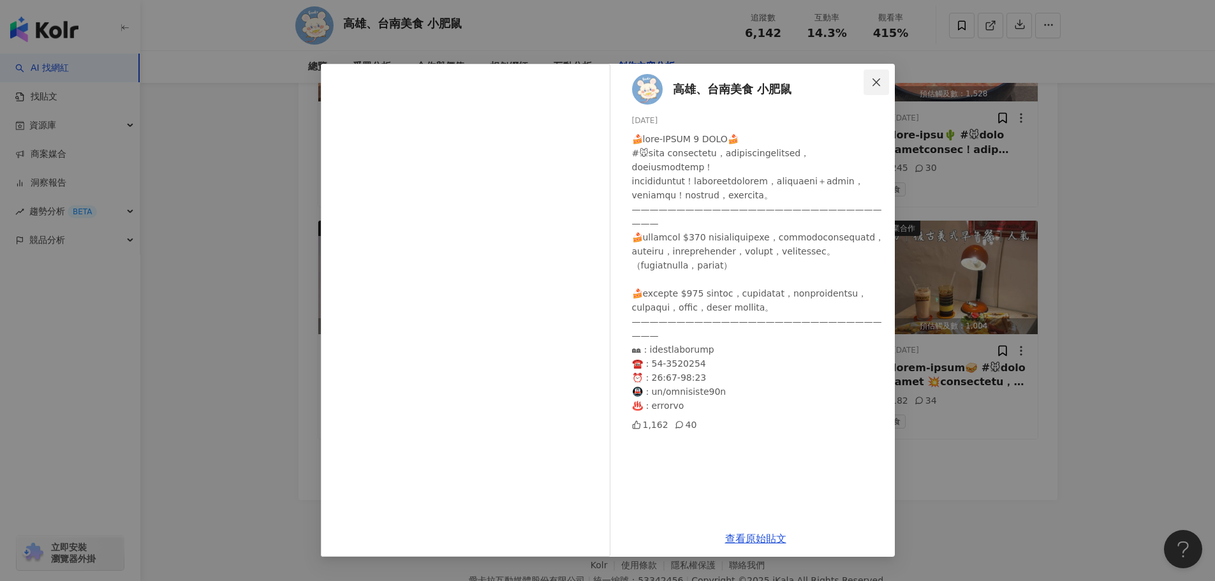
click at [872, 84] on icon "close" at bounding box center [876, 82] width 10 height 10
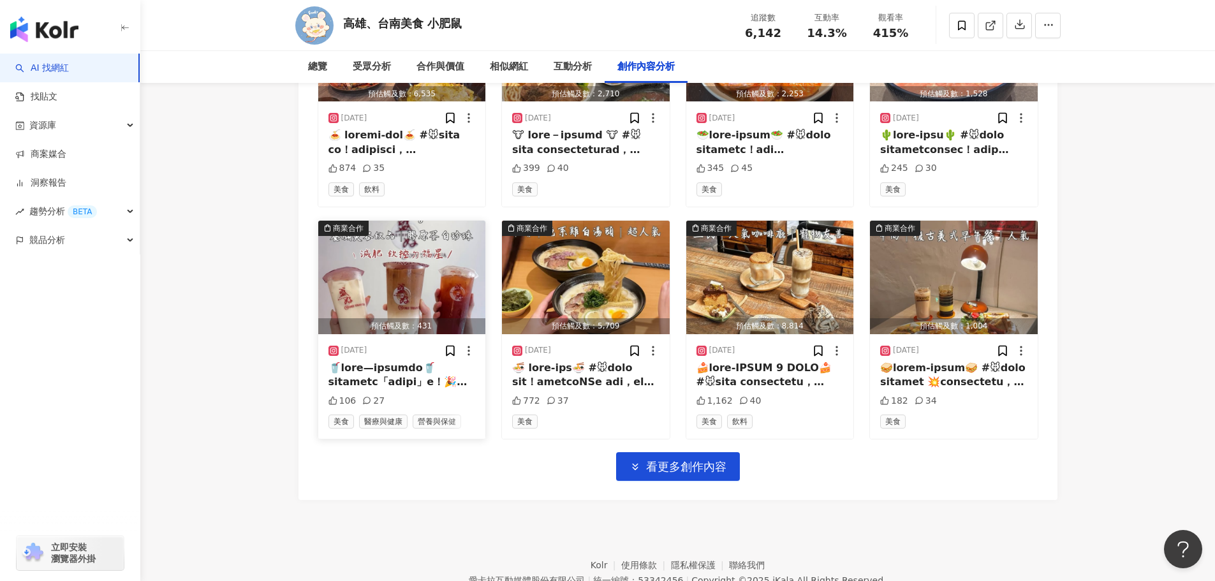
click at [426, 361] on div at bounding box center [401, 375] width 147 height 29
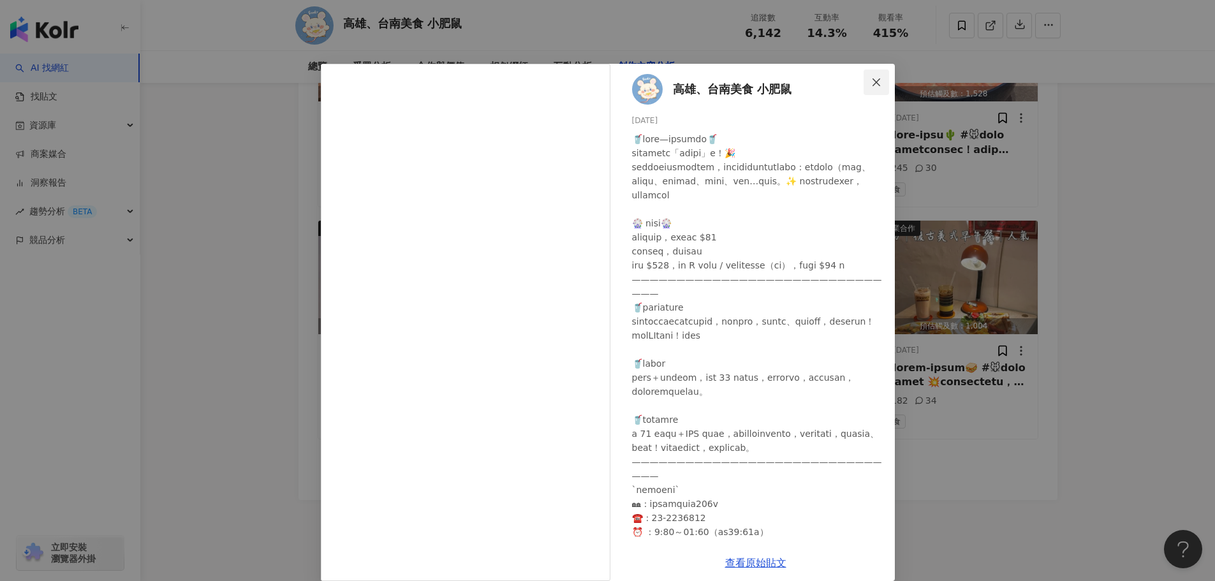
click at [871, 82] on icon "close" at bounding box center [876, 82] width 10 height 10
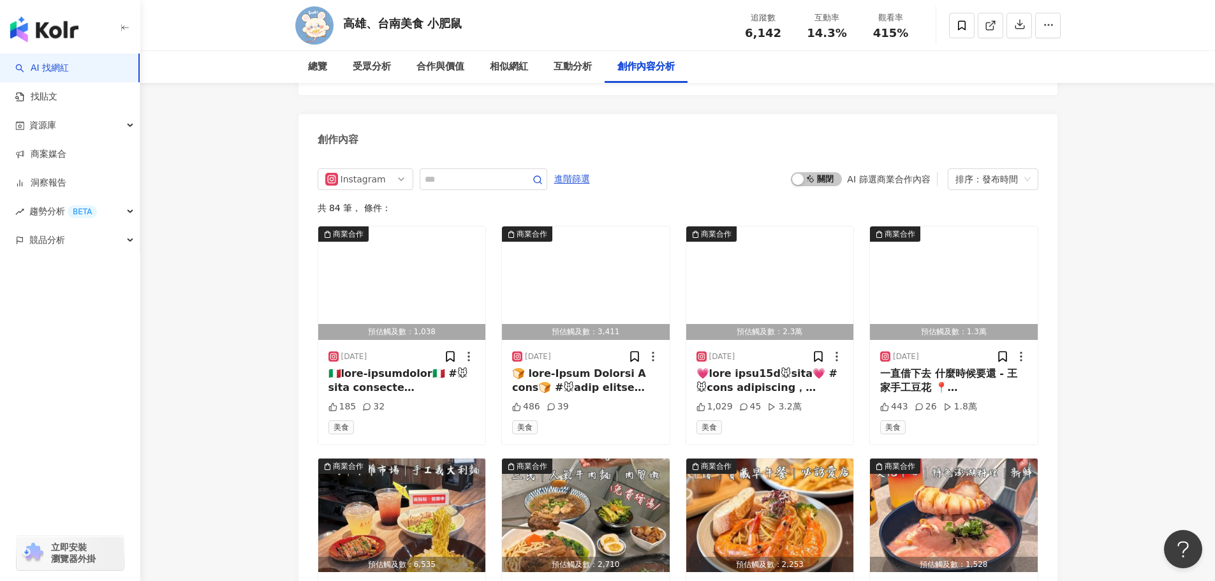
scroll to position [3915, 0]
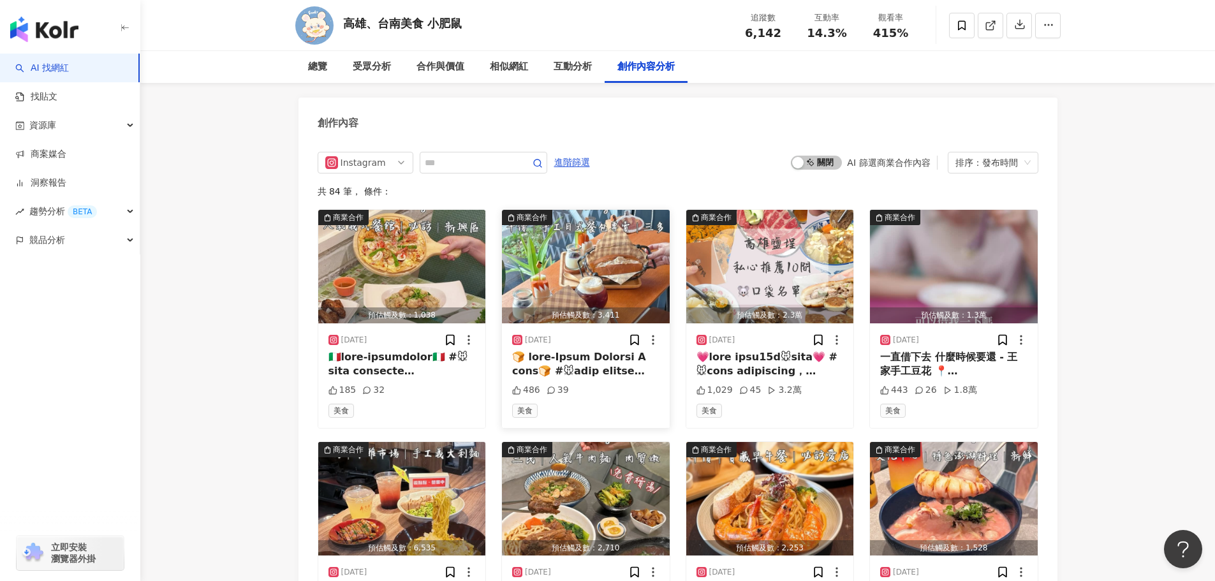
click at [598, 351] on div at bounding box center [585, 364] width 147 height 29
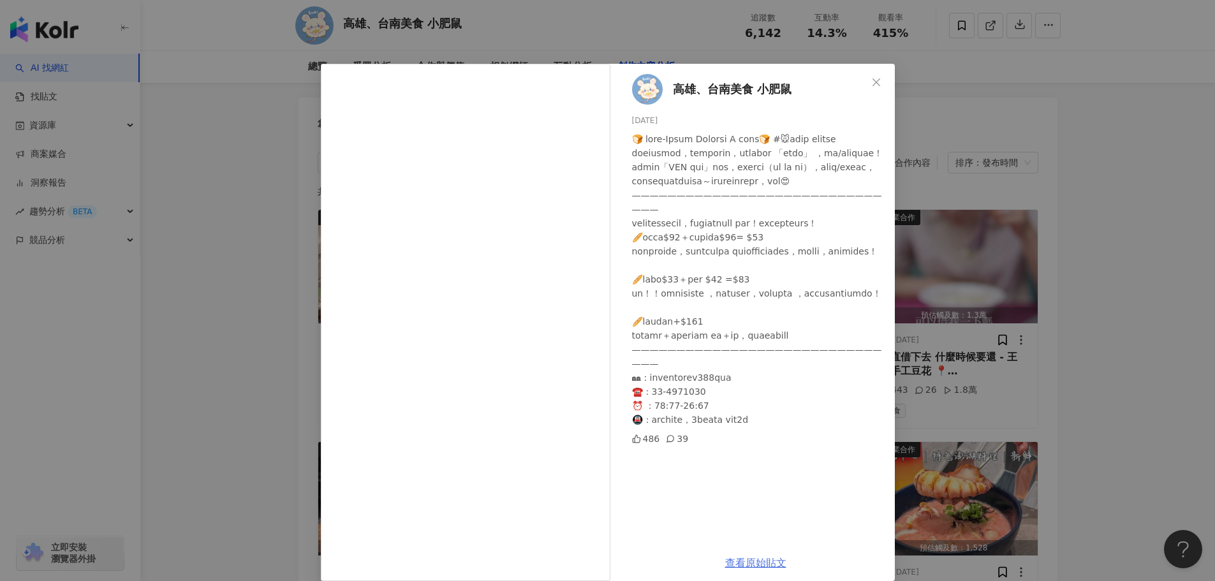
click at [743, 562] on link "查看原始貼文" at bounding box center [755, 563] width 61 height 12
click at [401, 51] on div "高雄、台南美食 小肥鼠 2025/9/16 486 39 查看原始貼文" at bounding box center [607, 290] width 1215 height 581
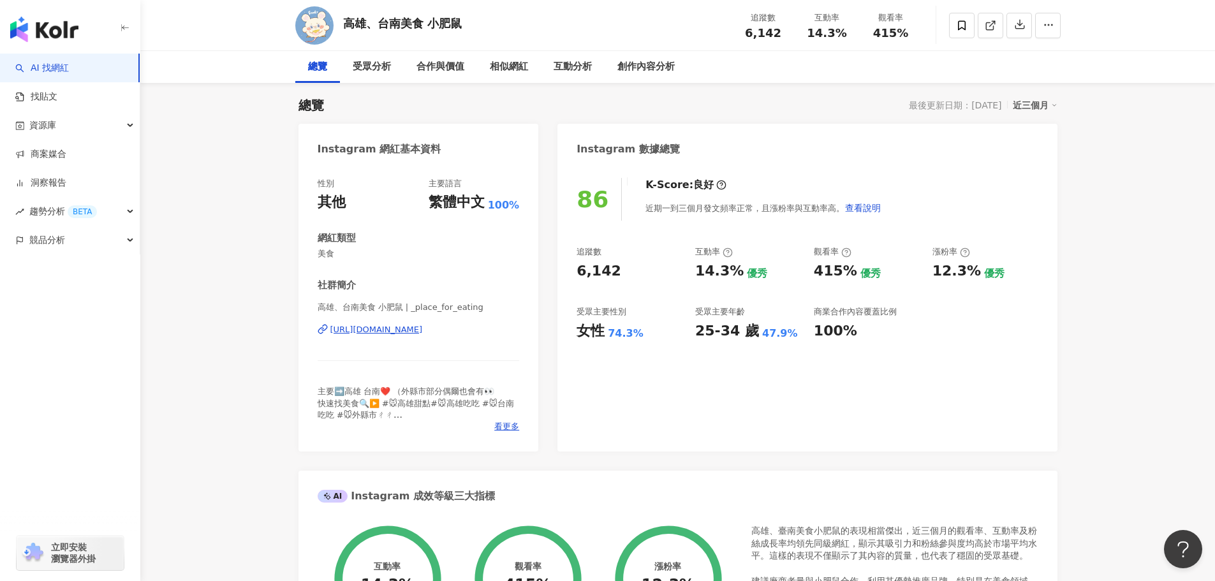
scroll to position [0, 0]
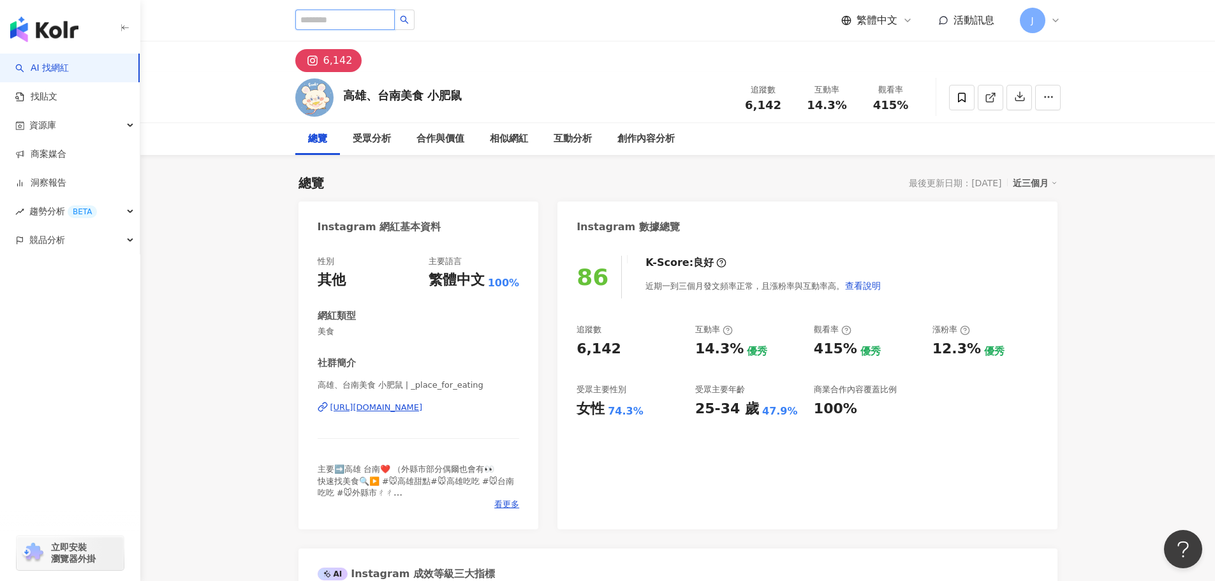
click at [368, 17] on input "search" at bounding box center [344, 20] width 99 height 20
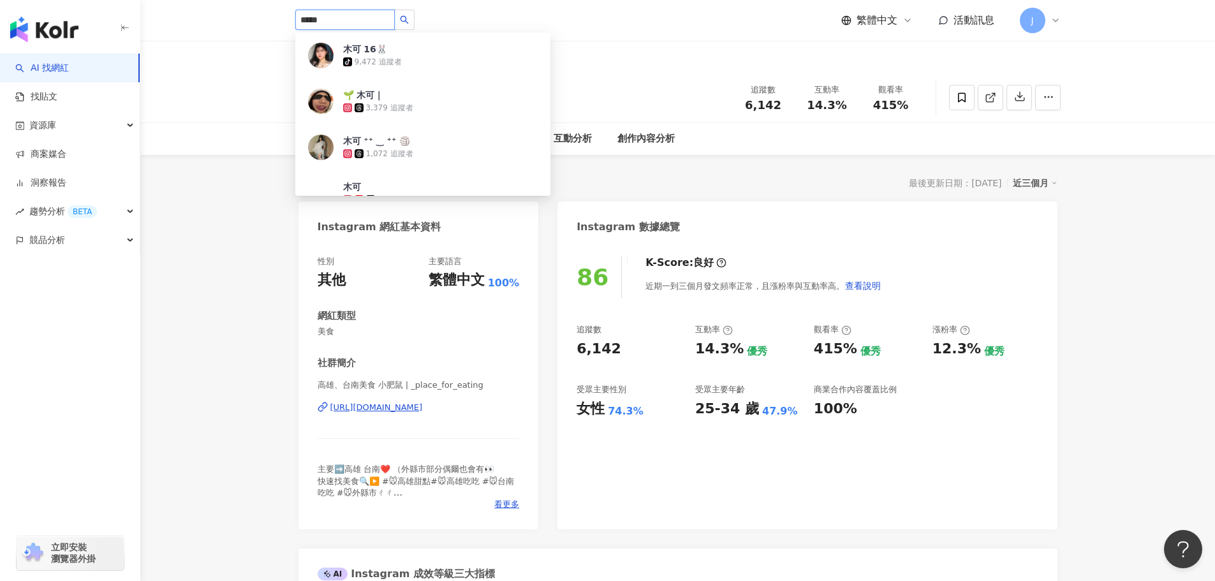
type input "****"
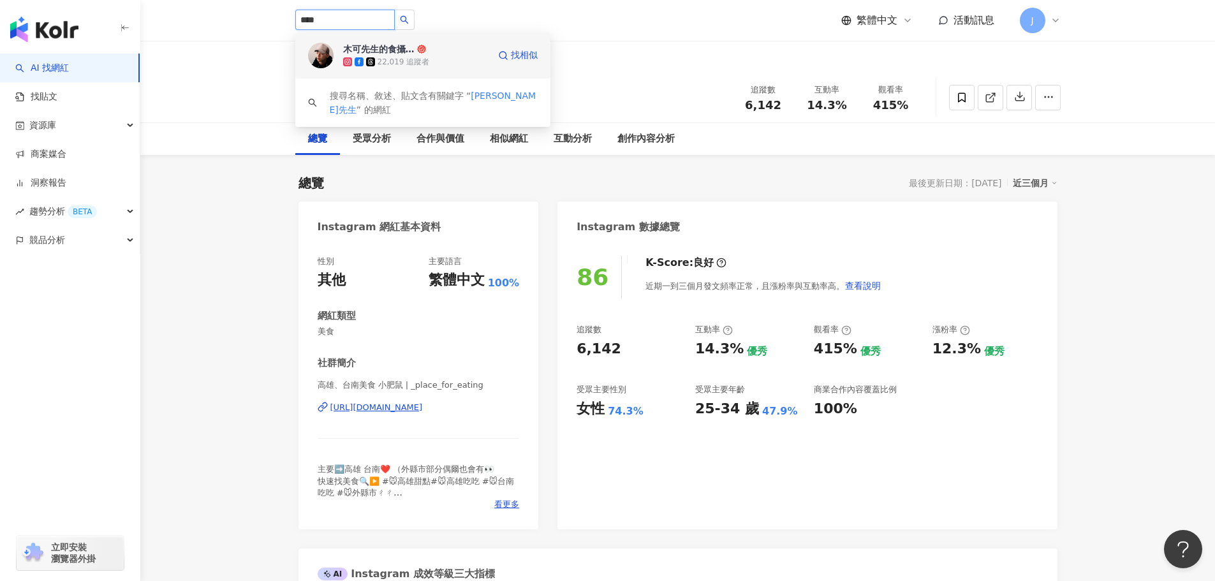
click at [370, 52] on div "木可先生的食攝文雜" at bounding box center [378, 49] width 71 height 13
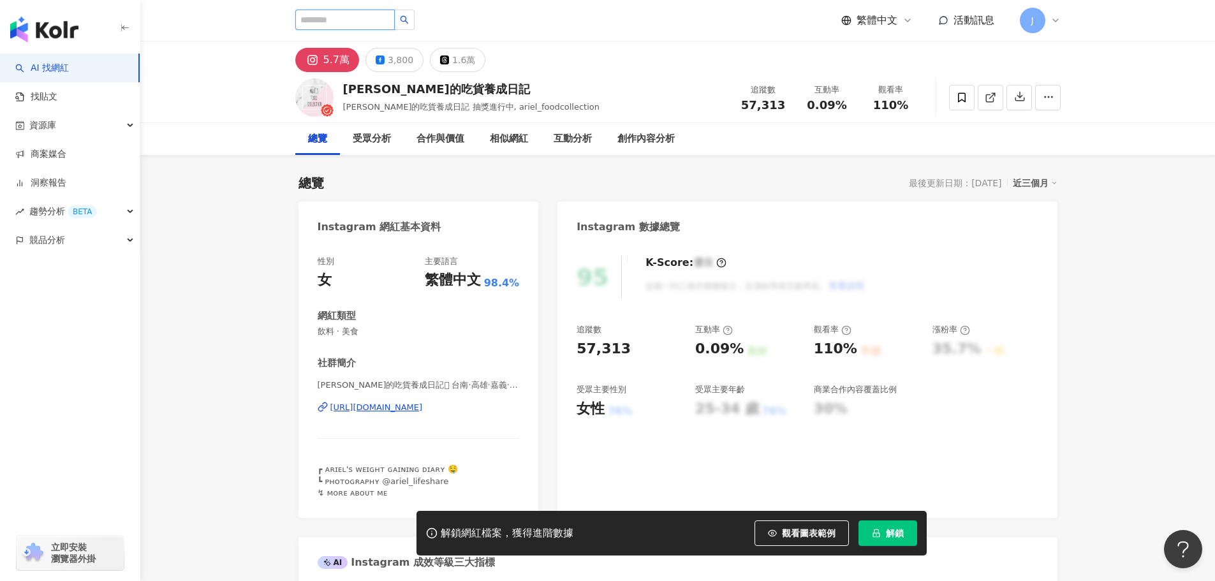
click at [303, 24] on input "search" at bounding box center [344, 20] width 99 height 20
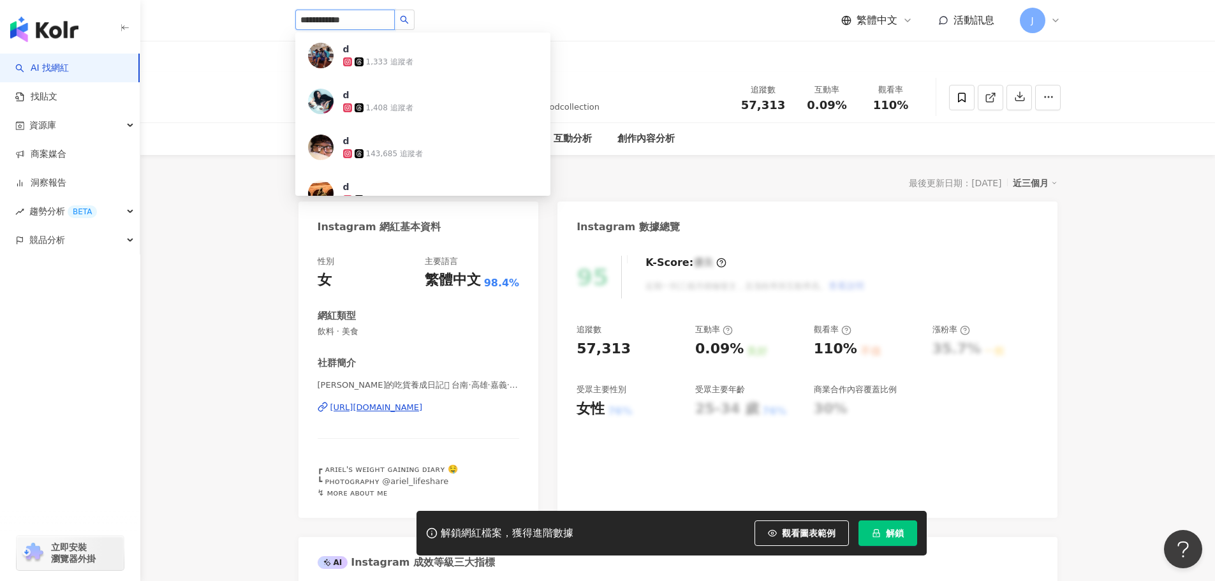
drag, startPoint x: 357, startPoint y: 22, endPoint x: 299, endPoint y: 22, distance: 58.0
click at [299, 22] on input "**********" at bounding box center [344, 20] width 99 height 20
type input "**********"
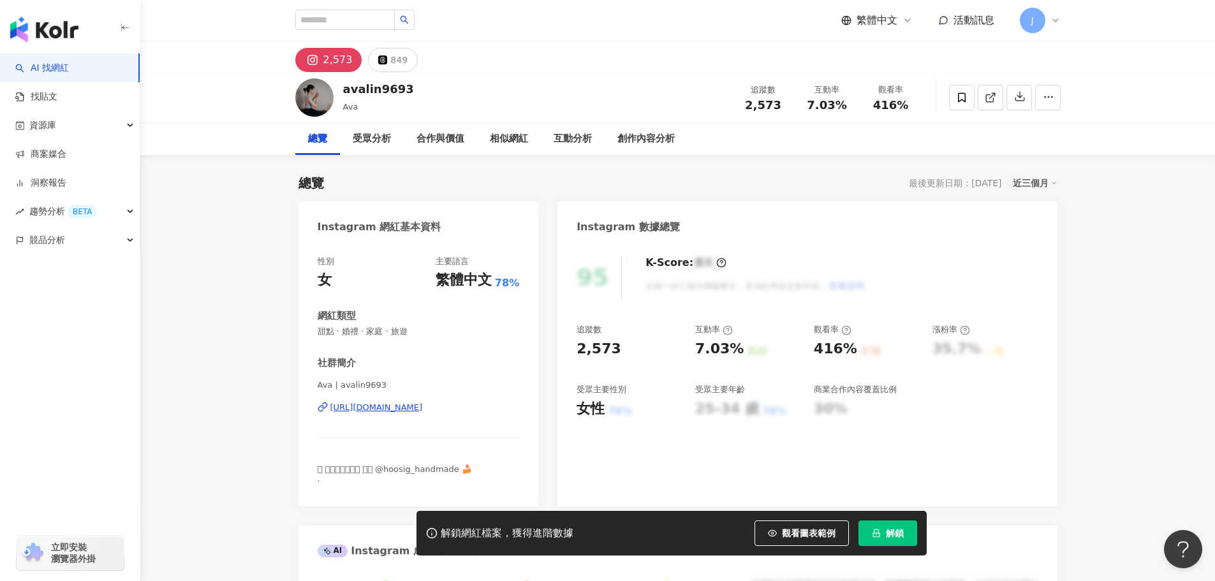
drag, startPoint x: 461, startPoint y: 406, endPoint x: 444, endPoint y: 407, distance: 16.6
click at [493, 407] on div "性別 女 主要語言 繁體中文 78% 網紅類型 甜點 · 婚禮 · 家庭 · 旅遊 社群簡介 Ava | avalin9693 [URL][DOMAIN_NA…" at bounding box center [418, 374] width 240 height 263
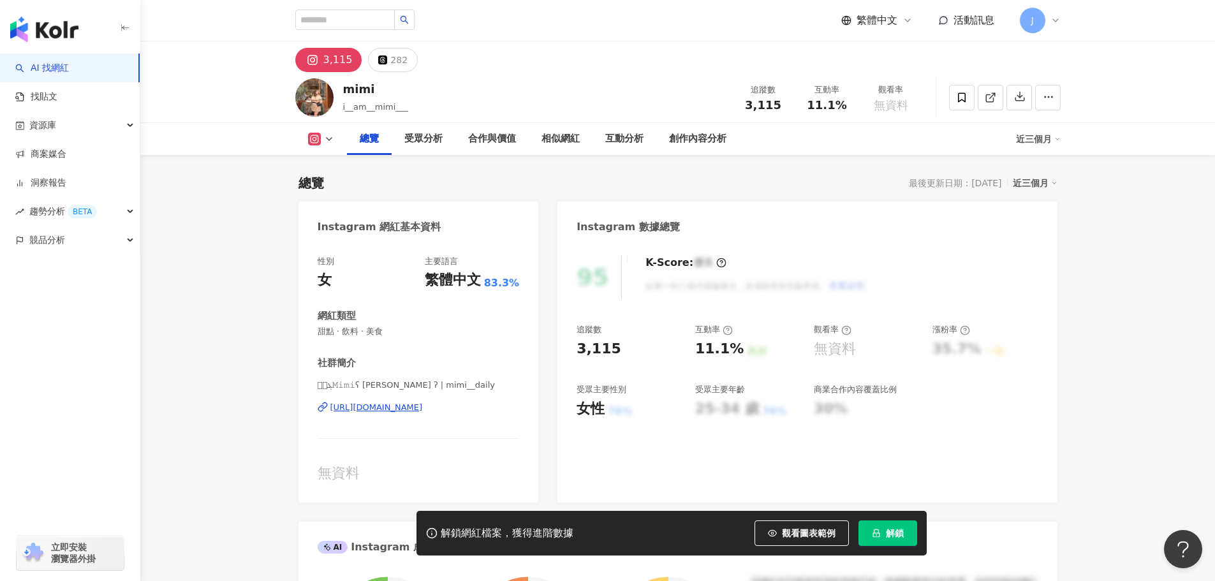
scroll to position [170, 0]
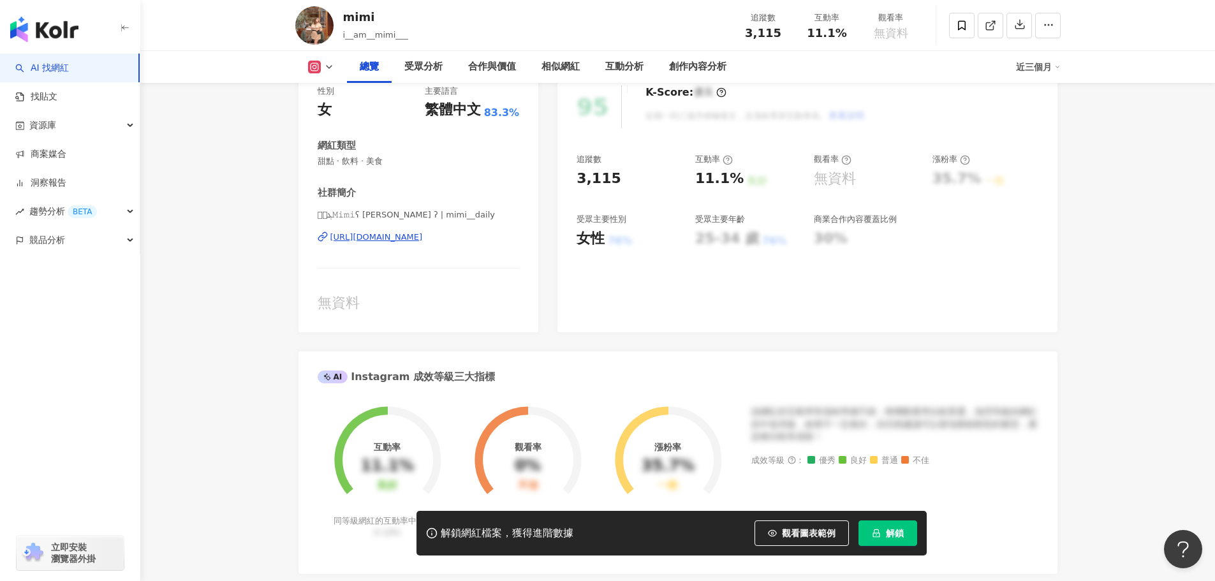
drag, startPoint x: 309, startPoint y: 237, endPoint x: 494, endPoint y: 235, distance: 184.9
click at [494, 235] on div "性別 女 主要語言 繁體中文 83.3% 網紅類型 甜點 · 飲料 · 美食 社群簡介 𑁍ࠬܓ𝙼𝚒𝚖𝚒ʕ ര ·̮ ര ʔ | mimi__daily [UR…" at bounding box center [418, 202] width 240 height 259
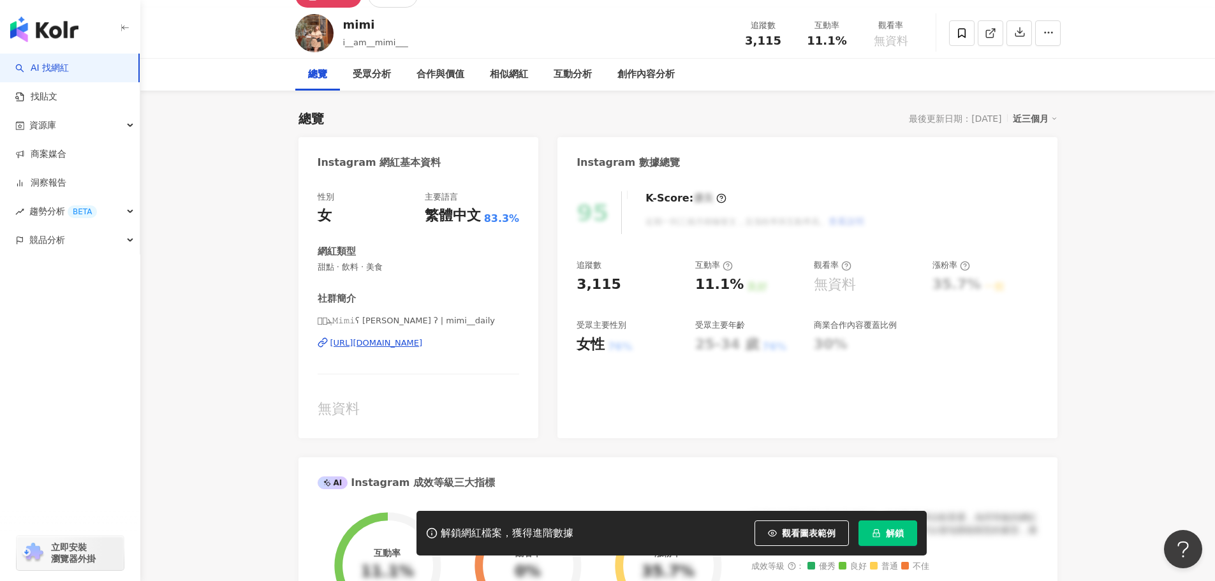
scroll to position [0, 0]
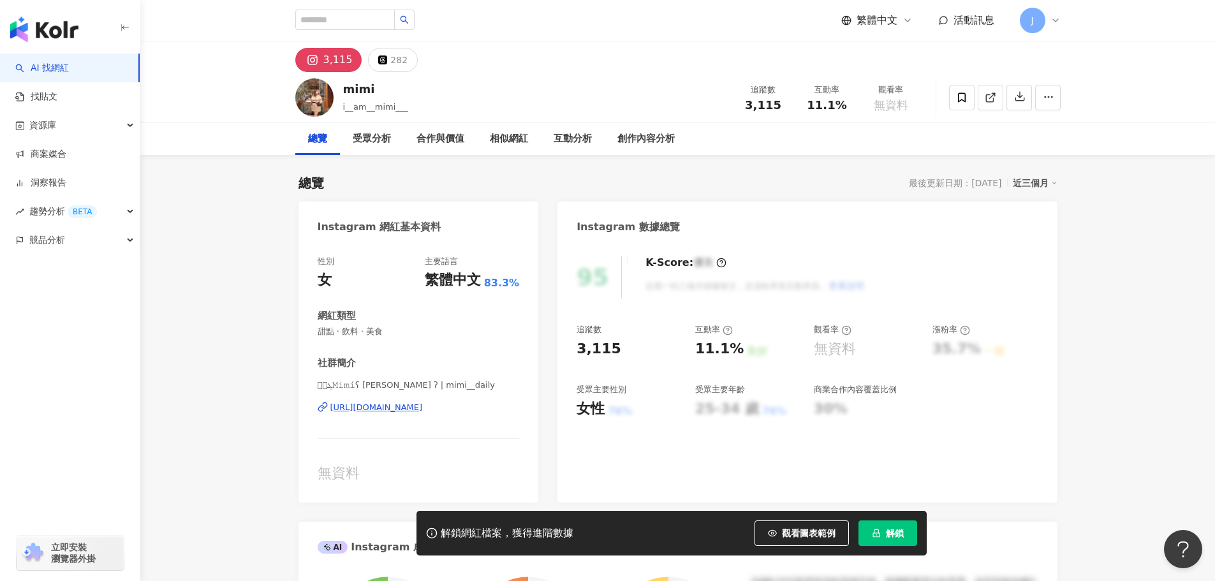
drag, startPoint x: 473, startPoint y: 233, endPoint x: 448, endPoint y: 406, distance: 173.9
